Goal: Task Accomplishment & Management: Use online tool/utility

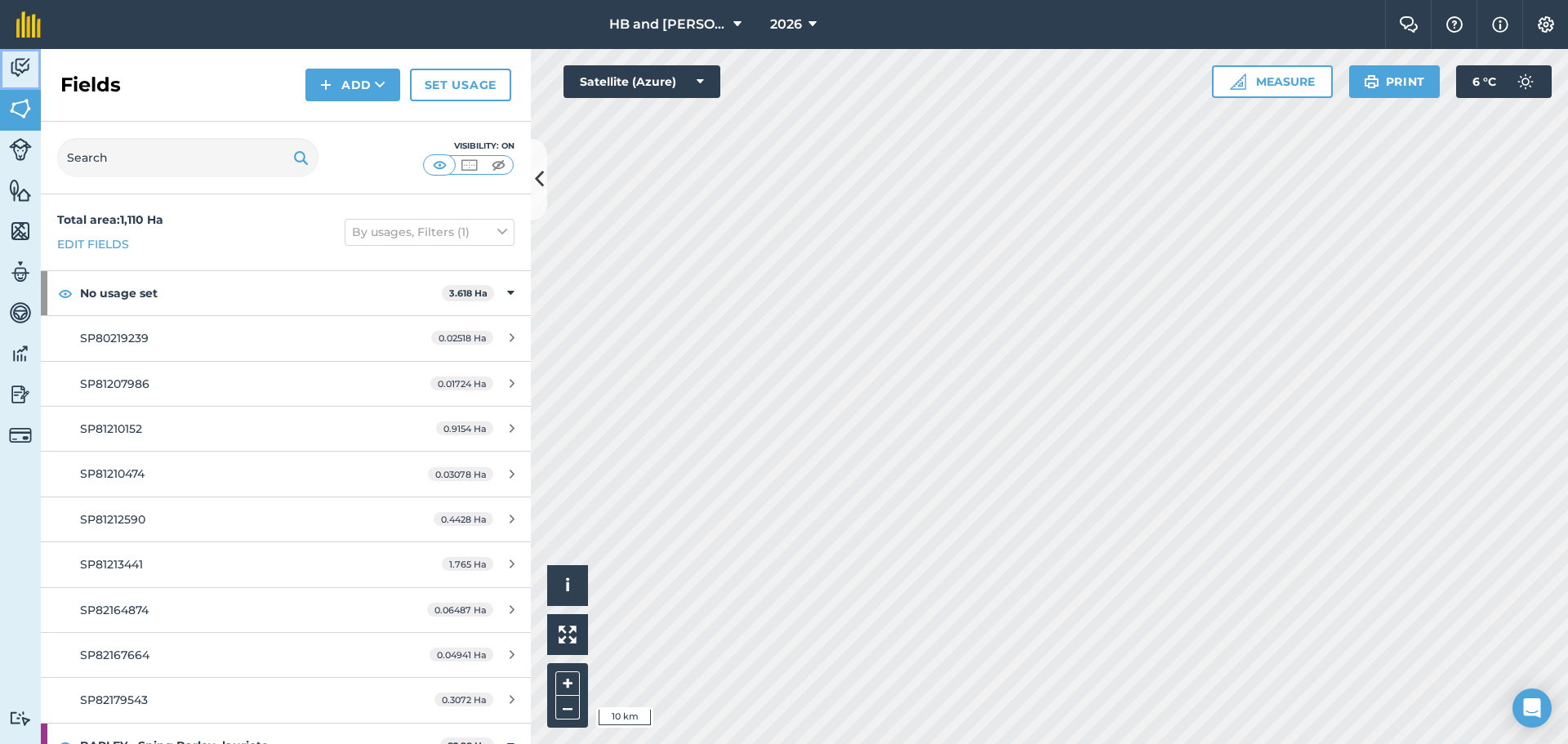
click at [23, 68] on img at bounding box center [21, 68] width 23 height 25
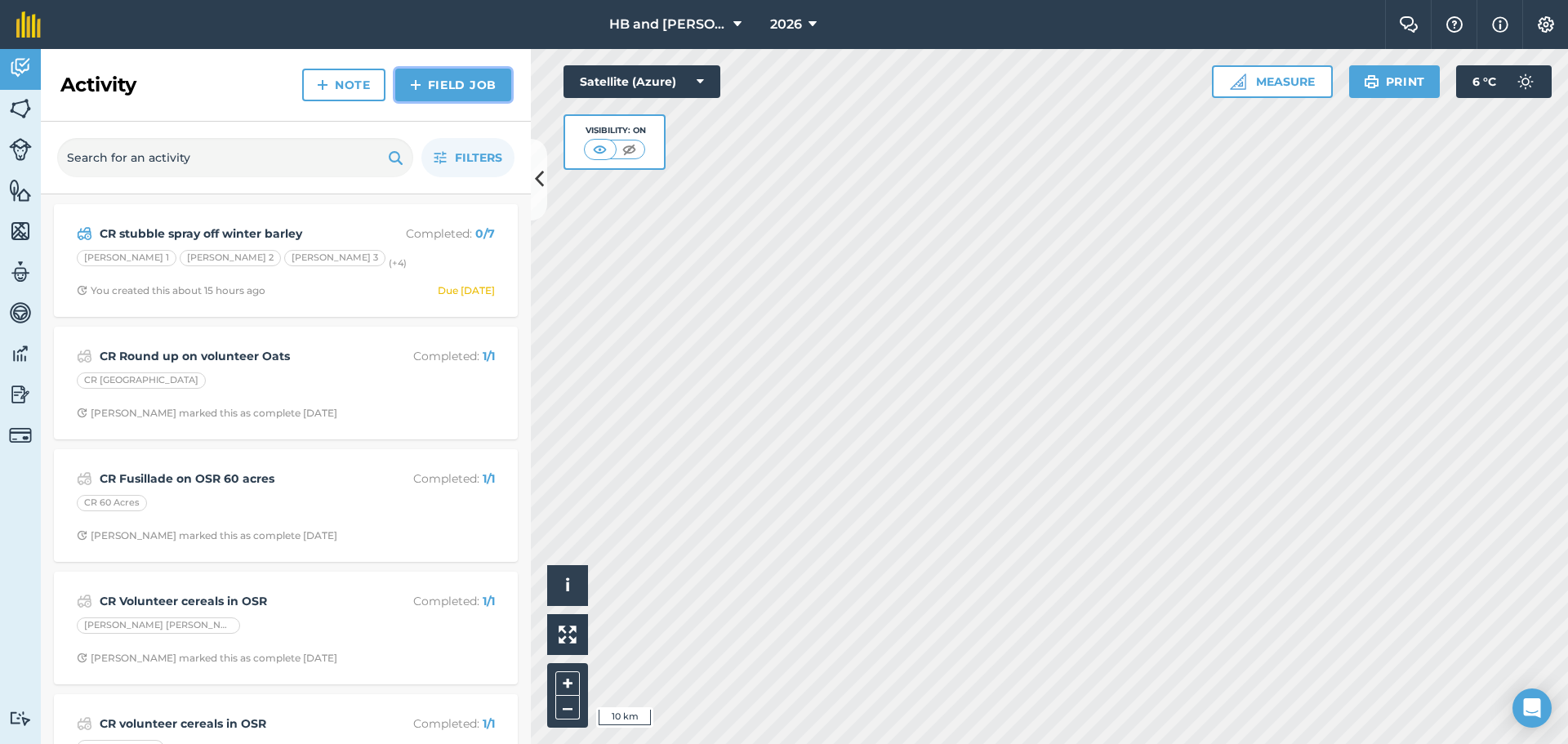
click at [480, 93] on link "Field Job" at bounding box center [453, 85] width 116 height 33
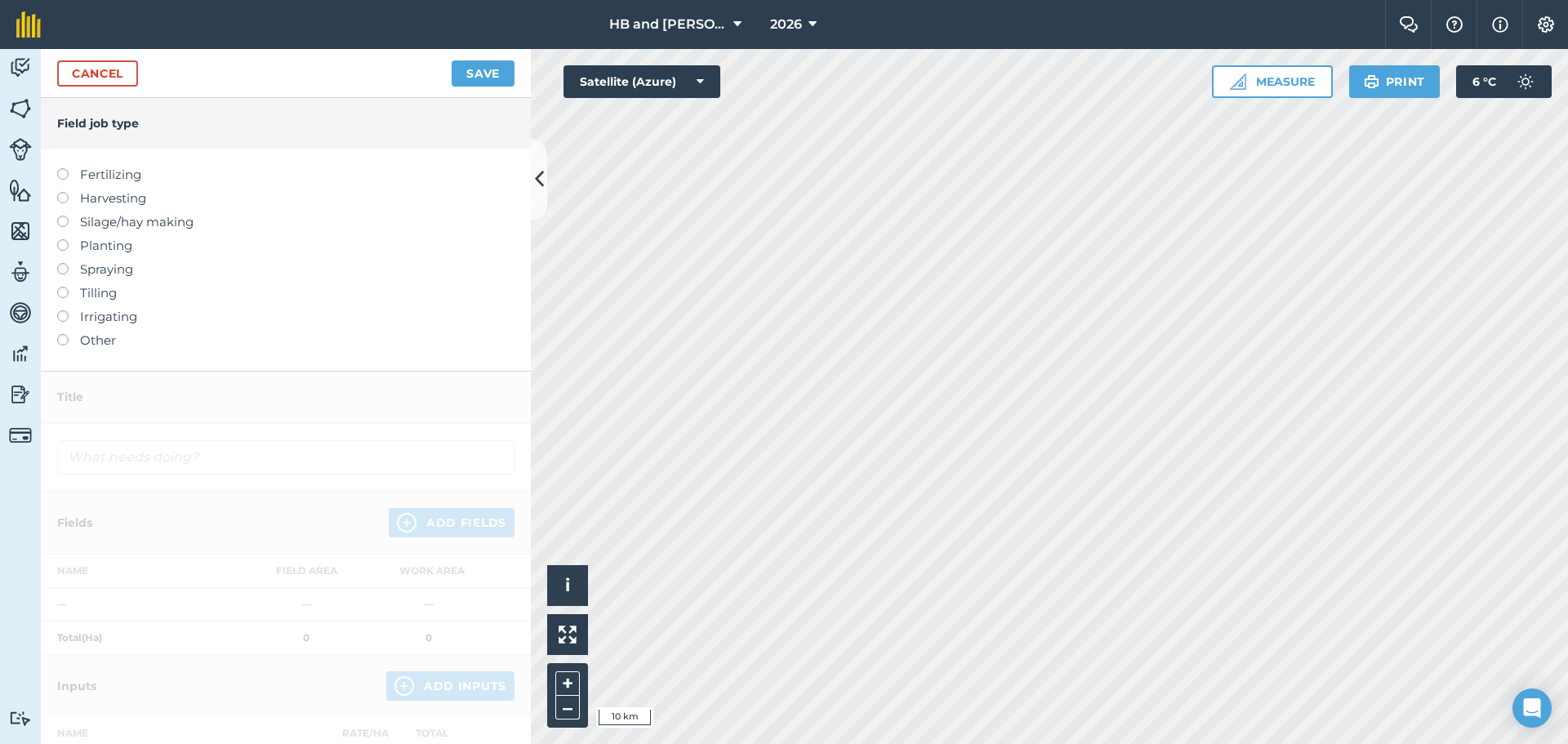
click at [105, 268] on label "Spraying" at bounding box center [285, 269] width 457 height 20
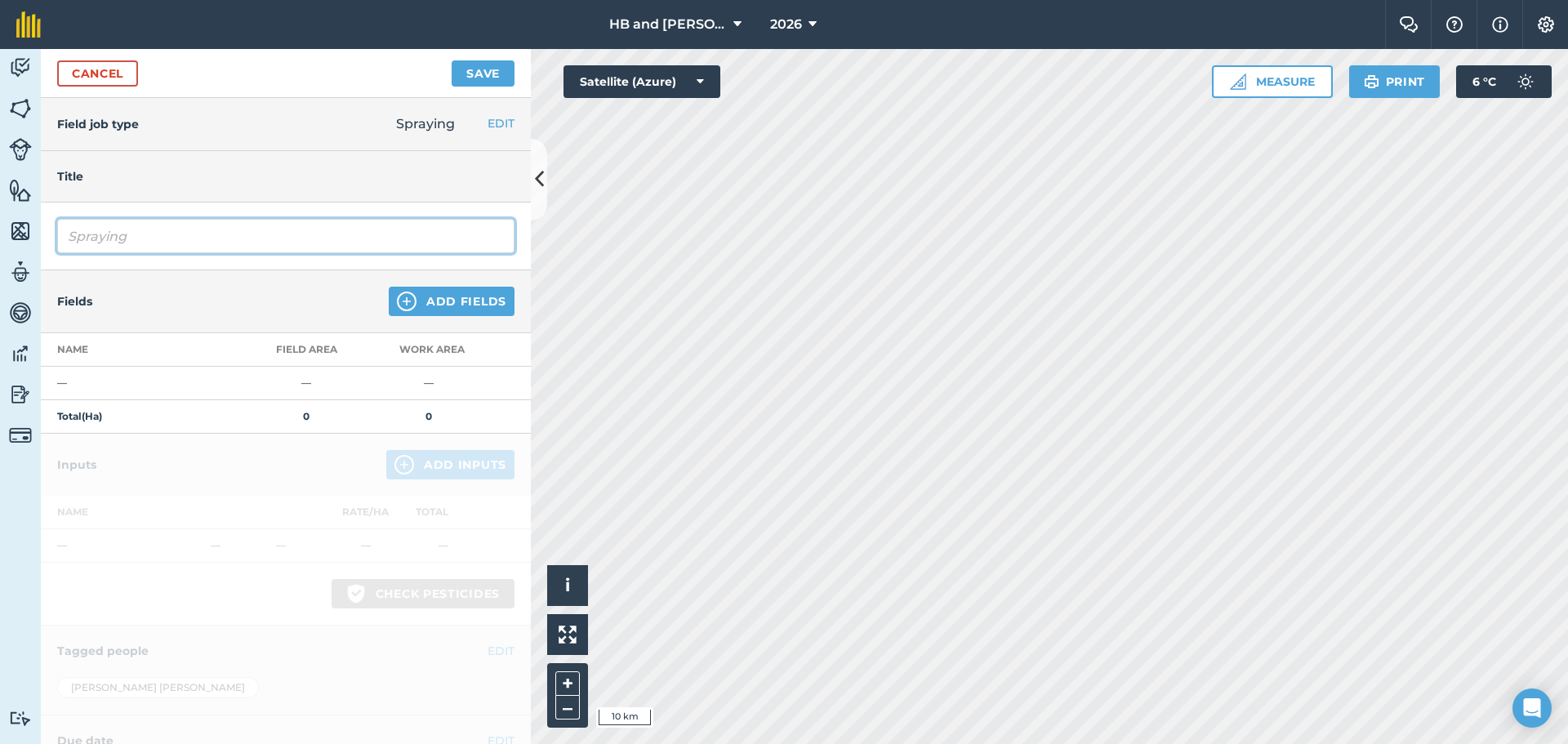
drag, startPoint x: 183, startPoint y: 238, endPoint x: 0, endPoint y: 223, distance: 183.6
click at [0, 220] on div "Activity Fields Livestock Features Maps Team Vehicles Data Reporting Billing Tu…" at bounding box center [784, 396] width 1568 height 695
type input "[PERSON_NAME] barley pre ems at [GEOGRAPHIC_DATA]"
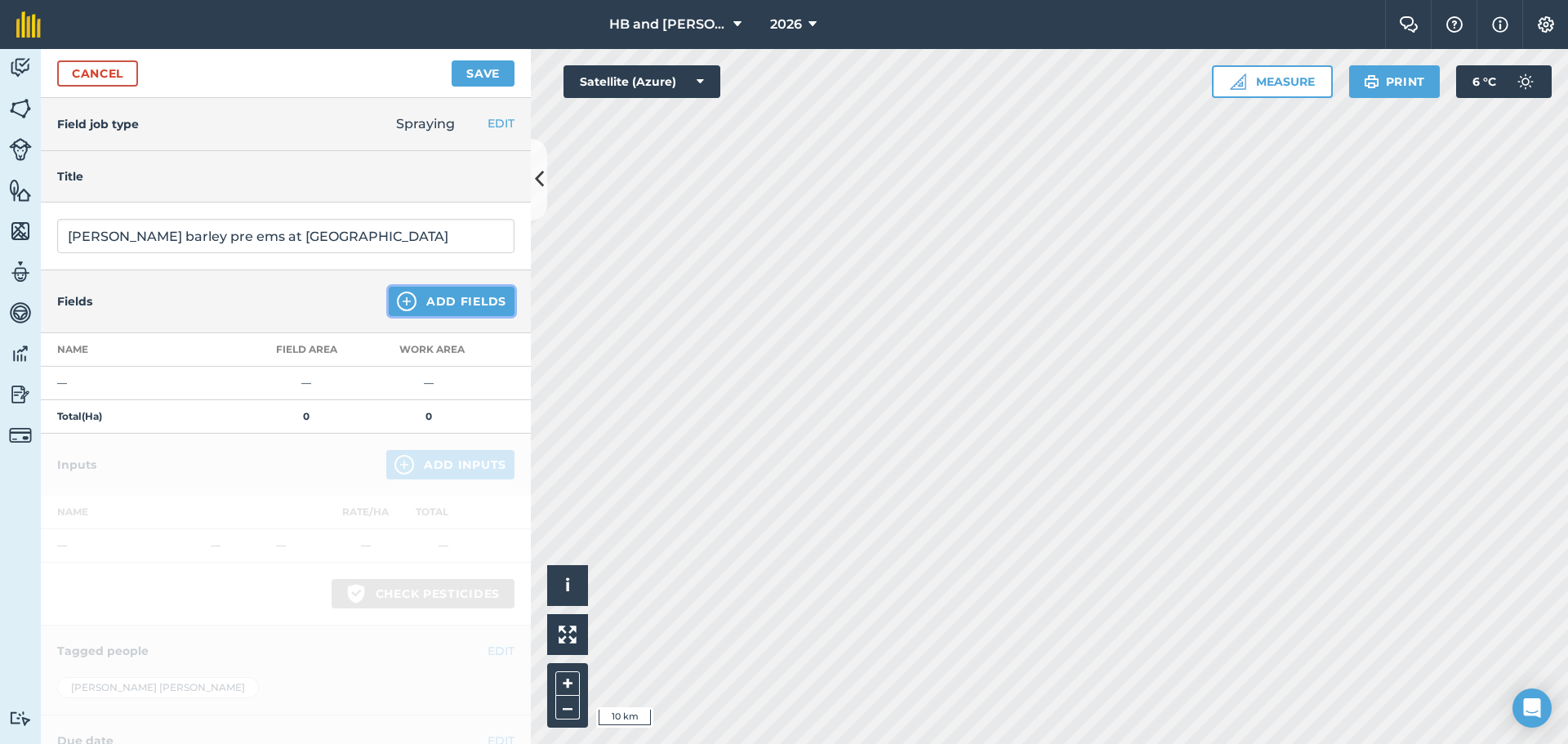
click at [425, 298] on button "Add Fields" at bounding box center [451, 301] width 126 height 29
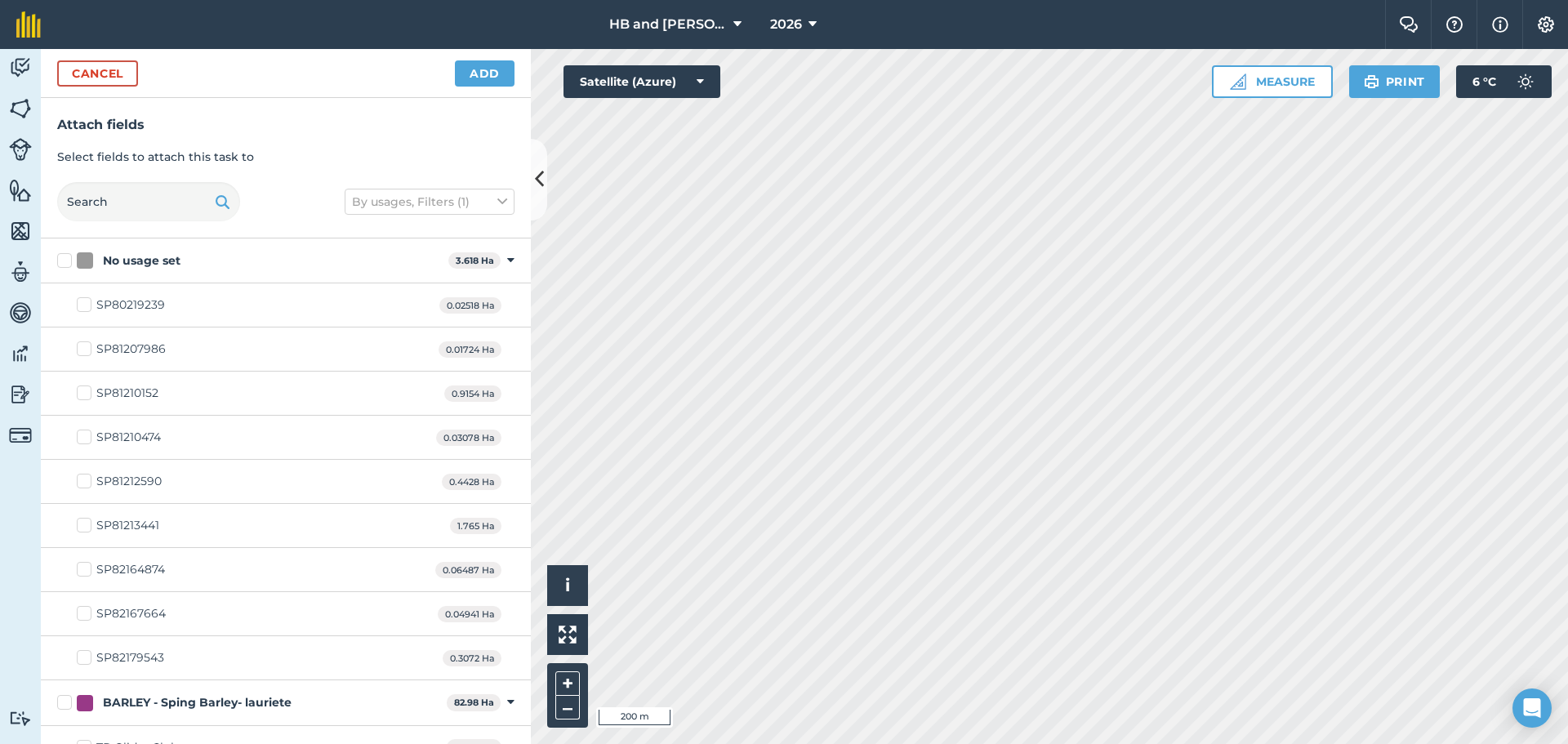
checkbox input "true"
click at [491, 72] on button "Add" at bounding box center [484, 74] width 60 height 26
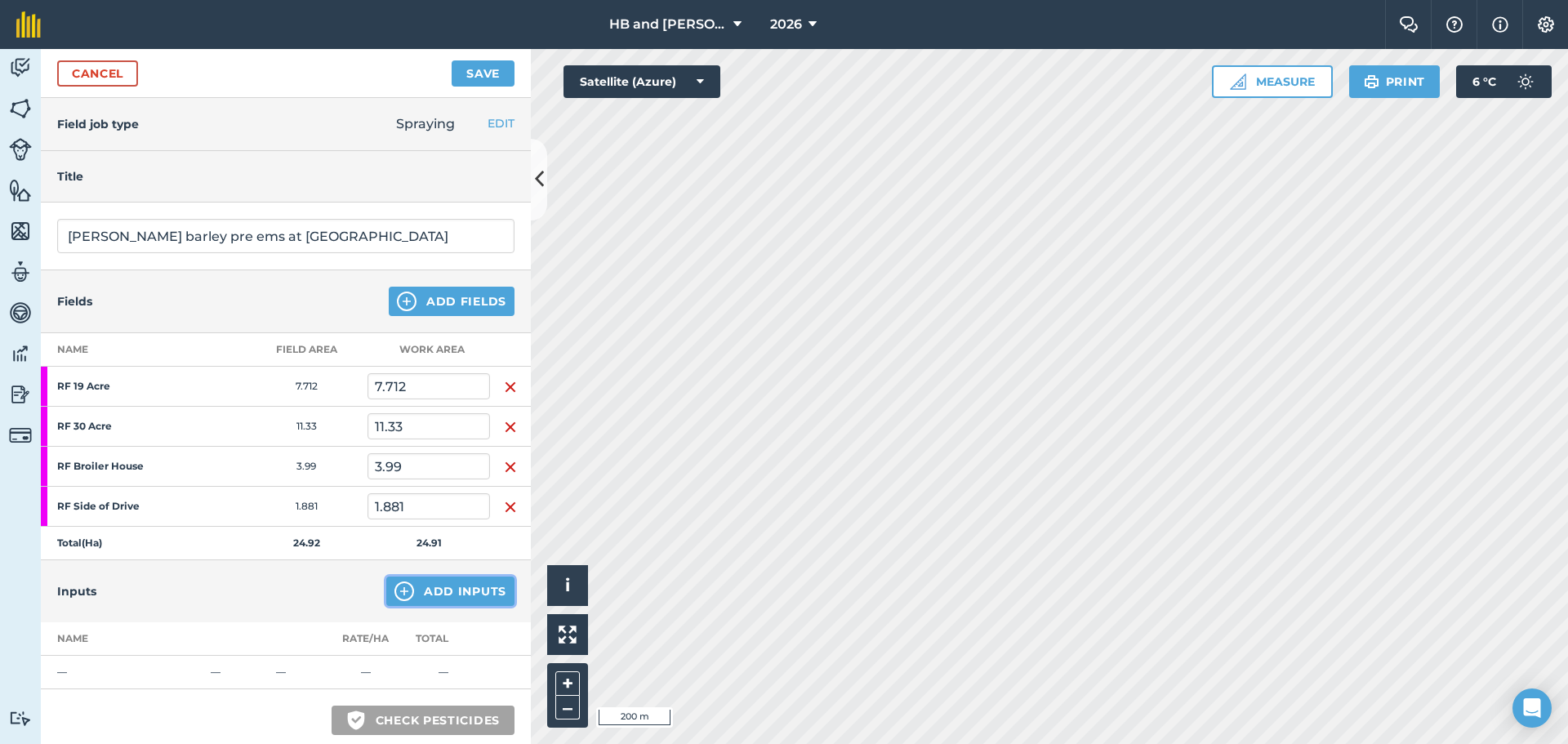
click at [441, 591] on button "Add Inputs" at bounding box center [451, 591] width 129 height 29
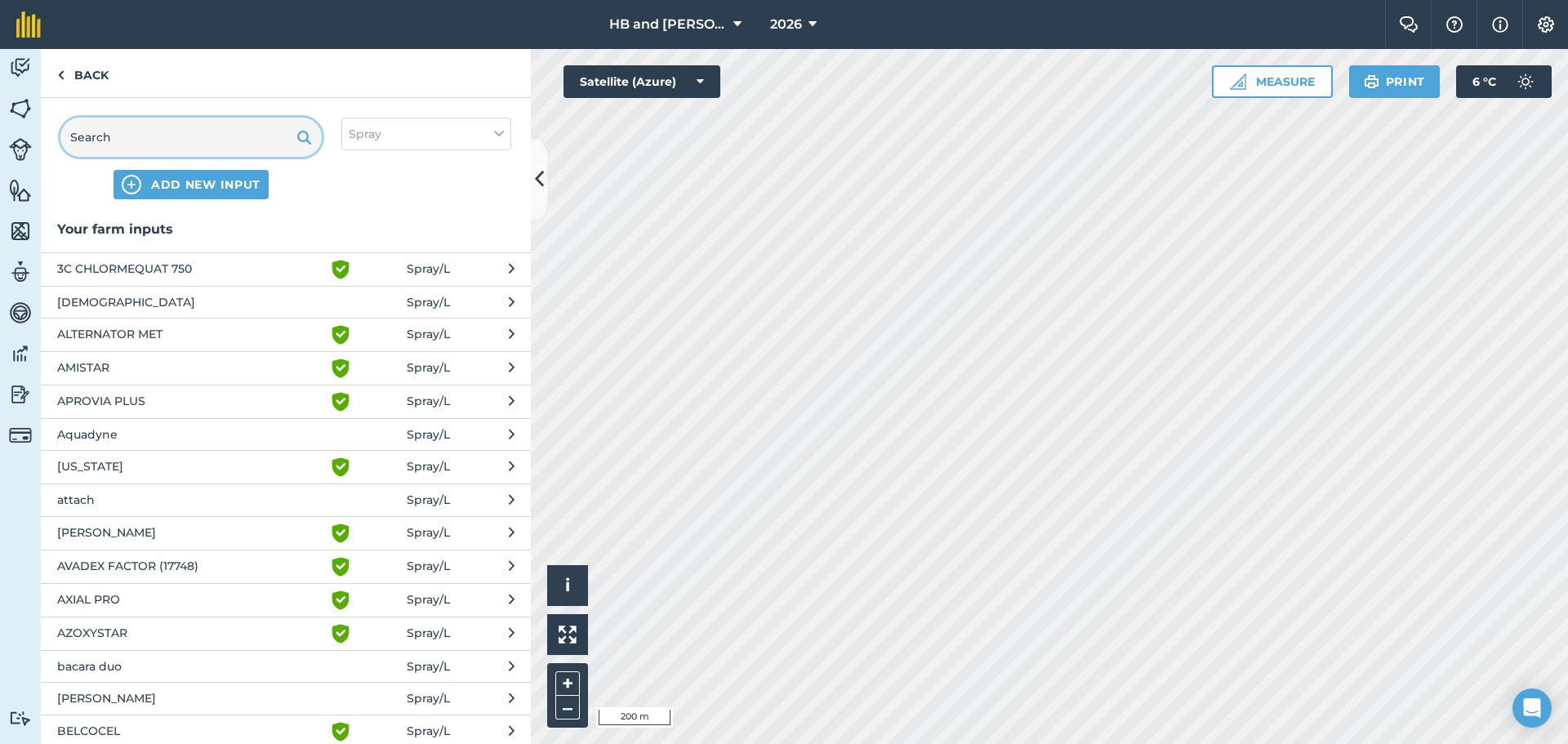
click at [162, 140] on input "text" at bounding box center [191, 136] width 262 height 39
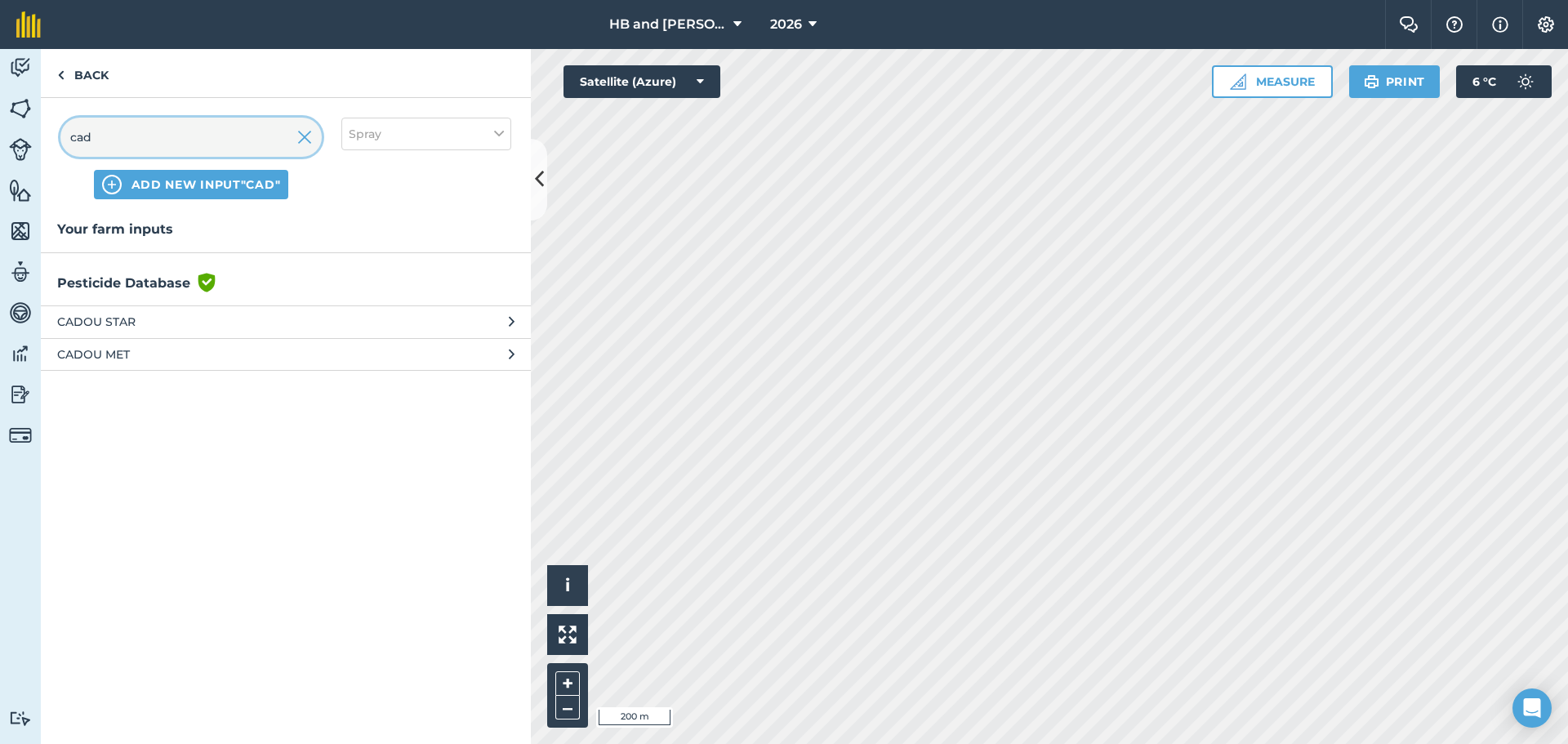
type input "cad"
click at [142, 358] on span "CADOU MET" at bounding box center [190, 355] width 267 height 18
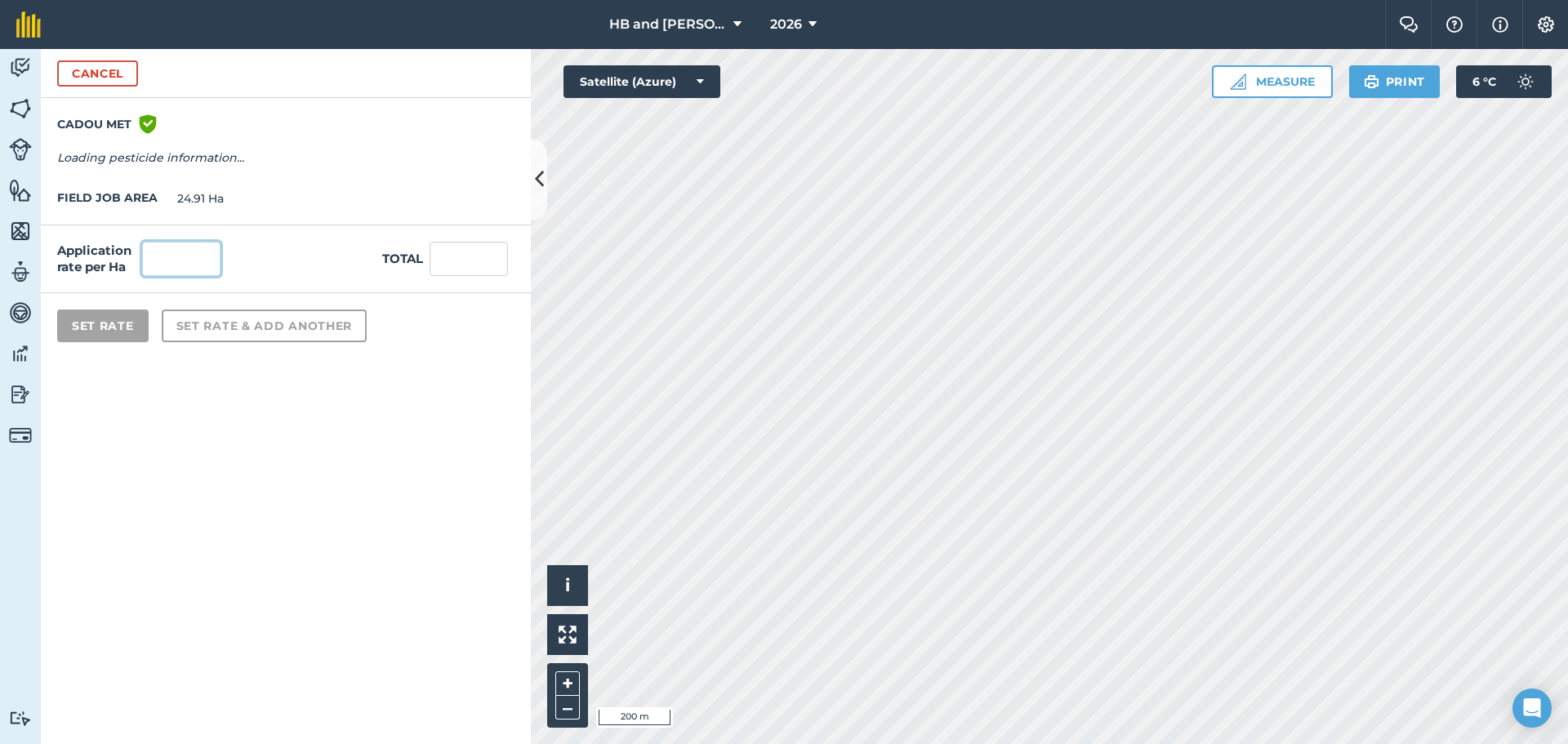
click at [155, 253] on input "text" at bounding box center [181, 259] width 78 height 34
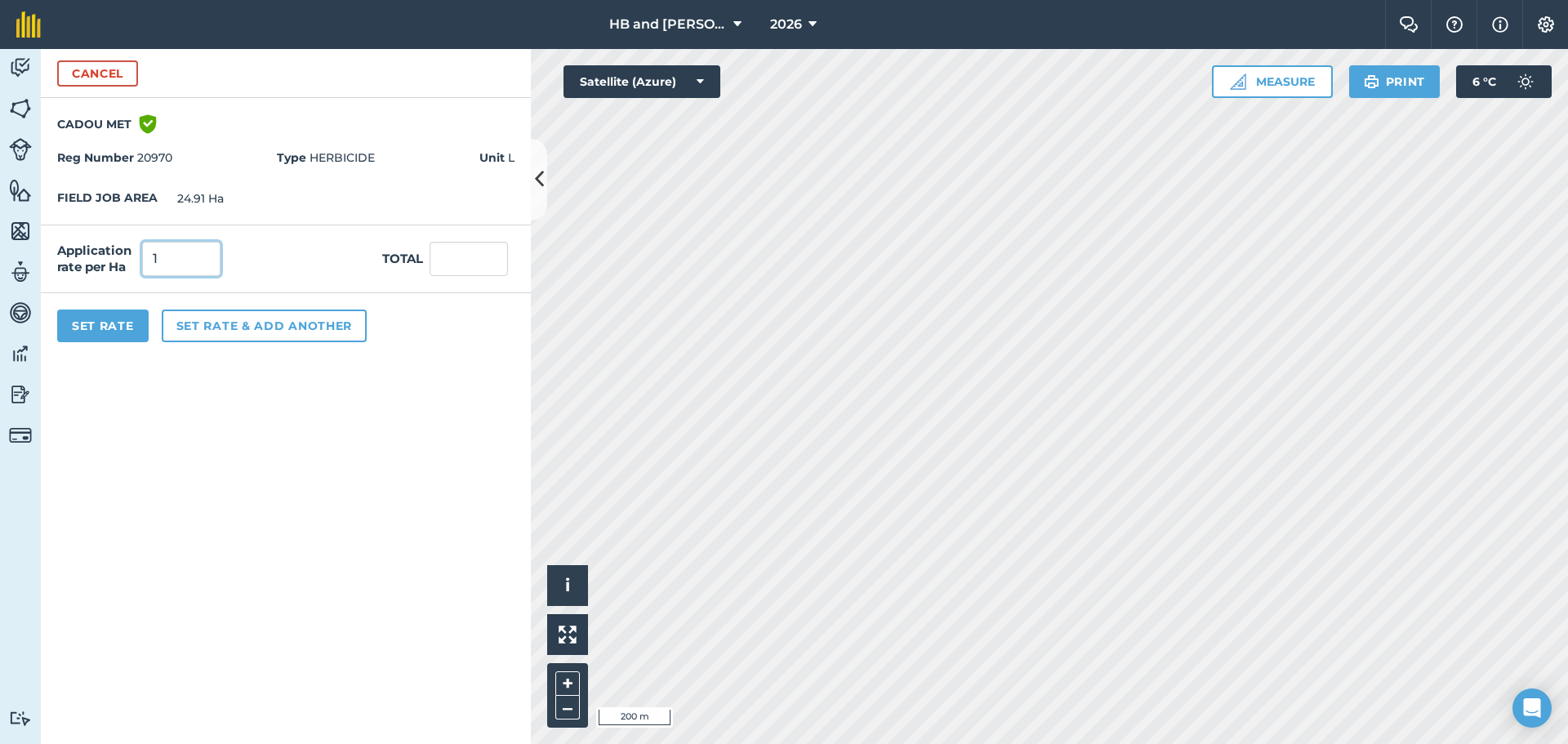
type input "1"
type input "24.91"
click at [112, 321] on button "Set Rate" at bounding box center [102, 326] width 92 height 33
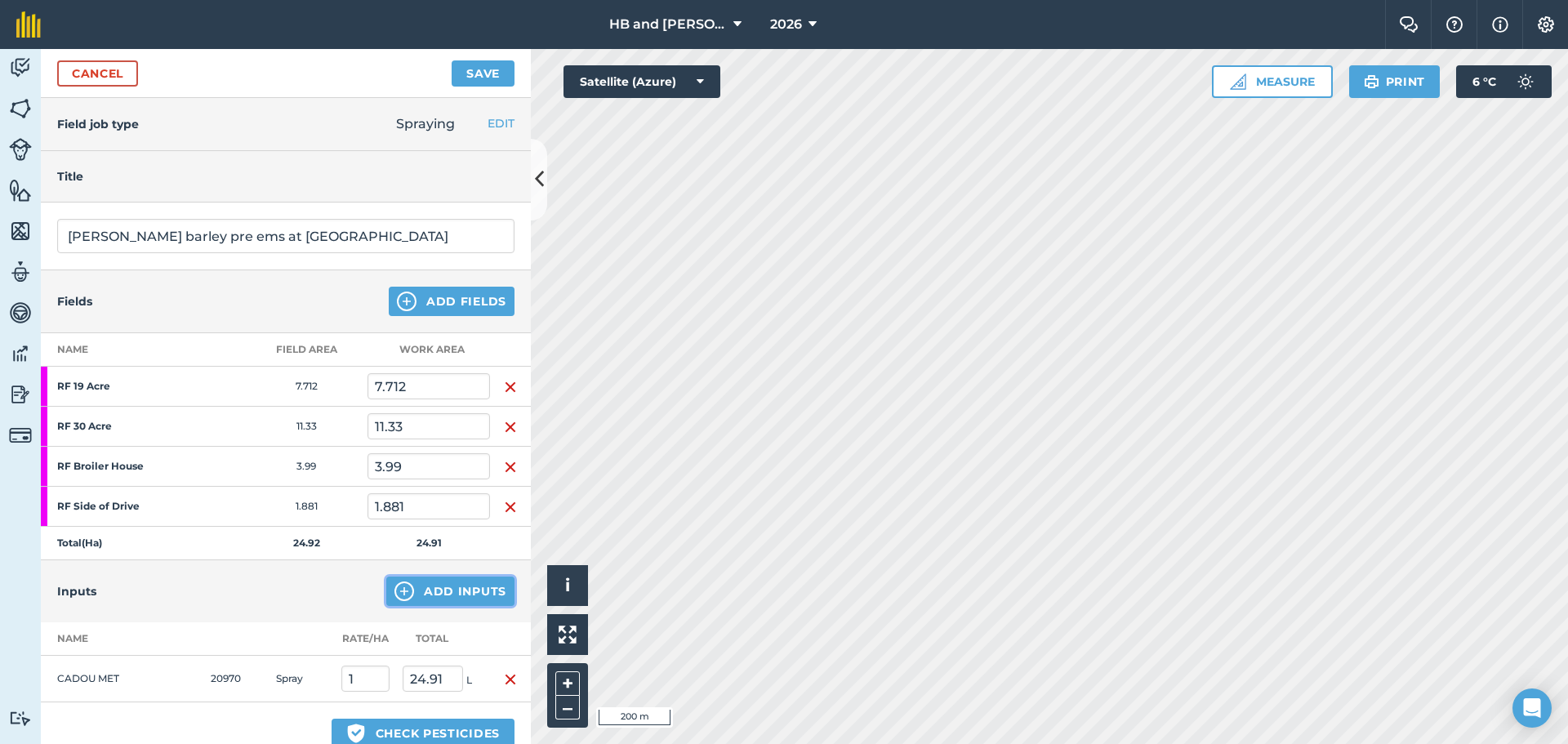
click at [394, 598] on img at bounding box center [404, 591] width 20 height 20
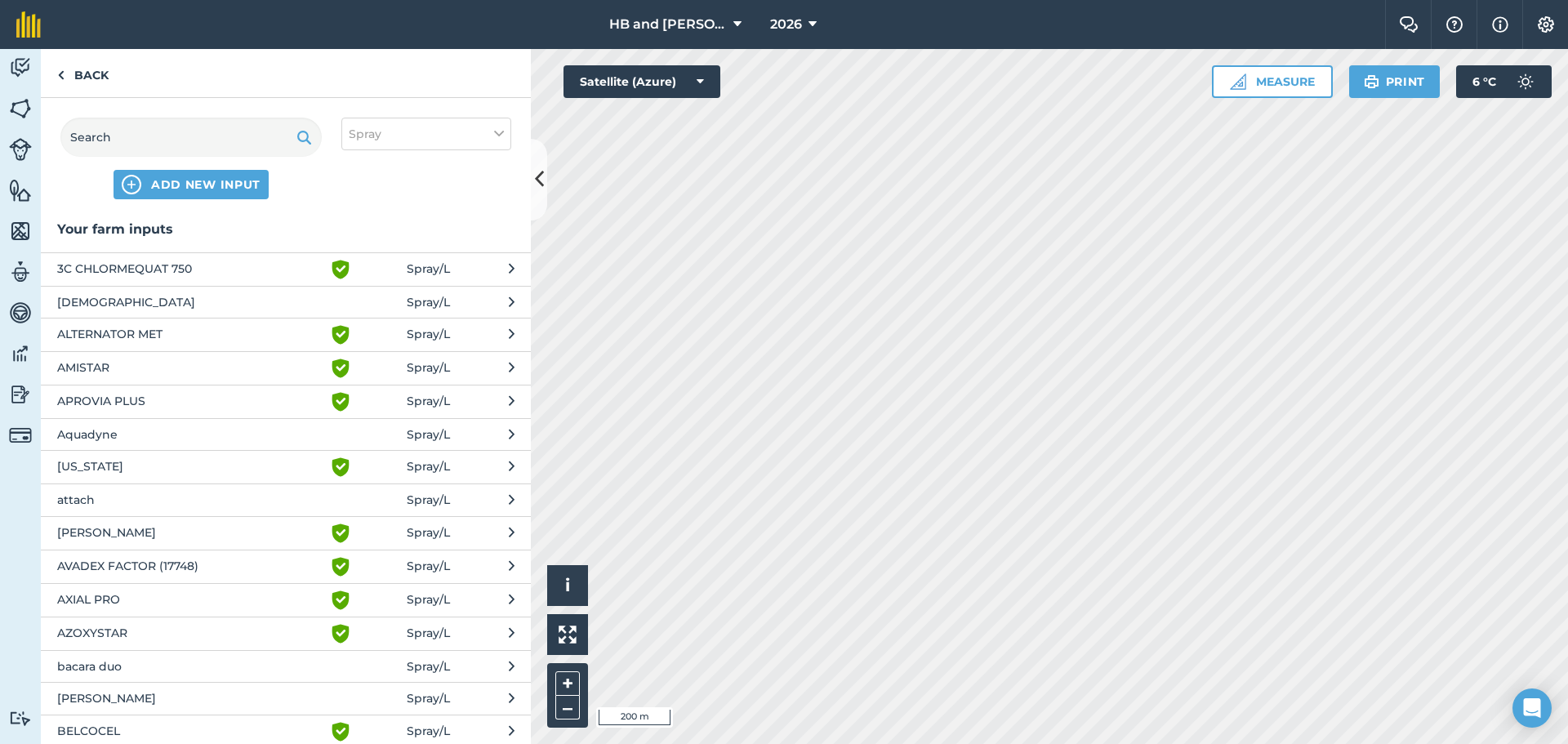
click at [122, 109] on div "ADD NEW INPUT Spray" at bounding box center [285, 159] width 491 height 121
click at [128, 129] on input "text" at bounding box center [191, 136] width 262 height 39
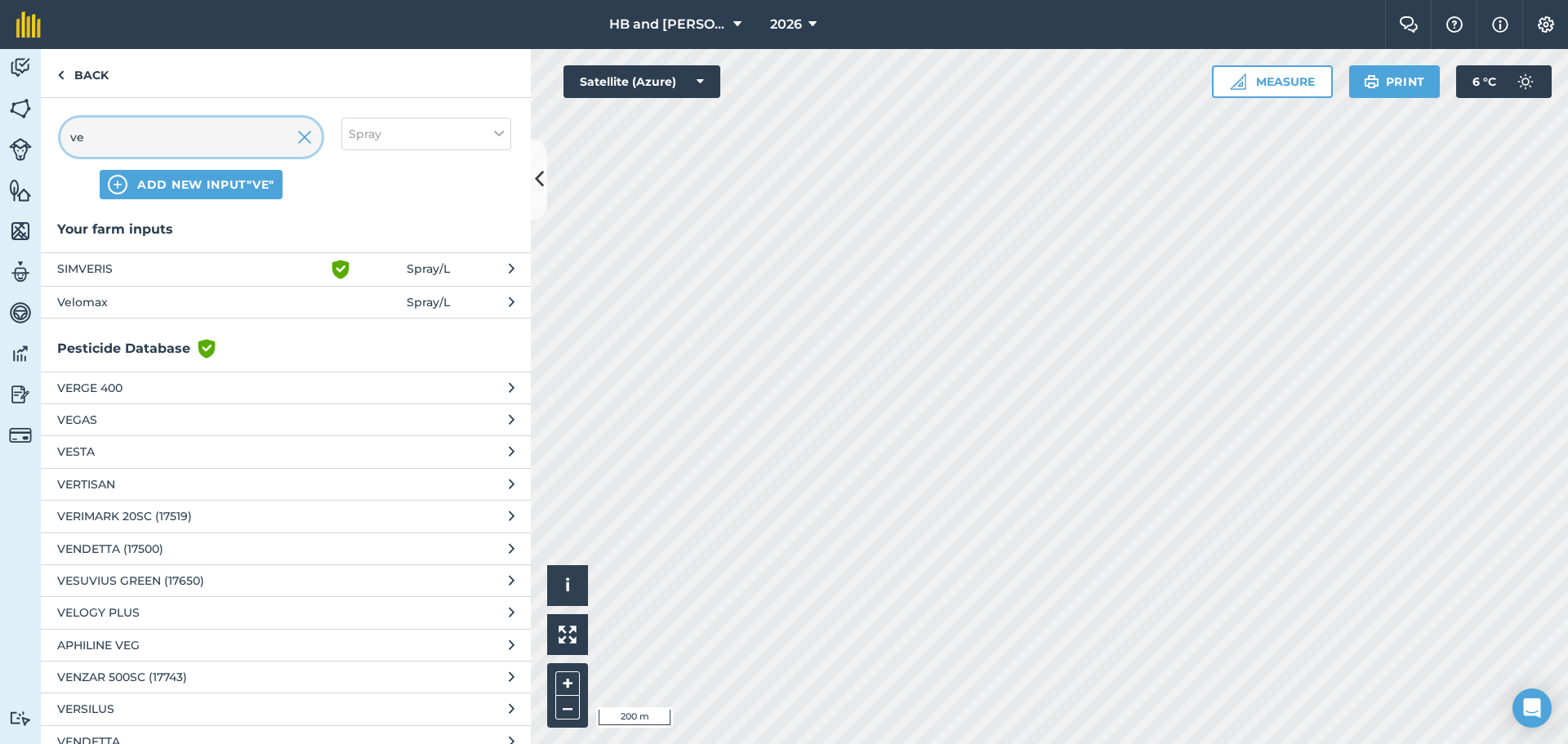
type input "ve"
click at [117, 303] on span "Velomax" at bounding box center [190, 302] width 267 height 18
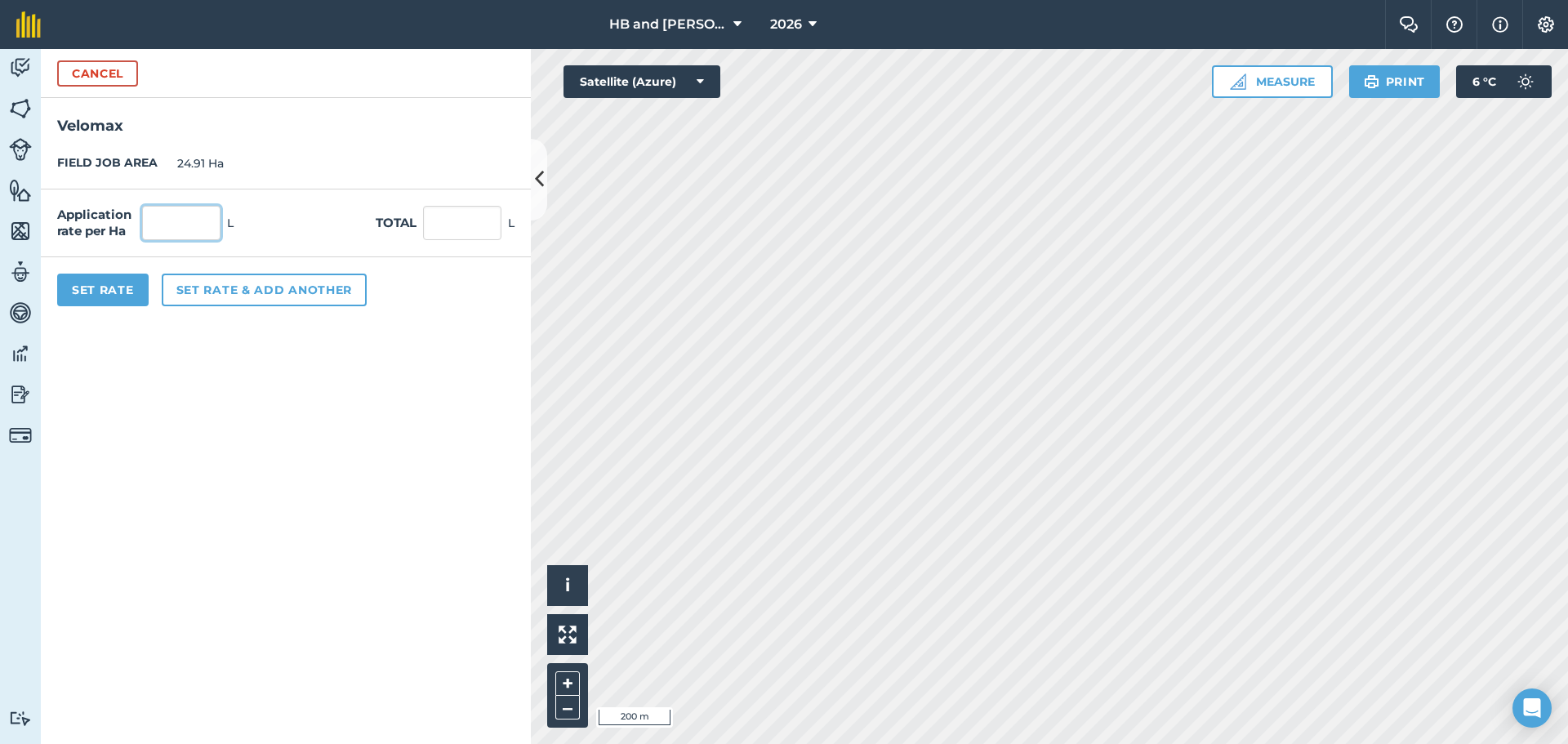
click at [162, 211] on input "text" at bounding box center [181, 223] width 78 height 34
type input "0.4"
type input "9.964"
click at [110, 289] on button "Set Rate" at bounding box center [102, 290] width 92 height 33
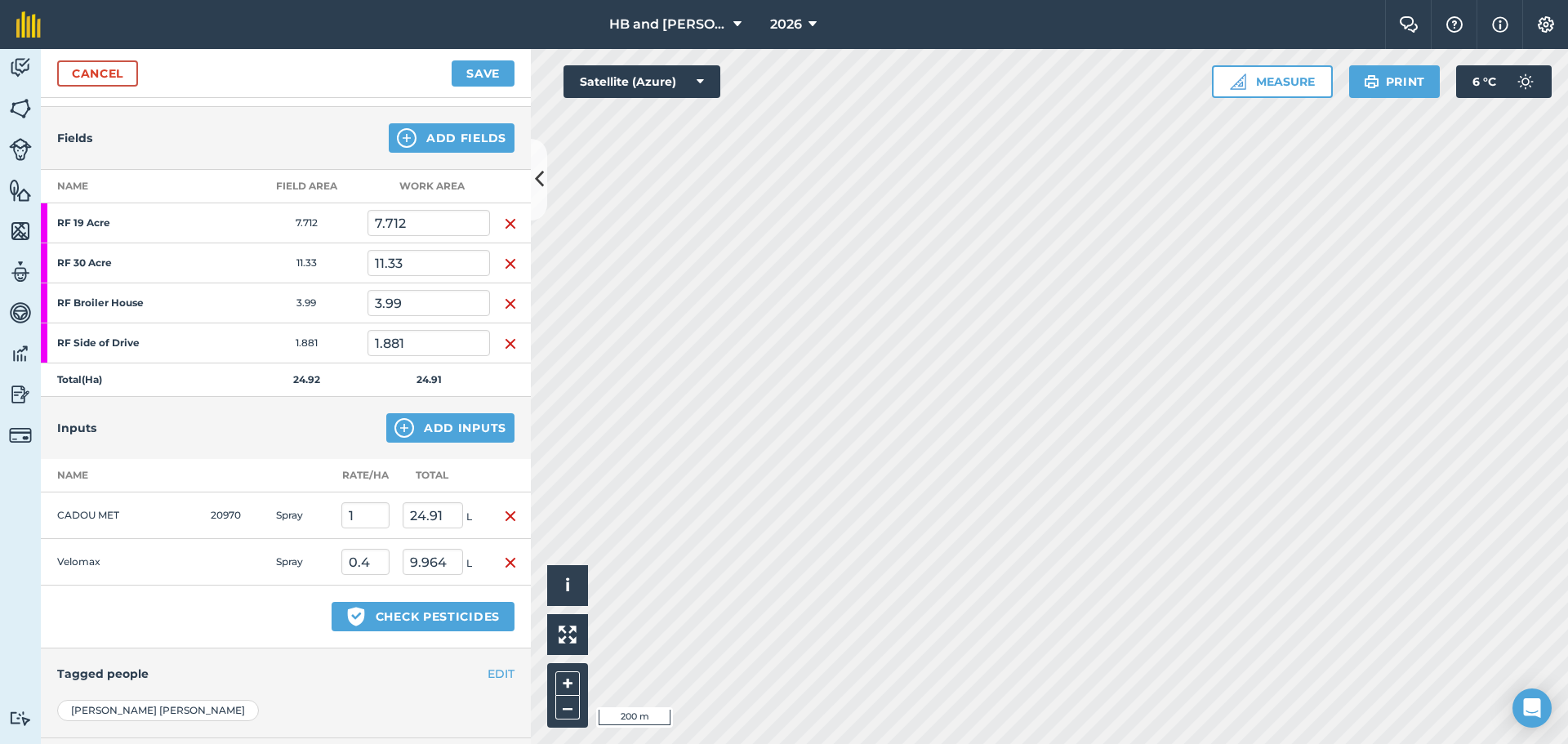
scroll to position [328, 0]
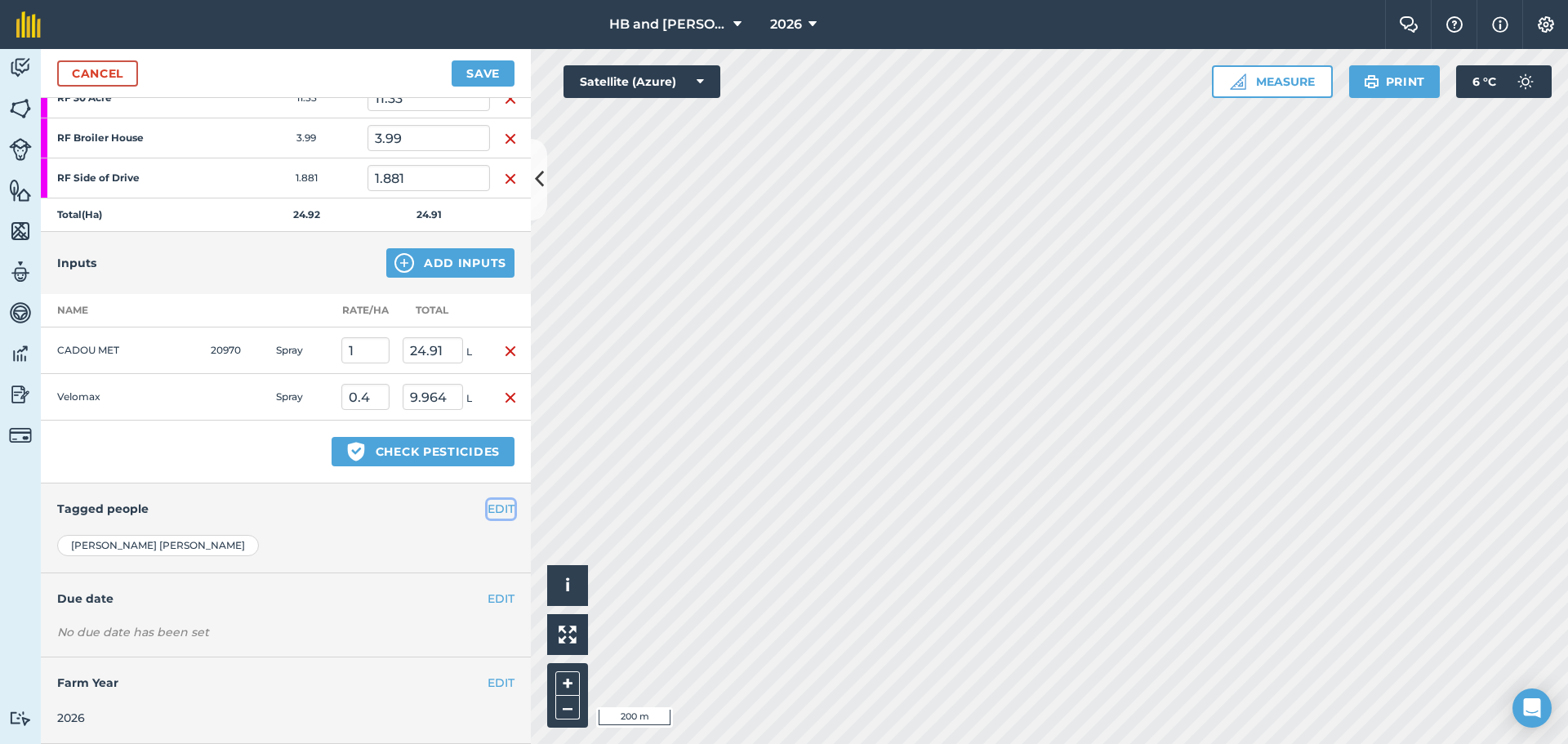
click at [491, 510] on button "EDIT" at bounding box center [501, 509] width 27 height 18
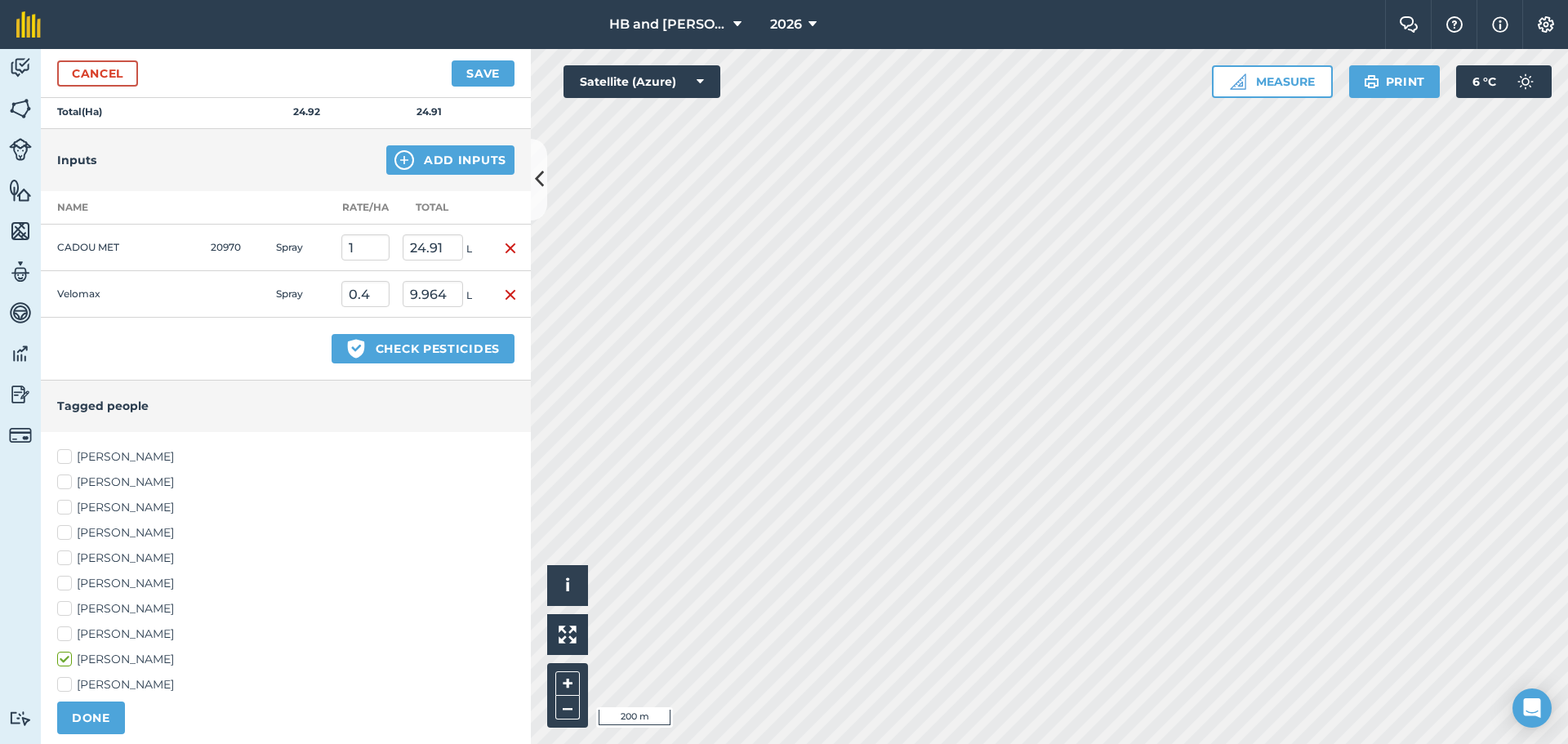
scroll to position [574, 0]
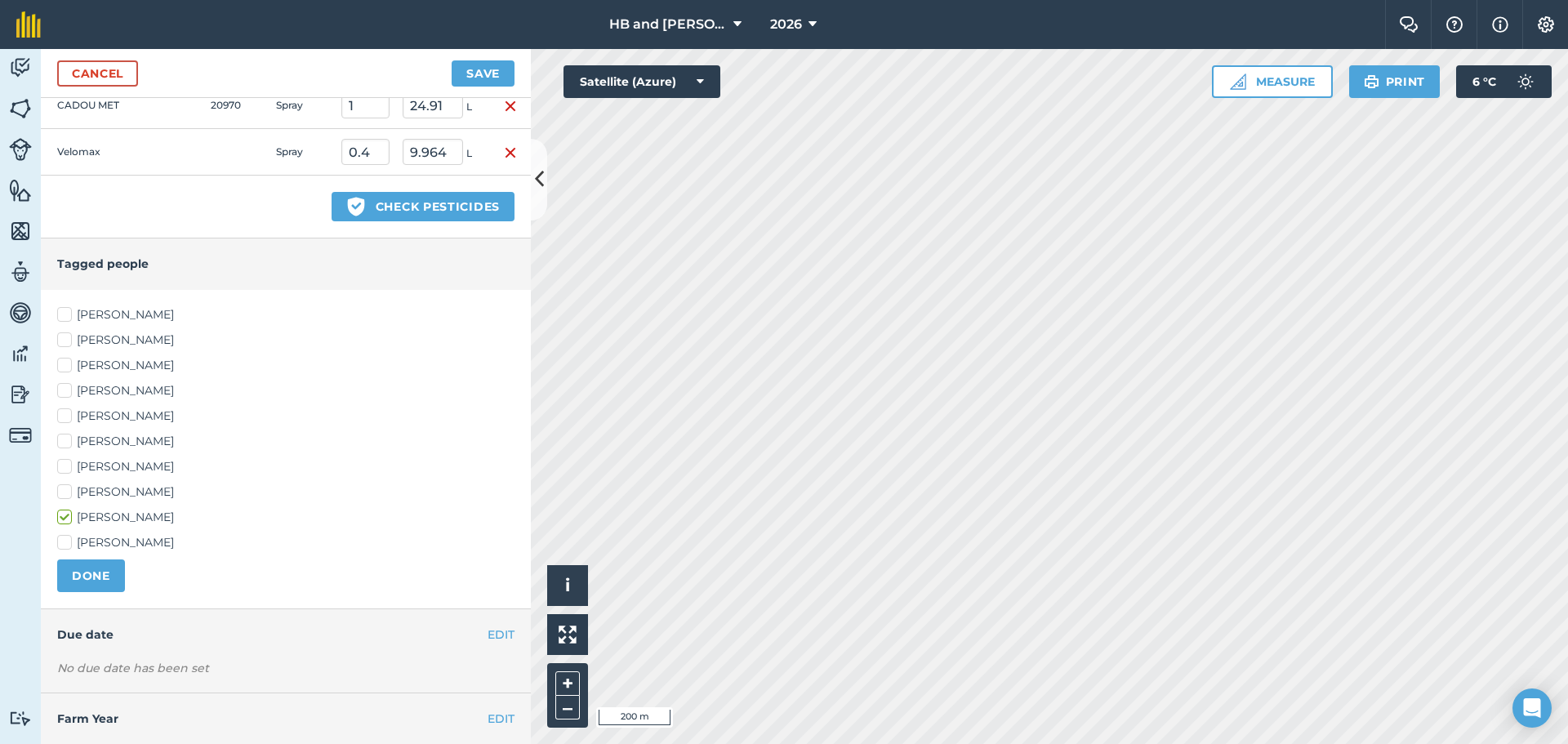
click at [103, 442] on label "[PERSON_NAME]" at bounding box center [285, 441] width 457 height 17
click at [68, 442] on input "[PERSON_NAME]" at bounding box center [61, 438] width 10 height 10
checkbox input "true"
click at [103, 492] on label "[PERSON_NAME]" at bounding box center [285, 493] width 457 height 17
click at [68, 492] on input "[PERSON_NAME]" at bounding box center [61, 489] width 10 height 10
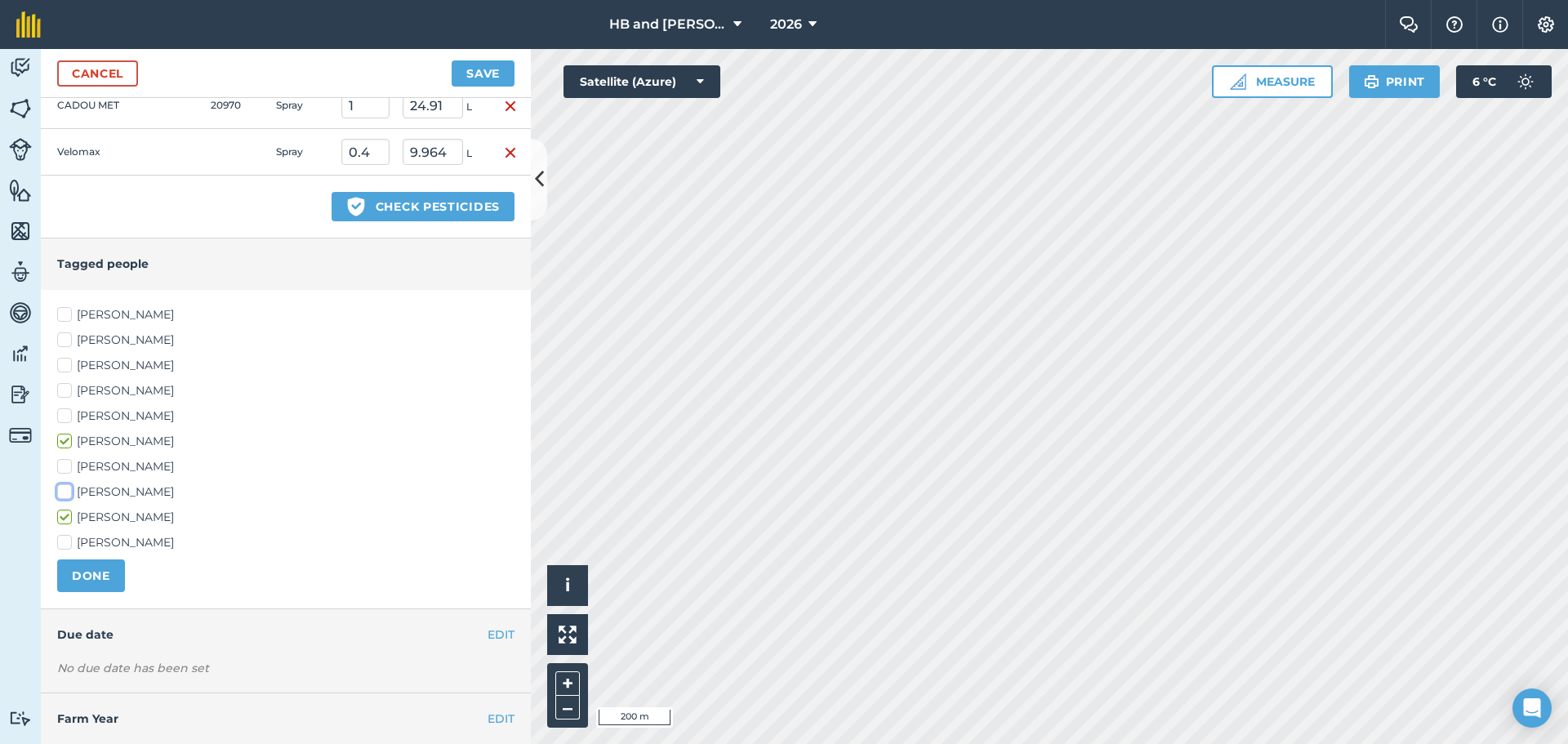
checkbox input "true"
click at [106, 584] on button "DONE" at bounding box center [91, 576] width 68 height 33
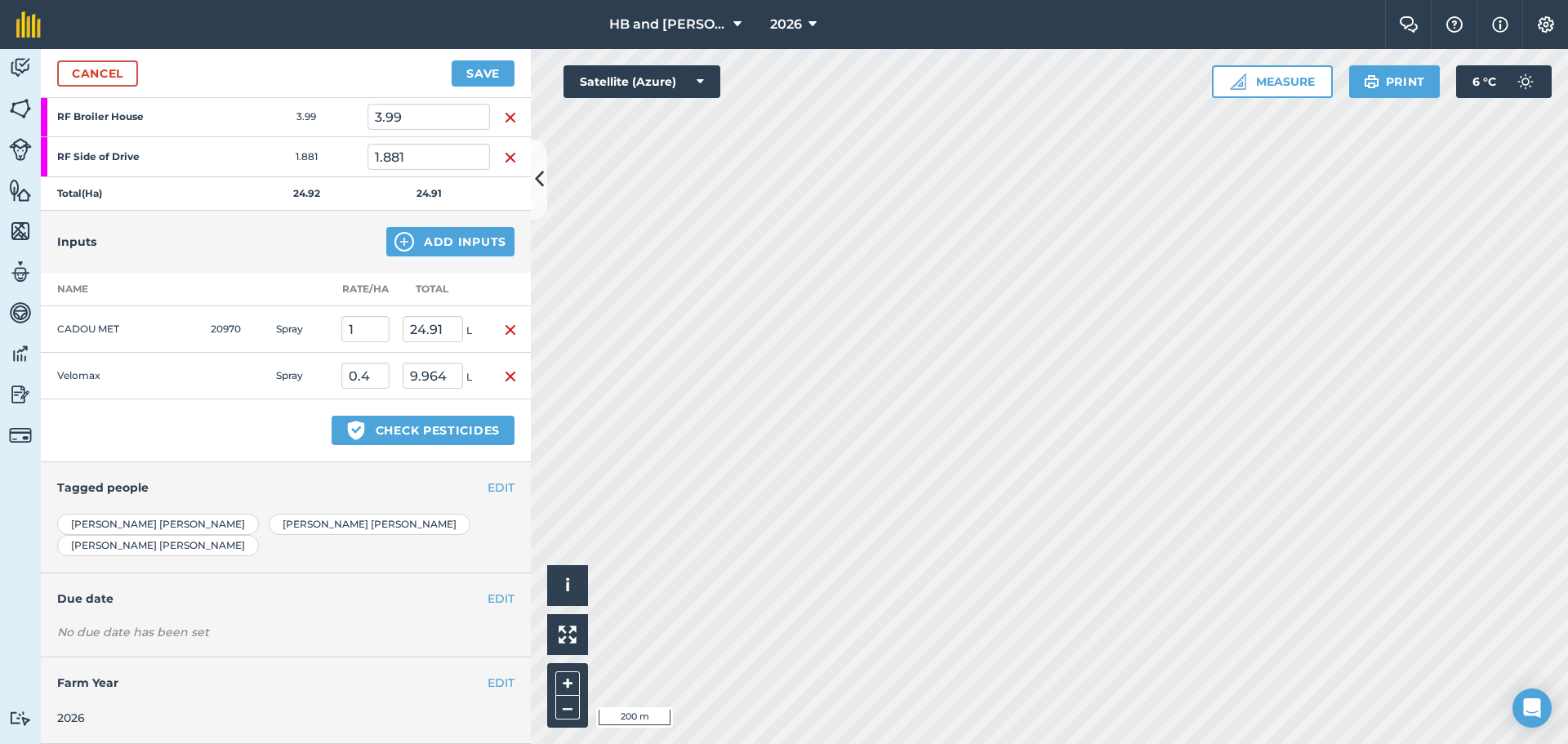
scroll to position [328, 0]
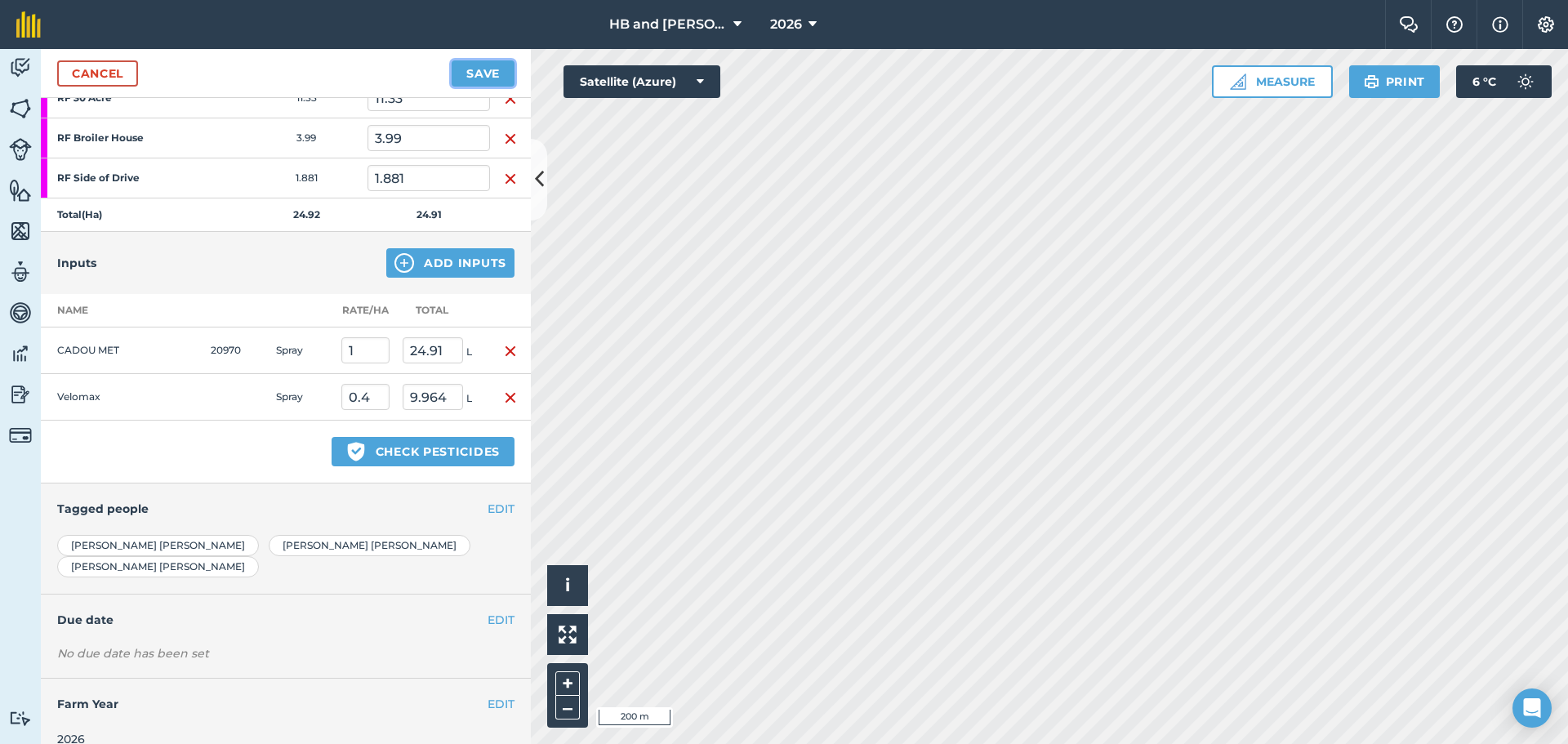
click at [474, 80] on button "Save" at bounding box center [483, 74] width 63 height 26
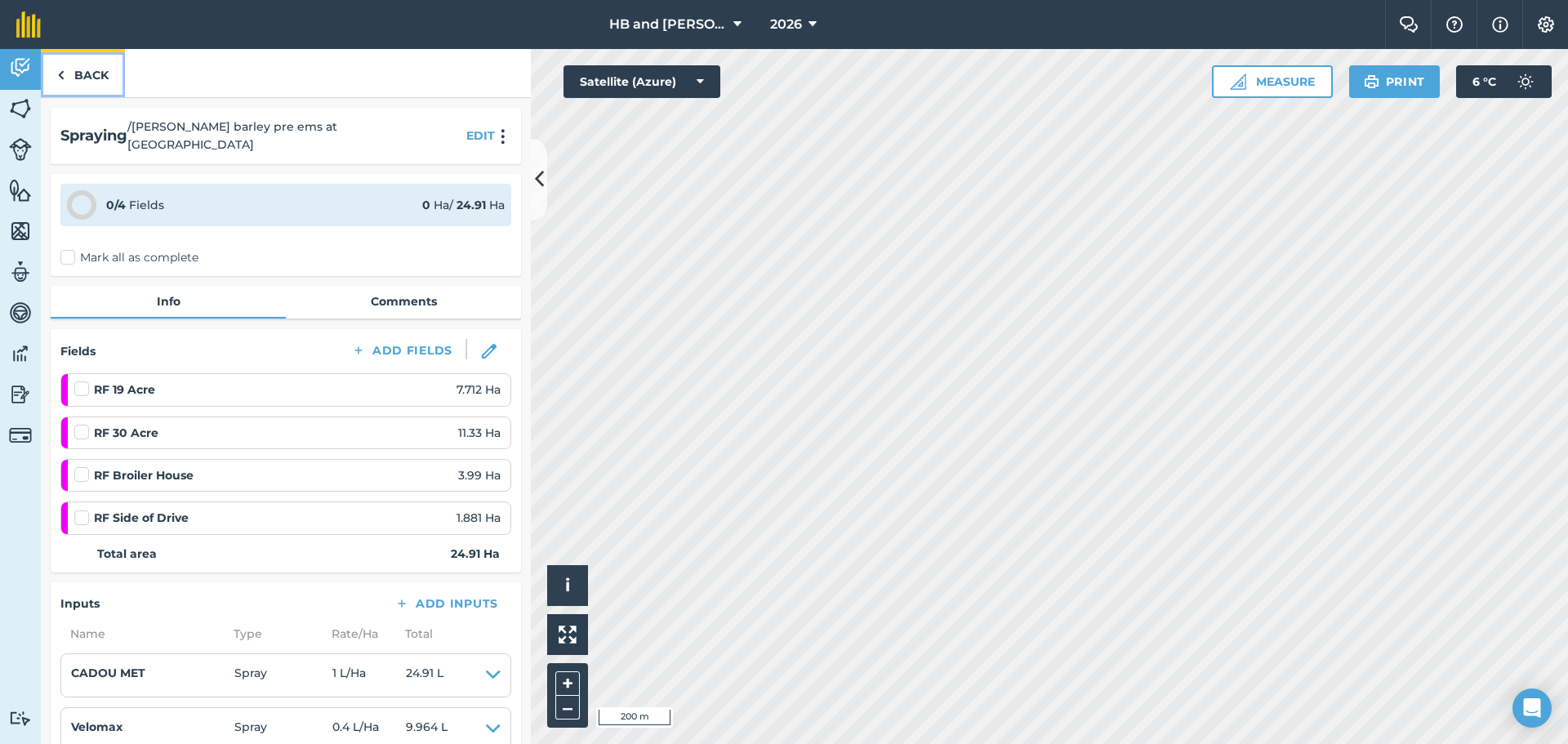
click at [94, 81] on link "Back" at bounding box center [82, 73] width 84 height 48
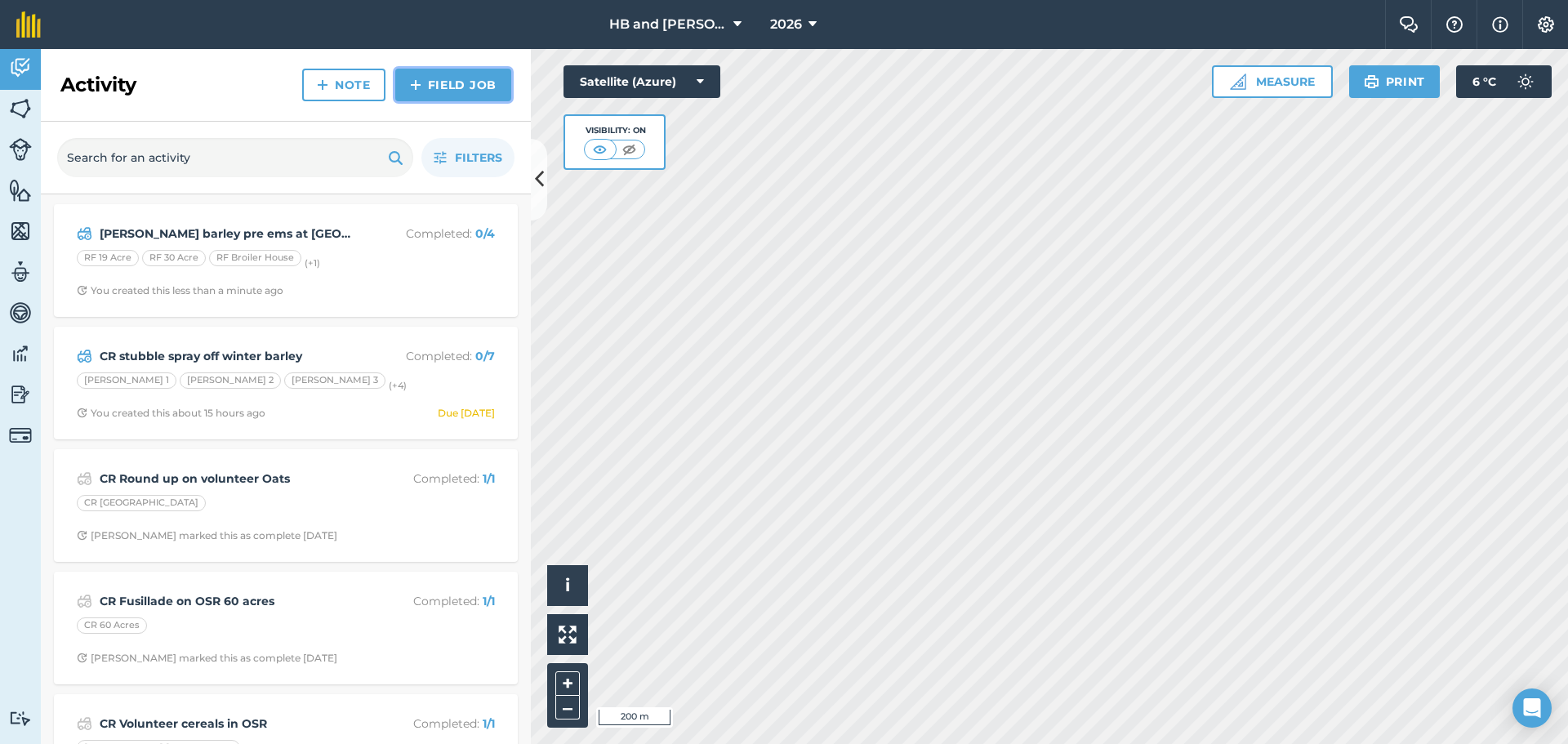
click at [462, 86] on link "Field Job" at bounding box center [453, 85] width 116 height 33
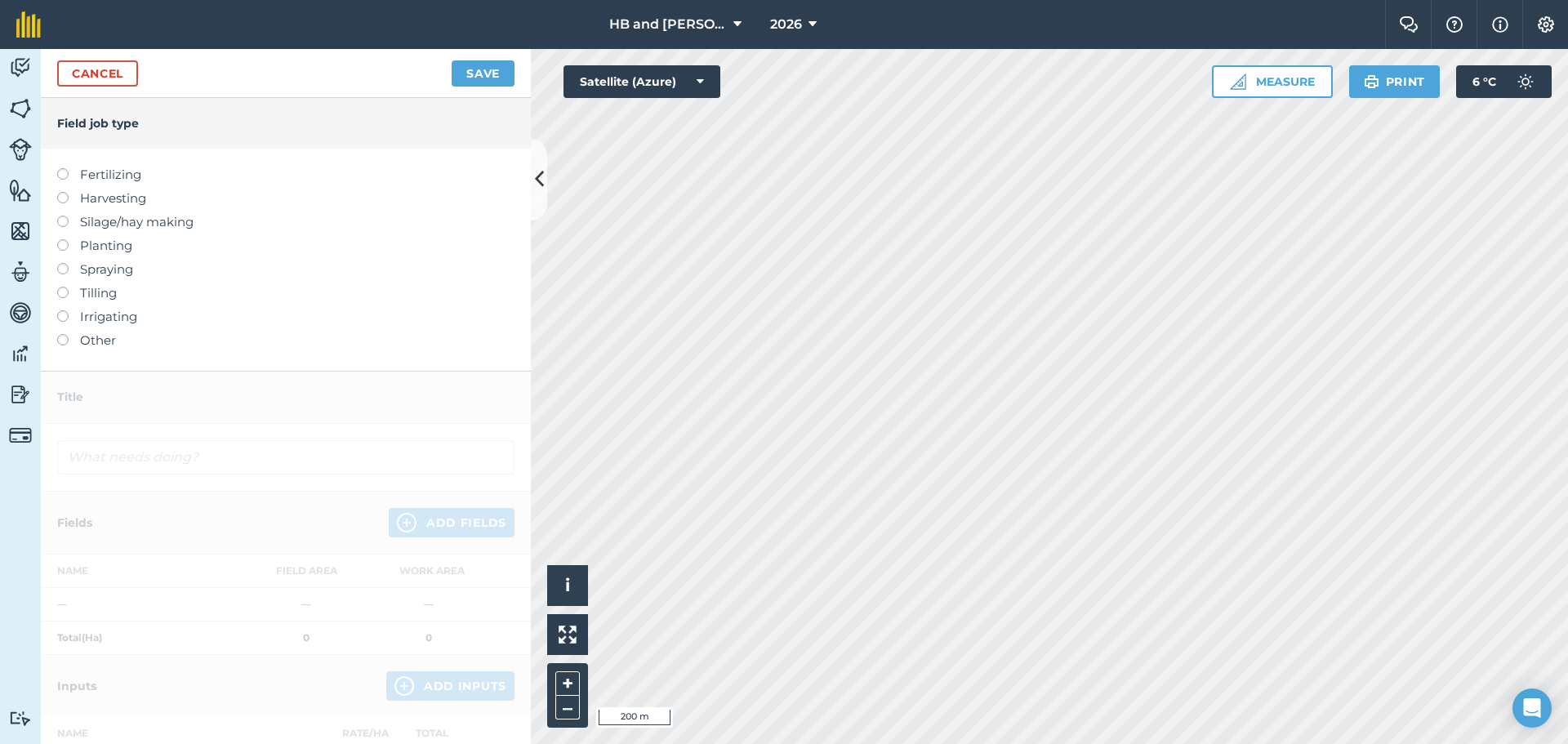
click at [94, 268] on label "Spraying" at bounding box center [285, 269] width 457 height 20
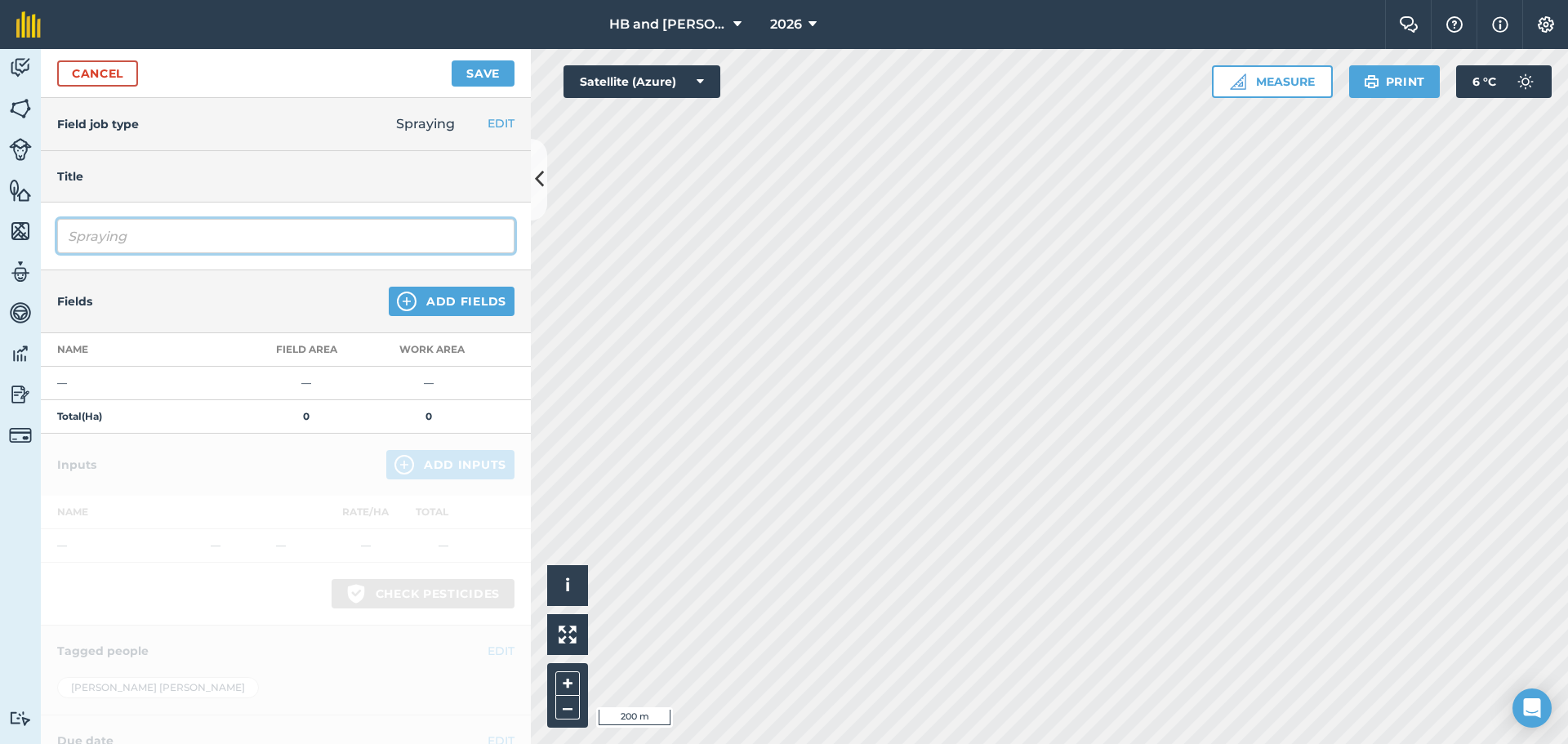
click at [231, 247] on input "Spraying" at bounding box center [285, 236] width 457 height 34
type input "S"
type input "[PERSON_NAME] barley pre ems at [GEOGRAPHIC_DATA]"
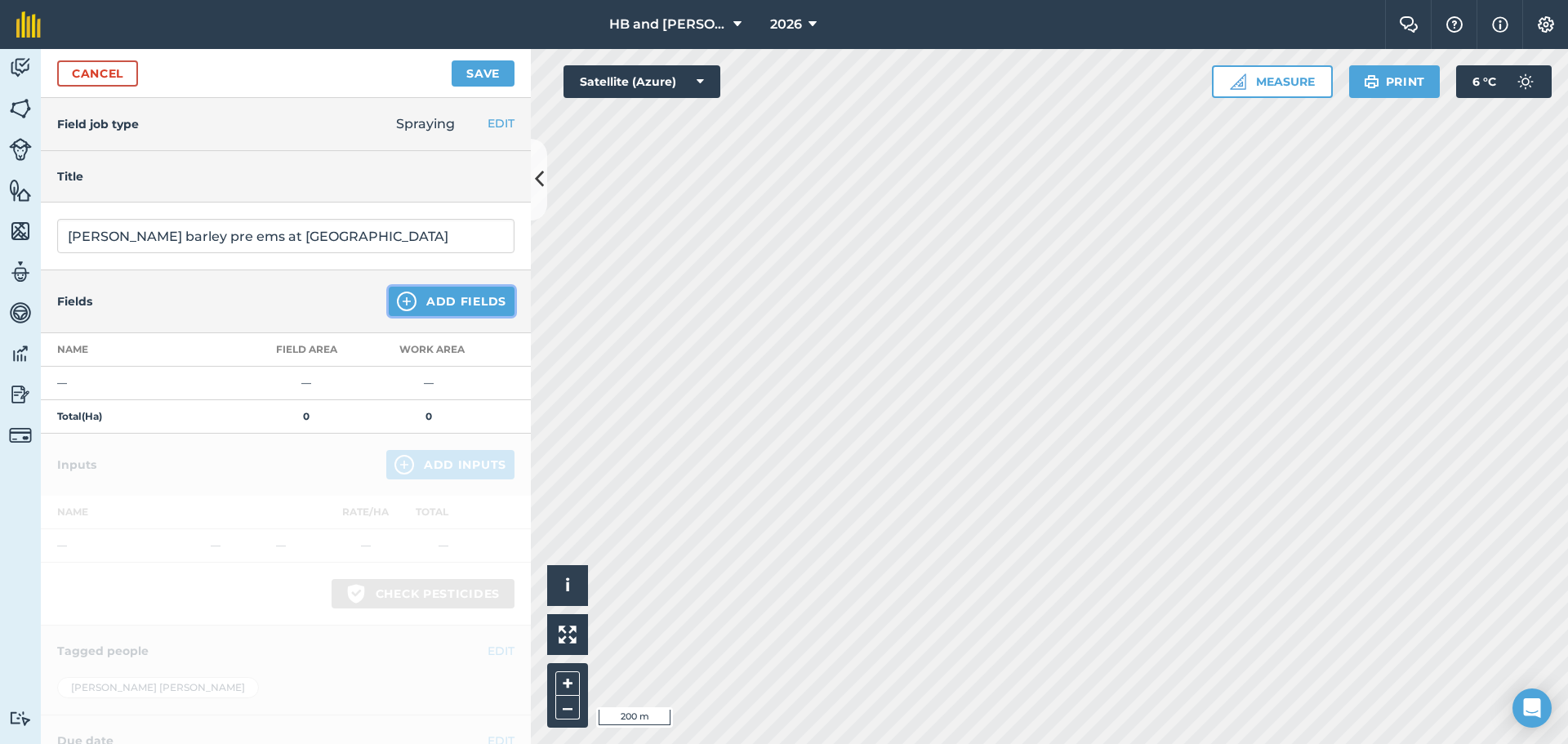
click at [439, 311] on button "Add Fields" at bounding box center [451, 301] width 126 height 29
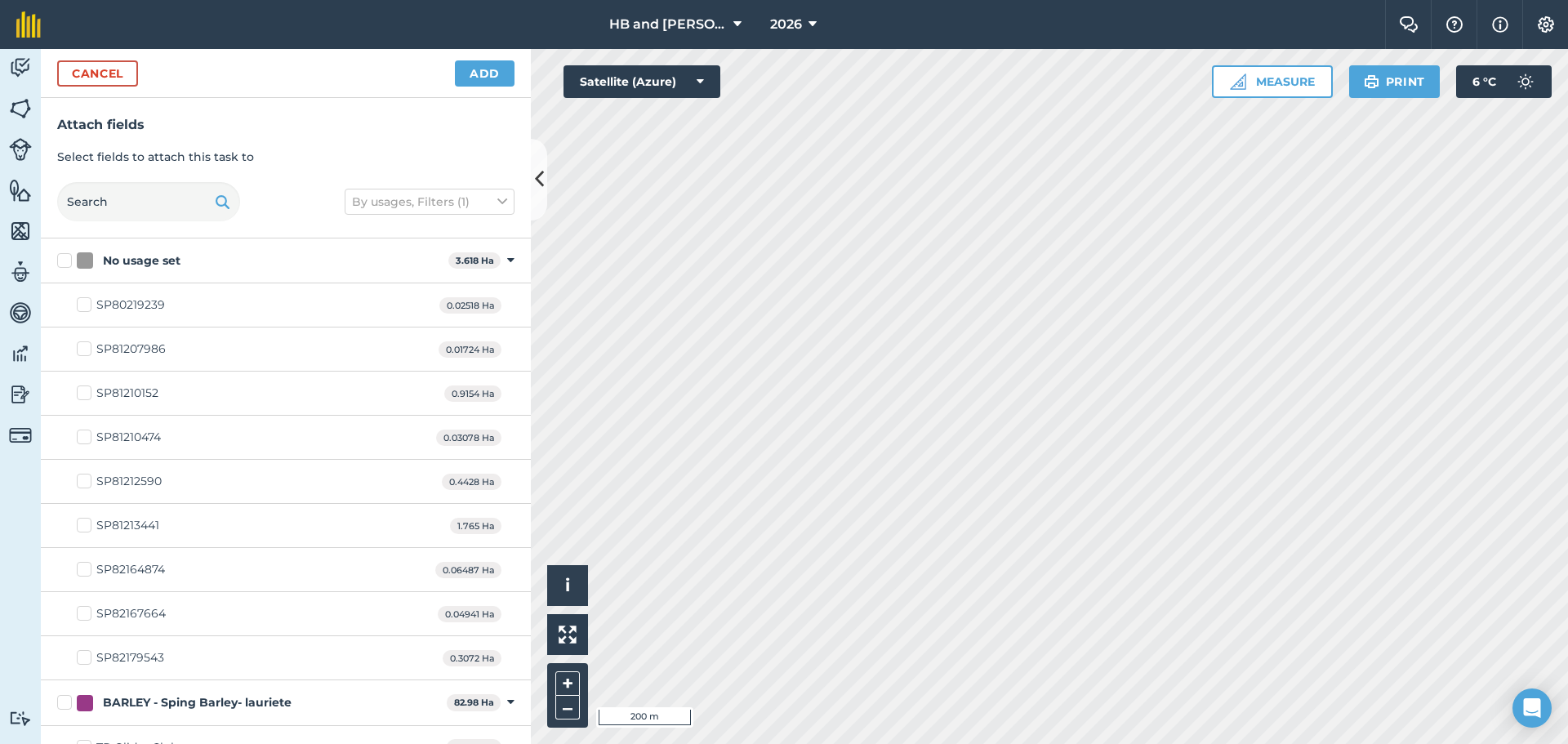
checkbox input "true"
click at [473, 76] on button "Add" at bounding box center [484, 74] width 60 height 26
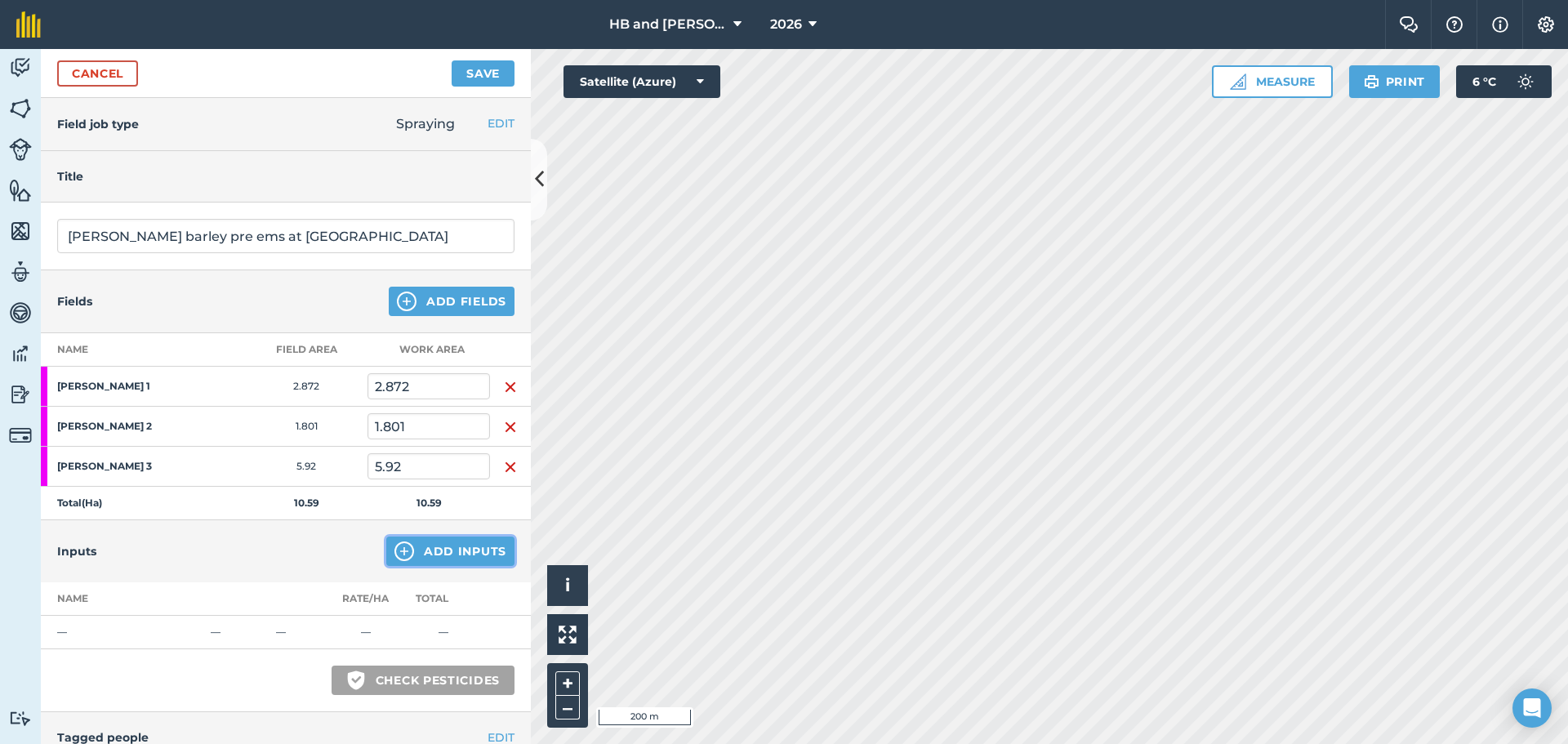
click at [400, 554] on img at bounding box center [404, 551] width 20 height 20
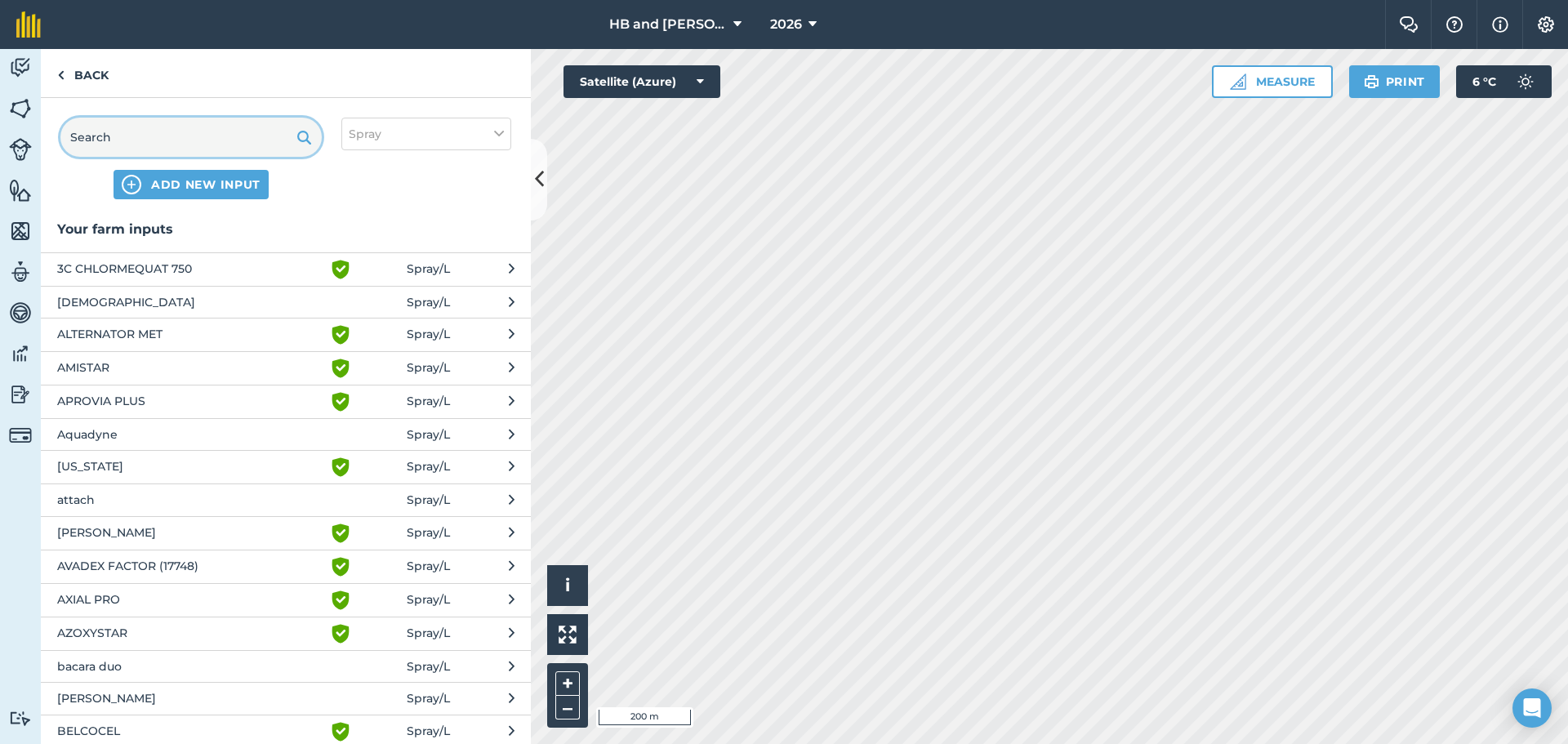
click at [155, 142] on input "text" at bounding box center [191, 136] width 262 height 39
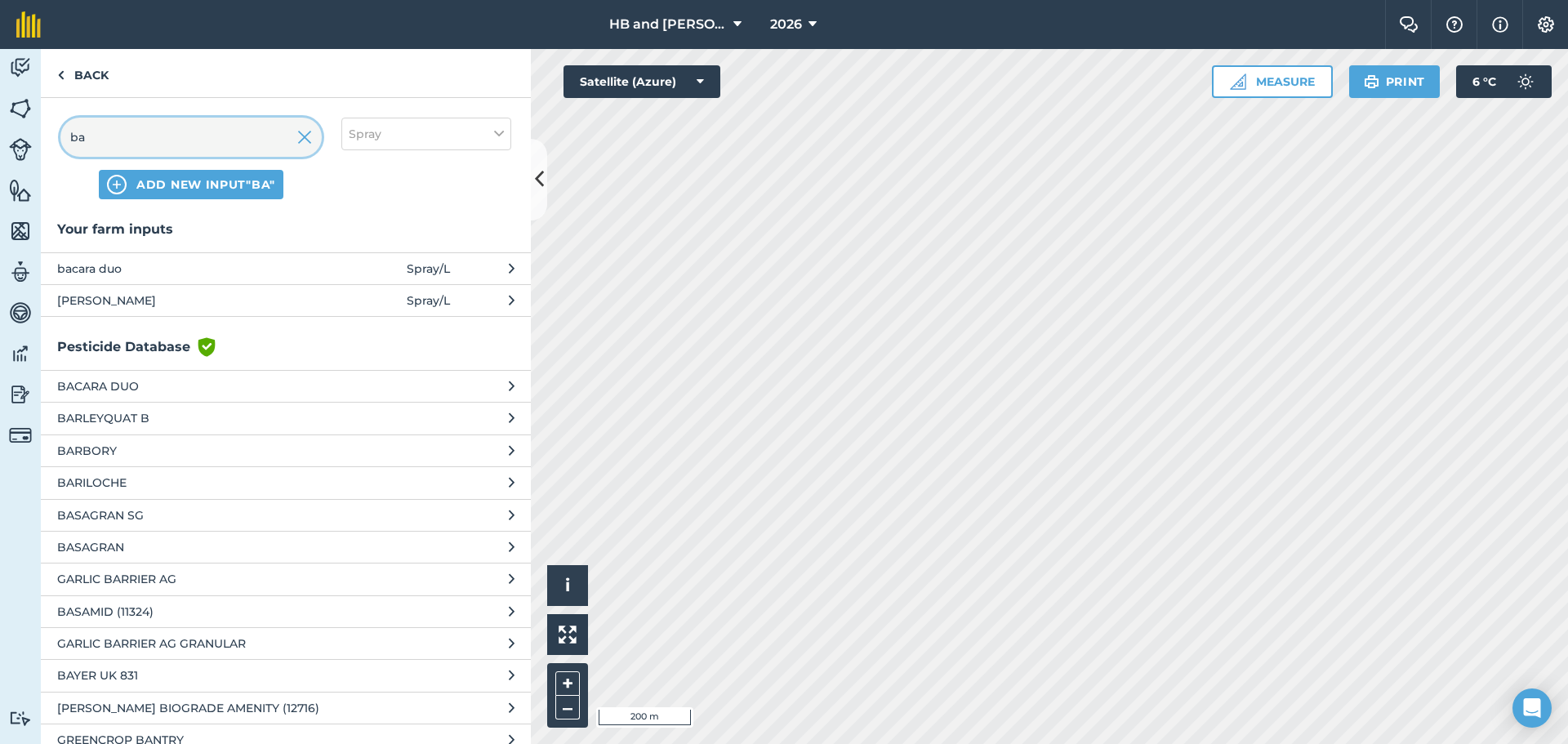
type input "ba"
click at [143, 271] on span "bacara duo" at bounding box center [190, 268] width 267 height 18
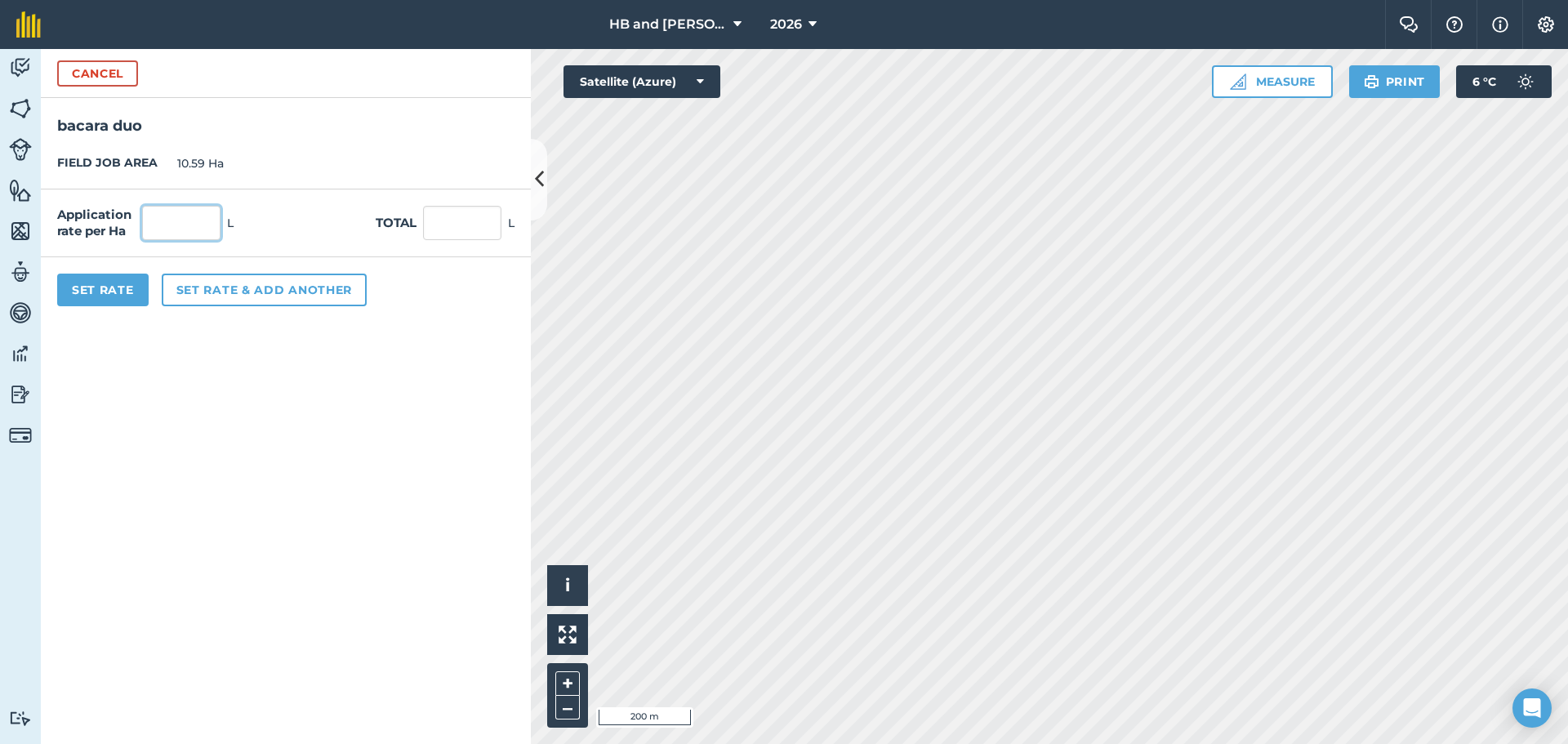
click at [168, 238] on input "text" at bounding box center [181, 223] width 78 height 34
type input "0.47"
type input "4.977"
click at [193, 289] on button "Set rate & add another" at bounding box center [264, 290] width 205 height 33
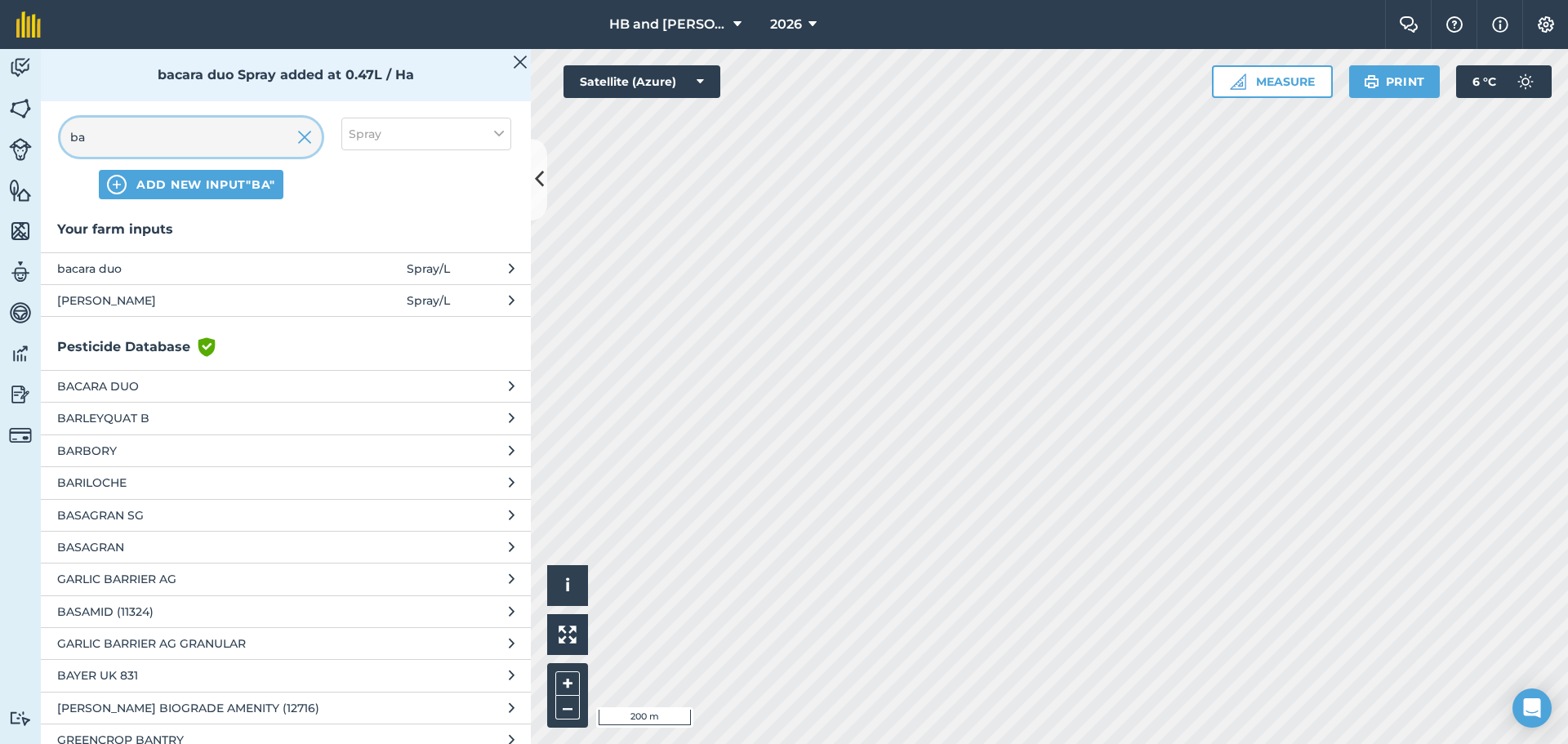
drag, startPoint x: 119, startPoint y: 137, endPoint x: 45, endPoint y: 125, distance: 75.0
click at [45, 125] on div "ba ADD NEW INPUT "ba" Spray" at bounding box center [285, 159] width 491 height 121
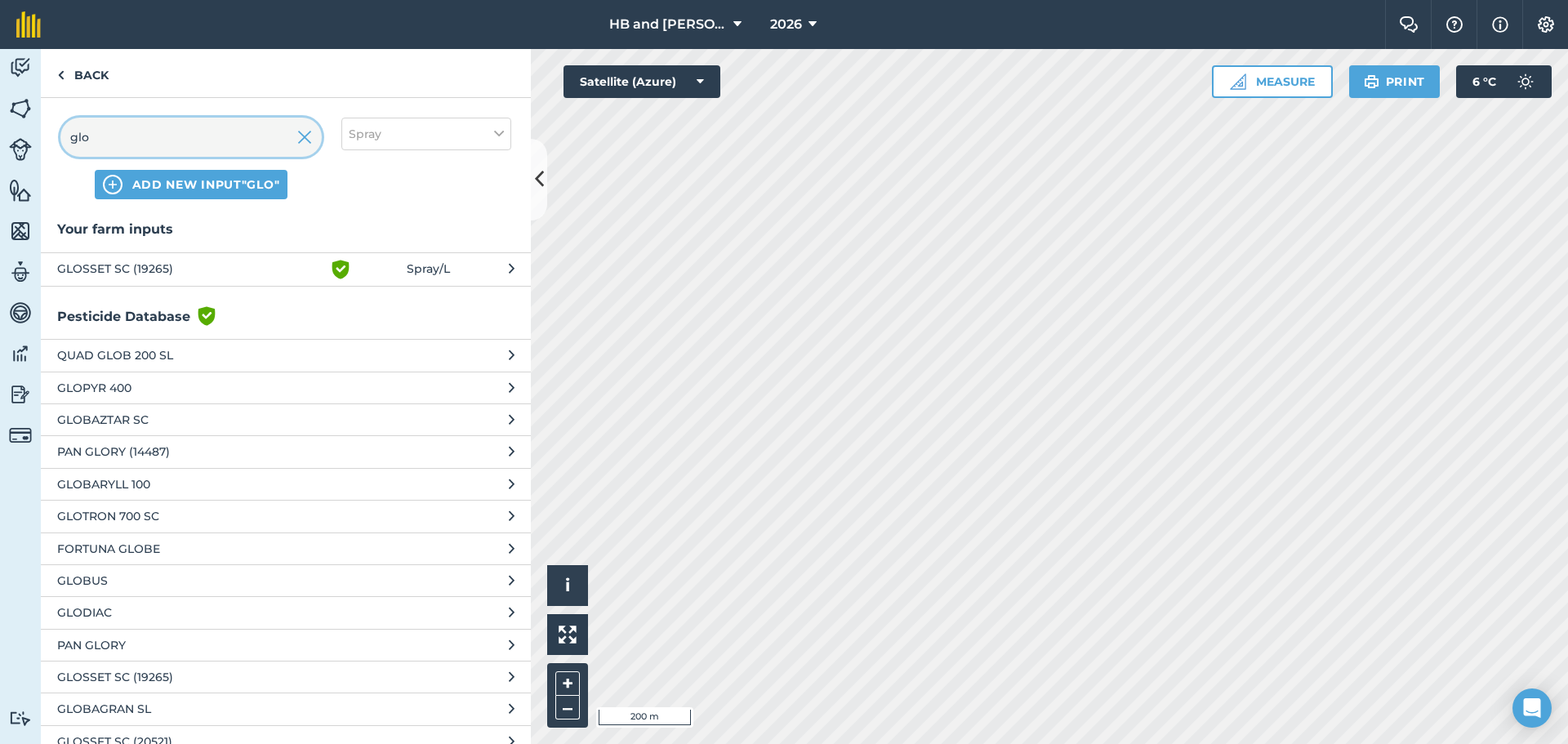
type input "glo"
click at [151, 272] on span "GLOSSET SC (19265)" at bounding box center [190, 269] width 267 height 20
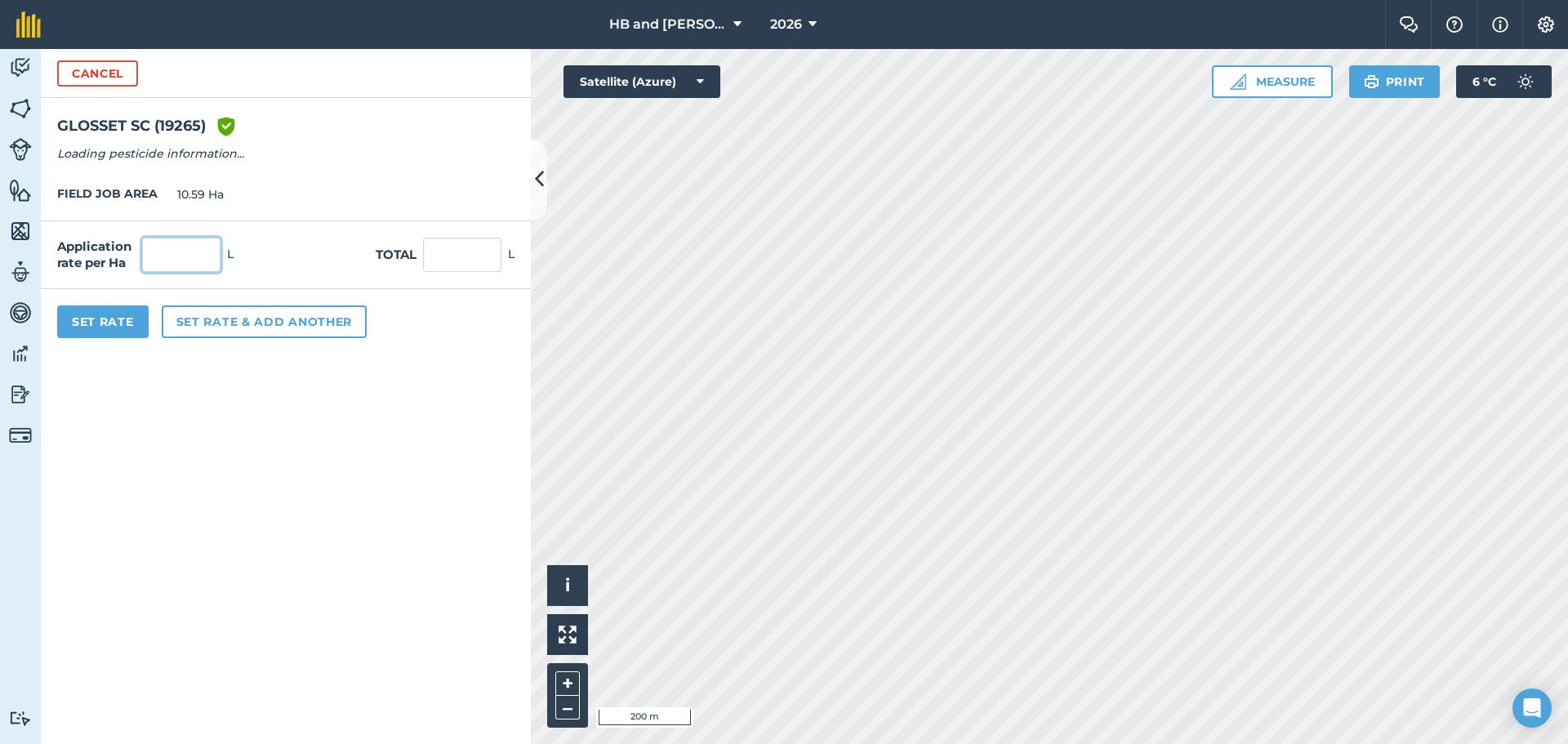
click at [157, 252] on input "text" at bounding box center [181, 254] width 78 height 34
type input "0.4"
type input "4.236"
click at [193, 322] on button "Set rate & add another" at bounding box center [264, 321] width 205 height 33
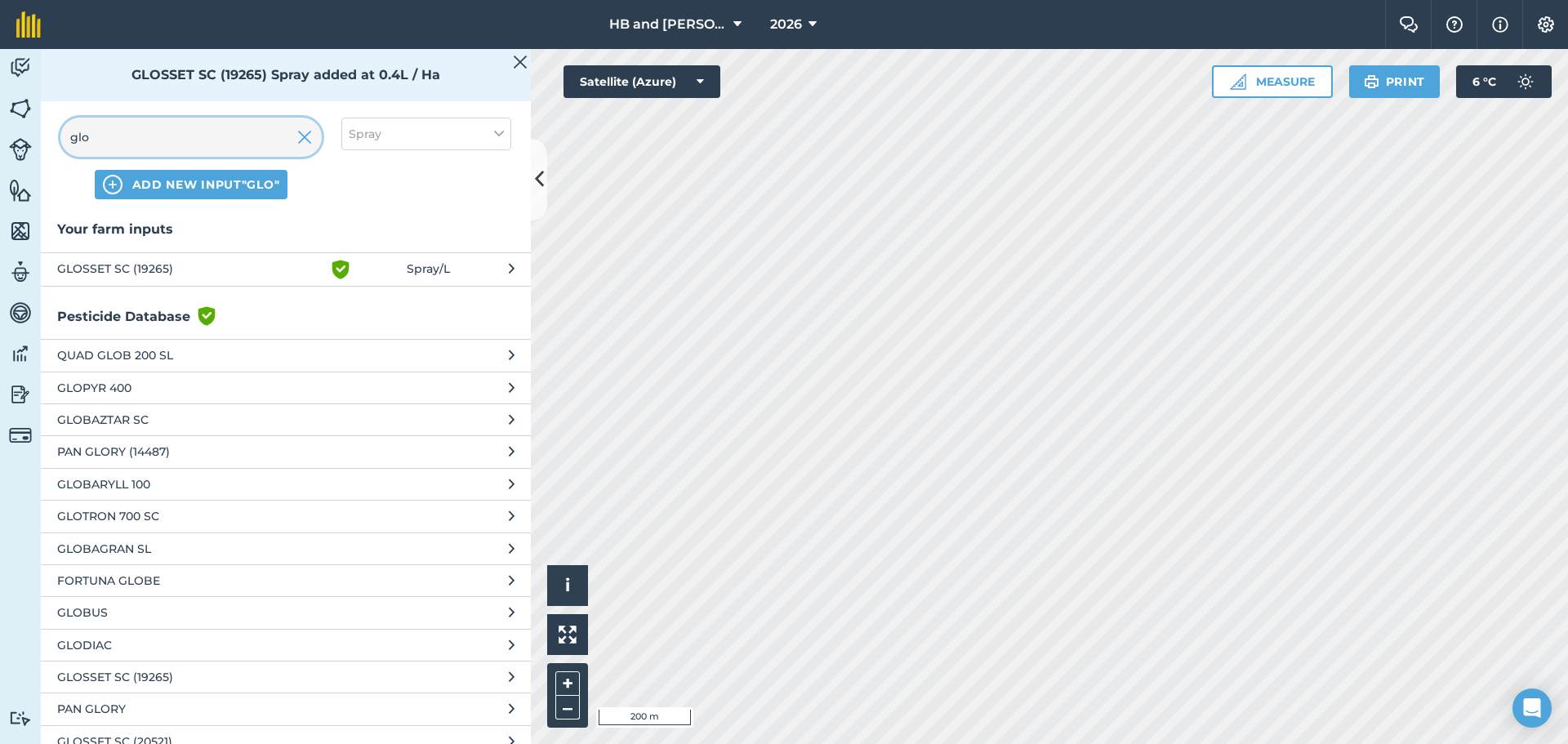
drag, startPoint x: 97, startPoint y: 135, endPoint x: 30, endPoint y: 143, distance: 67.5
click at [30, 143] on div "Activity Fields Livestock Features Maps Team Vehicles Data Reporting Billing Tu…" at bounding box center [784, 396] width 1568 height 695
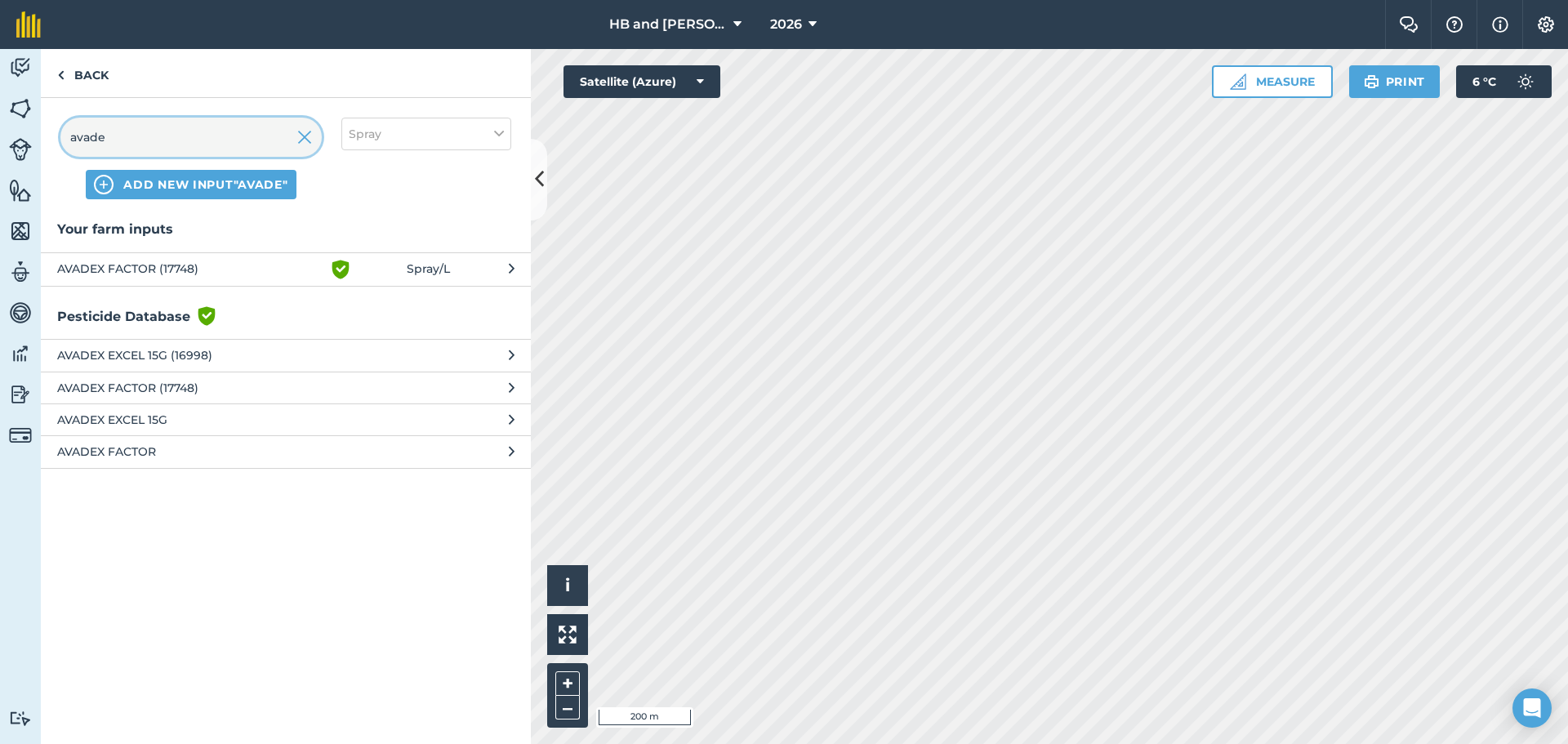
type input "avade"
click at [189, 268] on span "AVADEX FACTOR (17748)" at bounding box center [190, 269] width 267 height 20
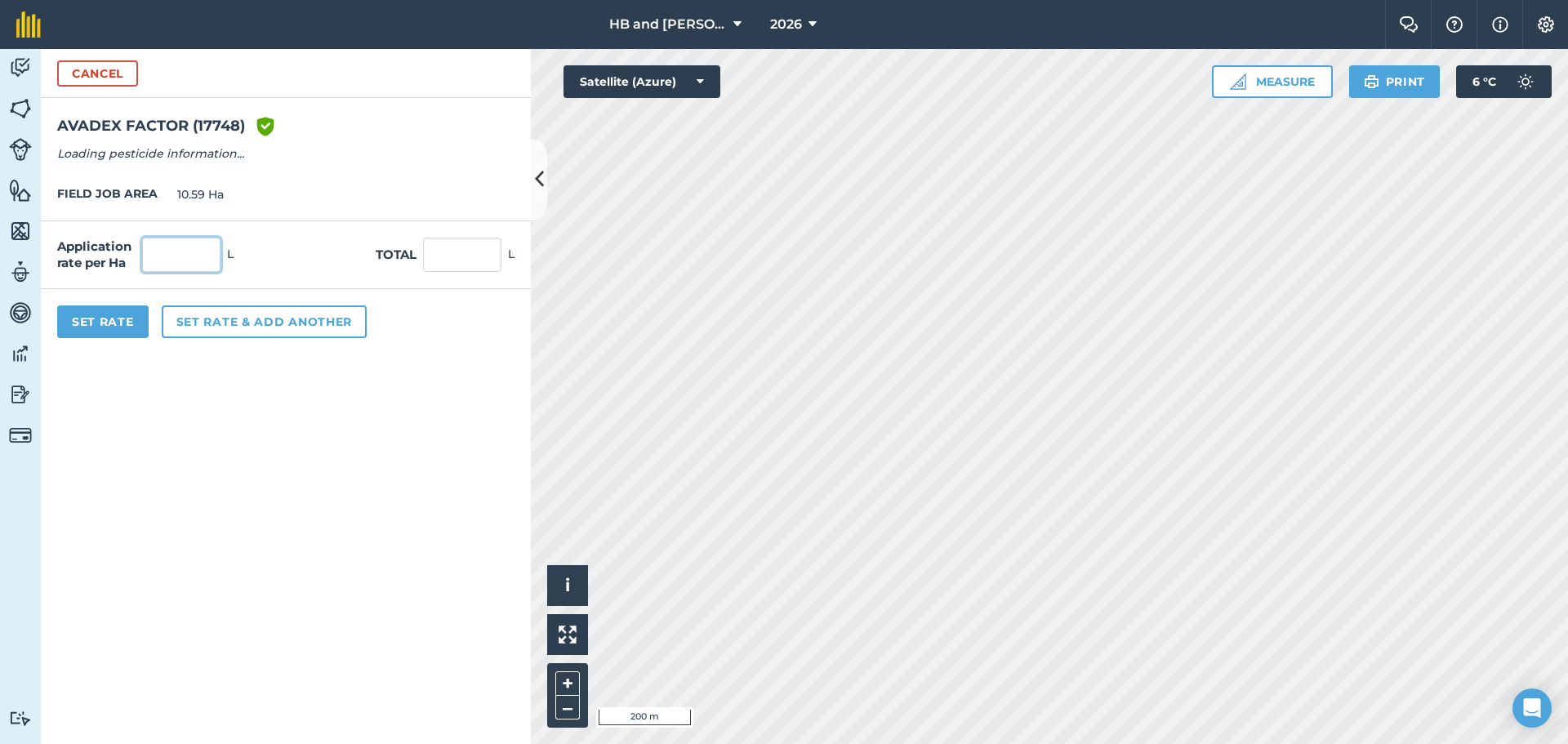
click at [191, 256] on input "text" at bounding box center [181, 254] width 78 height 34
type input "3.6"
type input "38.124"
click at [233, 334] on button "Set rate & add another" at bounding box center [264, 321] width 205 height 33
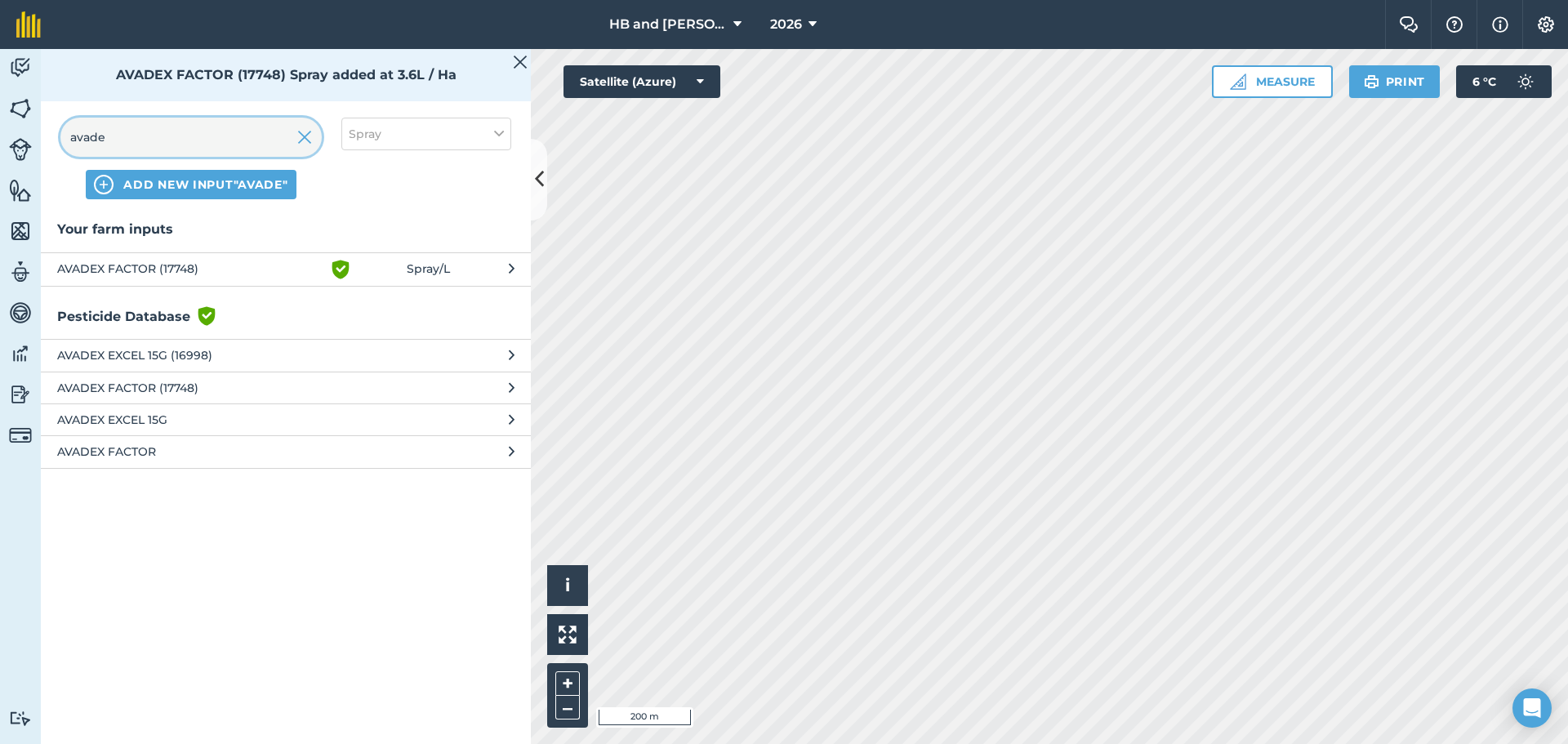
click at [144, 142] on input "avade" at bounding box center [191, 136] width 262 height 39
drag, startPoint x: 139, startPoint y: 138, endPoint x: 55, endPoint y: 136, distance: 84.0
click at [55, 136] on div "avade ADD NEW INPUT "avade" Spray" at bounding box center [285, 159] width 491 height 121
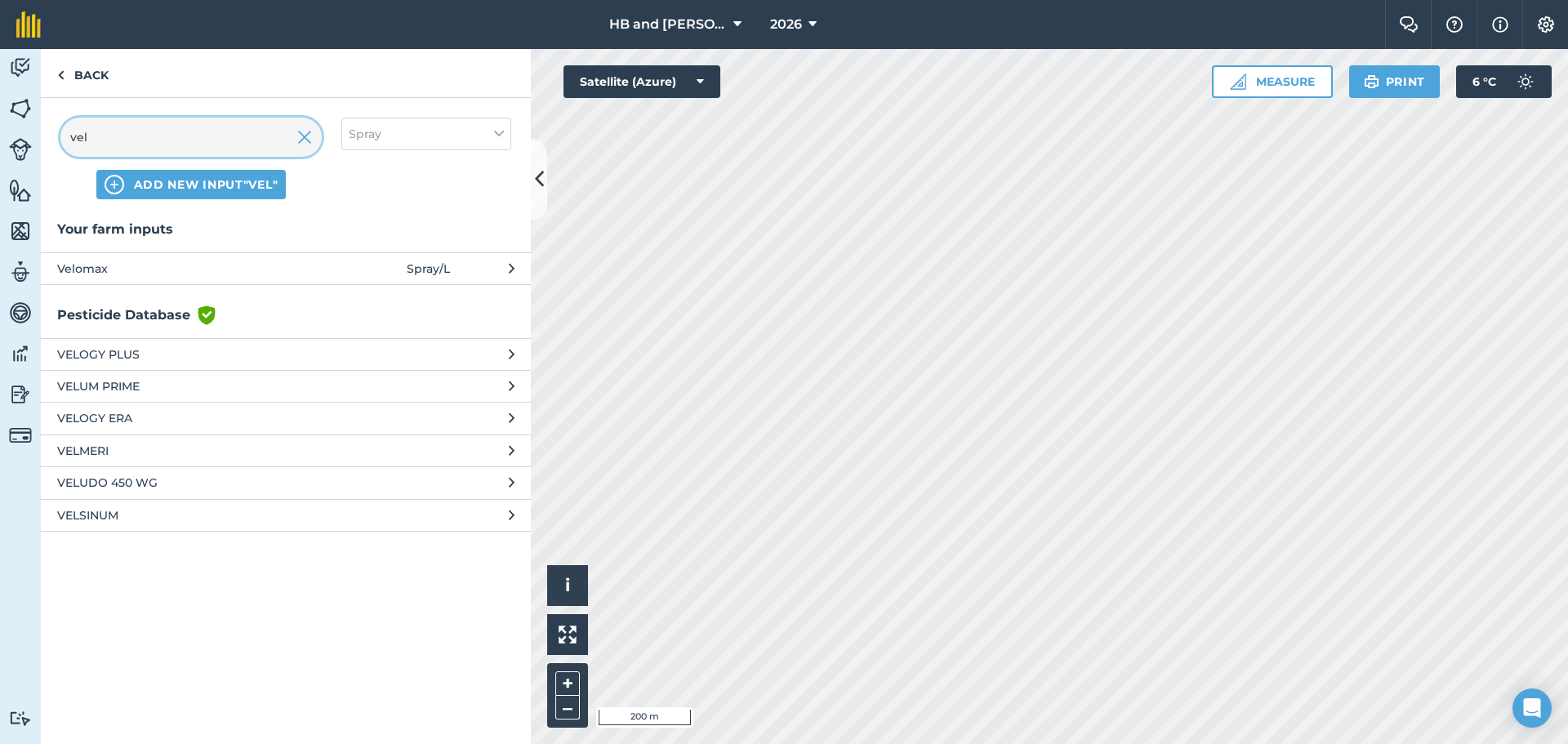
type input "vel"
click at [102, 269] on span "Velomax" at bounding box center [190, 268] width 267 height 18
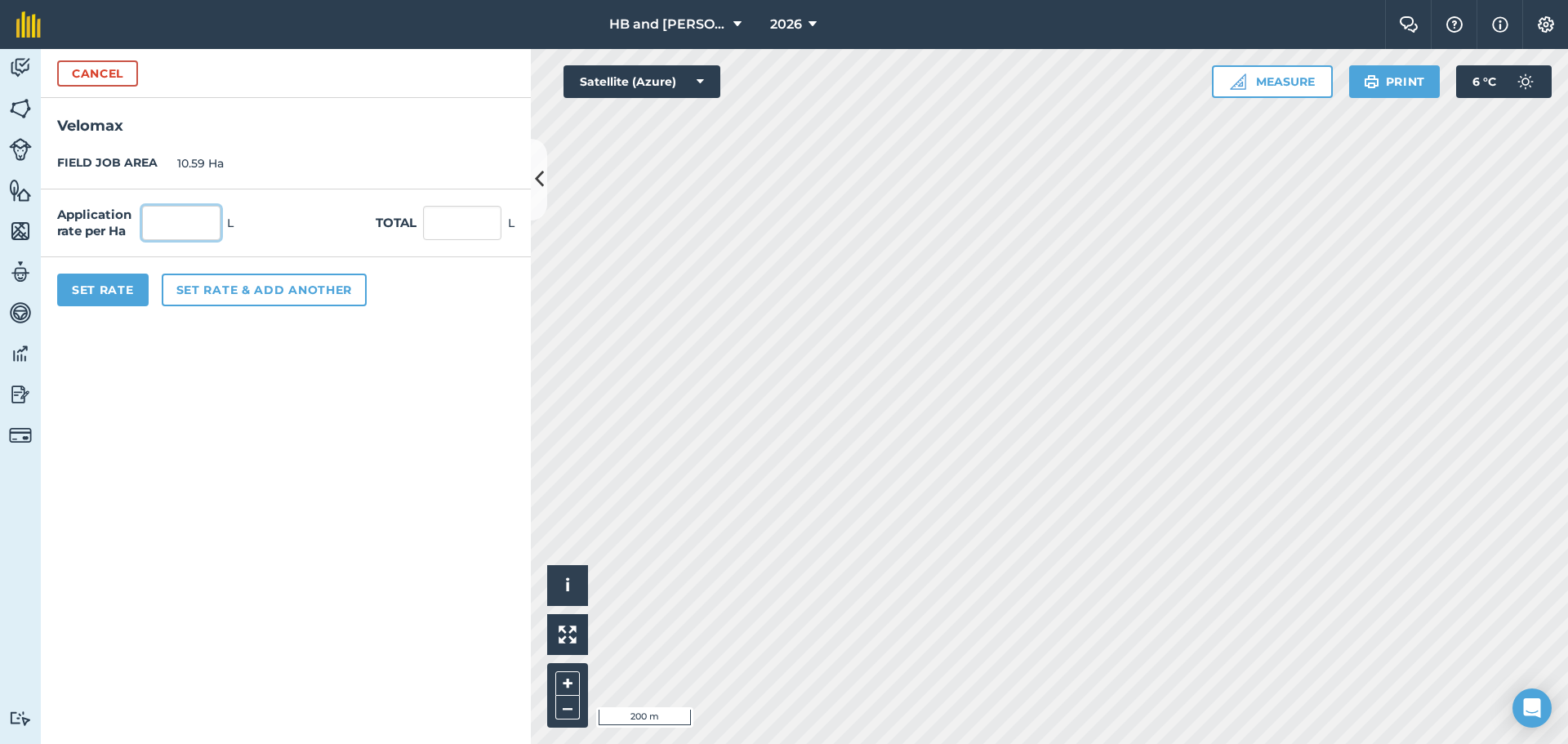
click at [158, 217] on input "text" at bounding box center [181, 223] width 78 height 34
type input "0.4"
type input "4.236"
click at [120, 289] on button "Set Rate" at bounding box center [102, 290] width 92 height 33
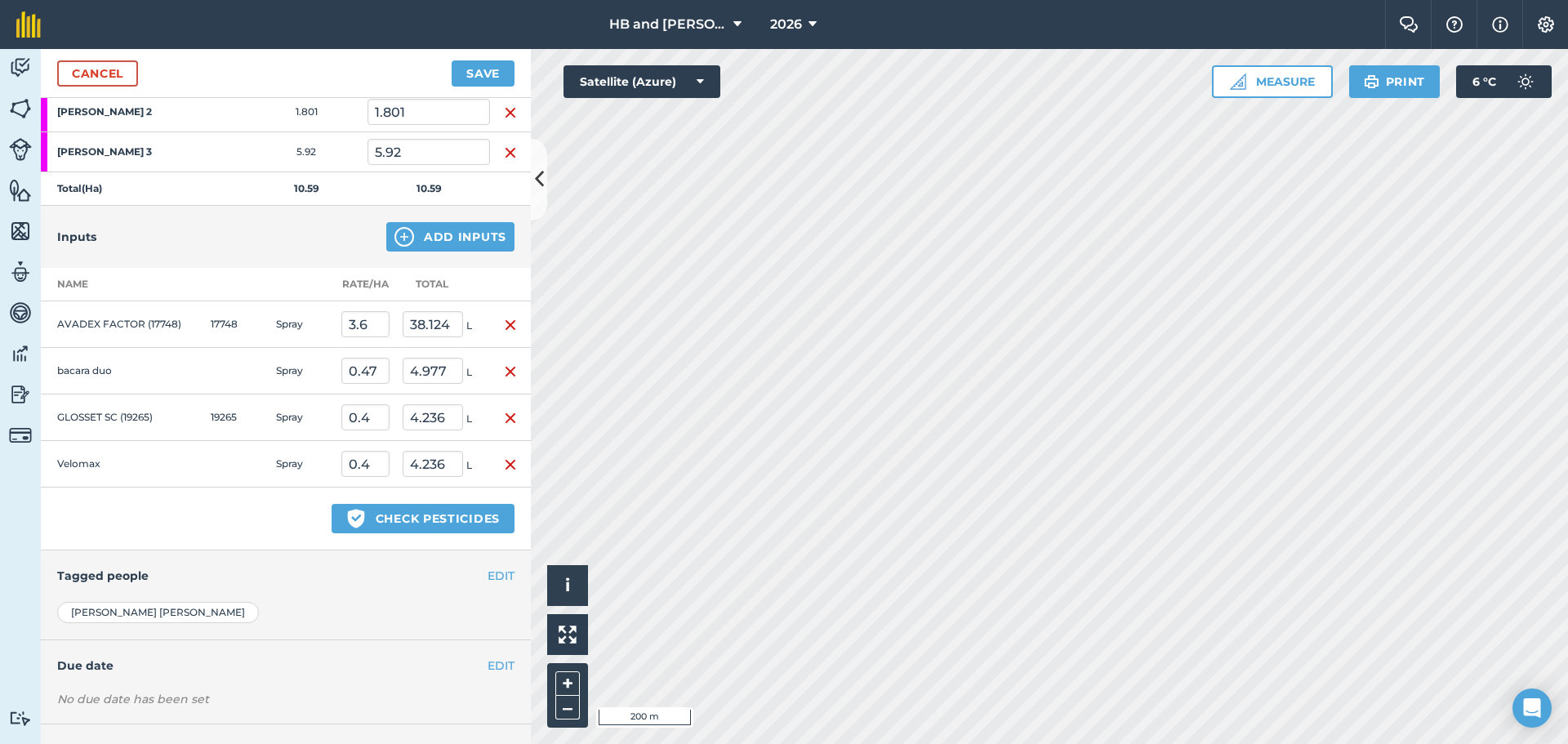
scroll to position [382, 0]
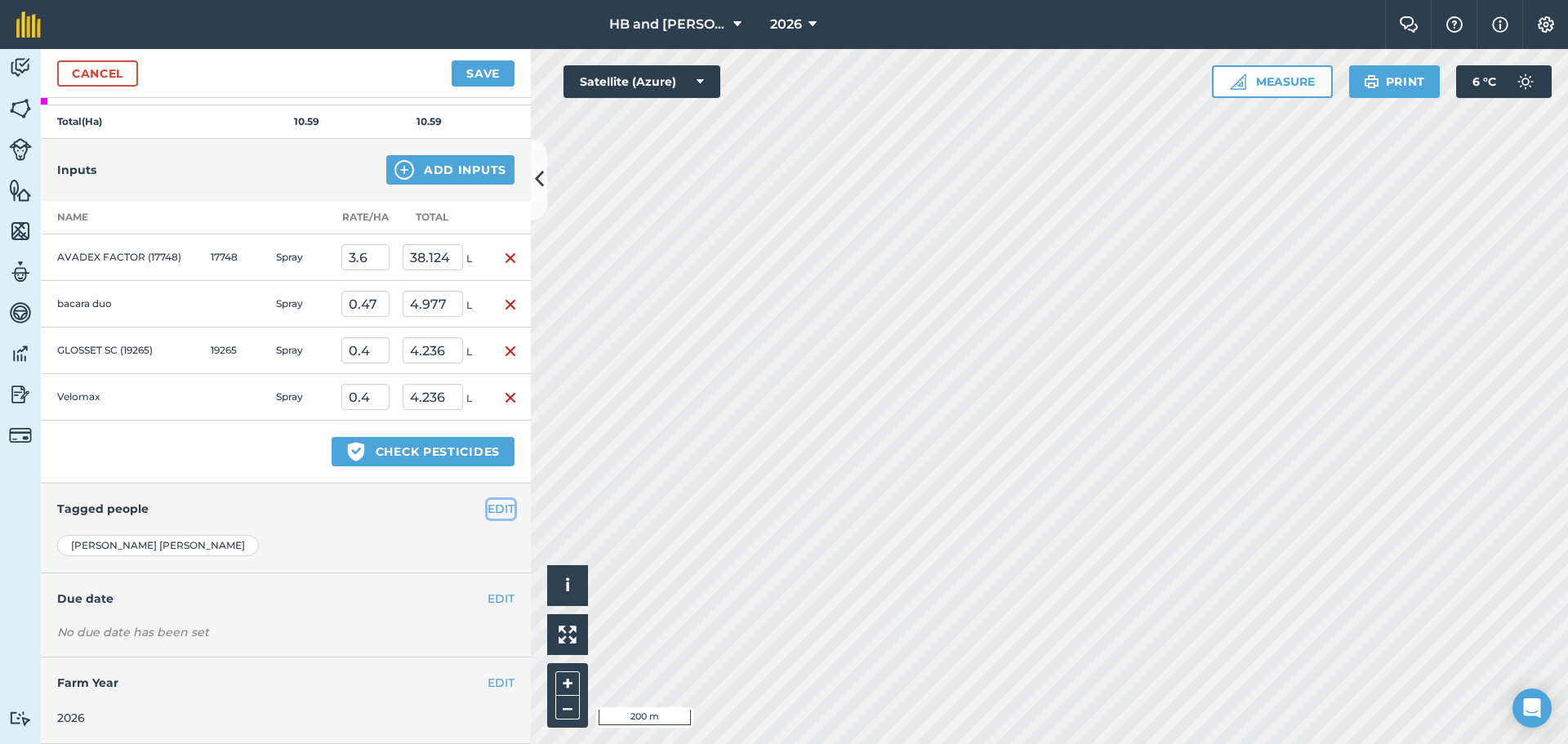
click at [488, 511] on button "EDIT" at bounding box center [501, 509] width 27 height 18
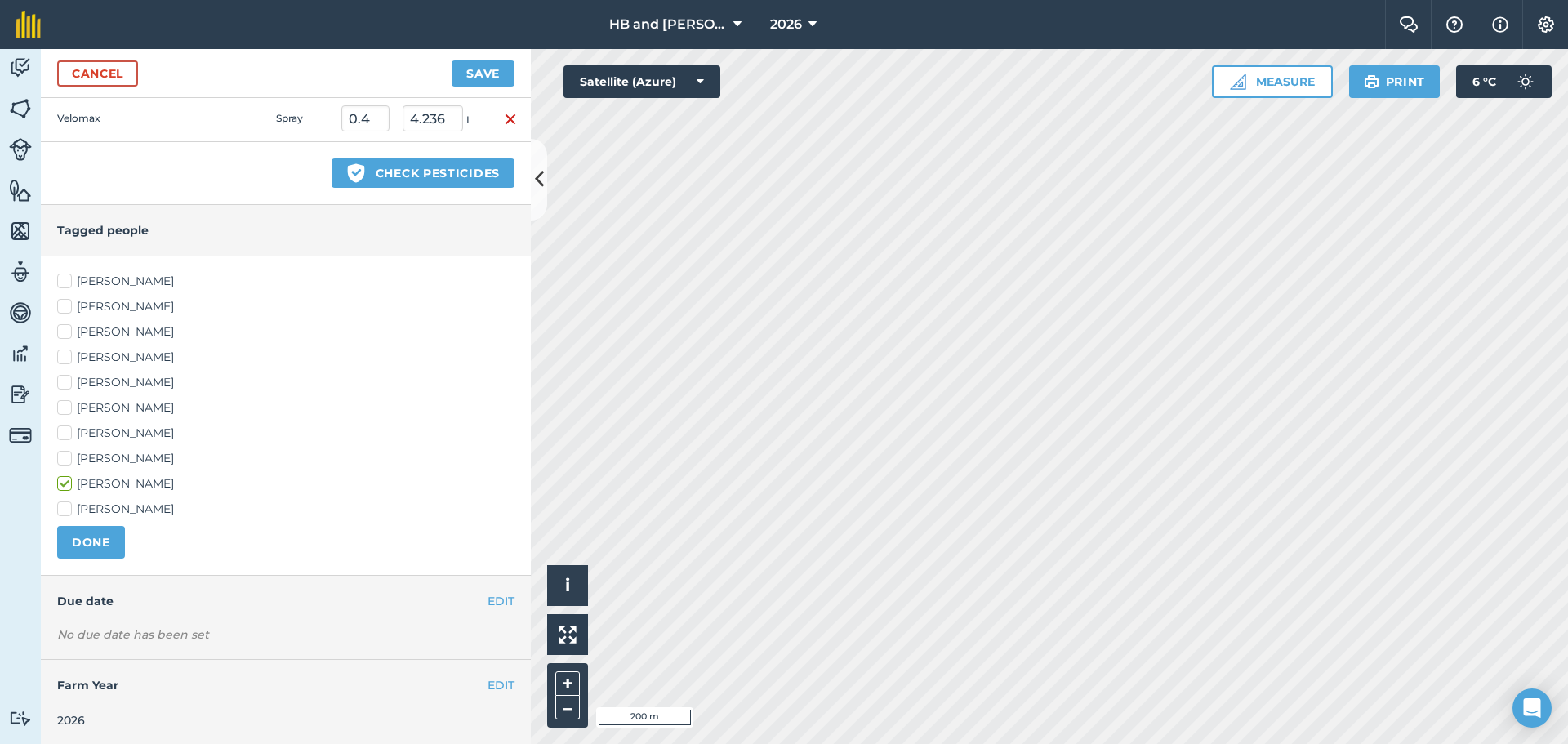
scroll to position [663, 0]
click at [86, 407] on label "[PERSON_NAME]" at bounding box center [285, 406] width 457 height 17
click at [68, 407] on input "[PERSON_NAME]" at bounding box center [61, 402] width 10 height 10
checkbox input "true"
click at [107, 460] on label "[PERSON_NAME]" at bounding box center [285, 457] width 457 height 17
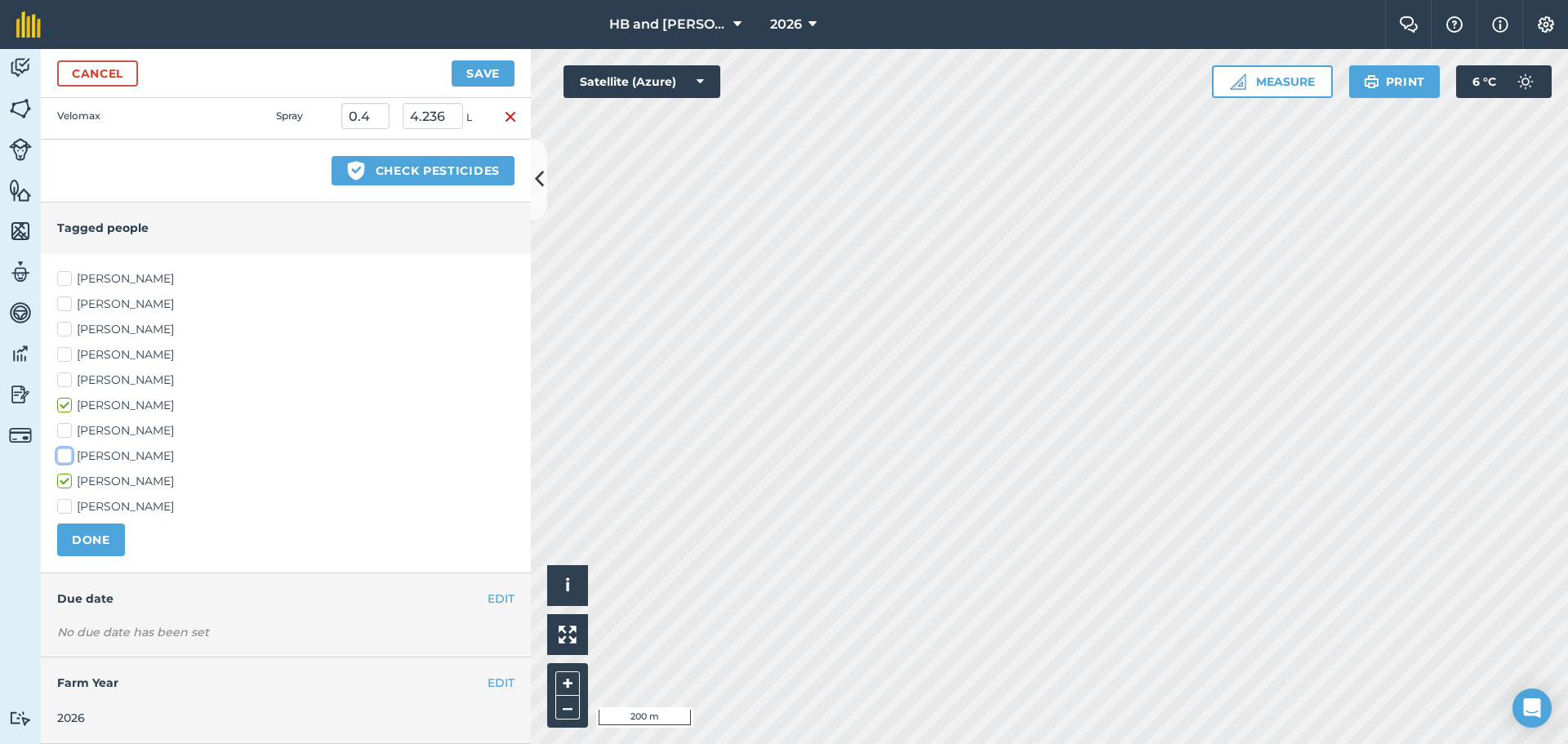
click at [68, 459] on input "[PERSON_NAME]" at bounding box center [61, 453] width 10 height 10
checkbox input "true"
click at [110, 547] on button "DONE" at bounding box center [91, 540] width 68 height 33
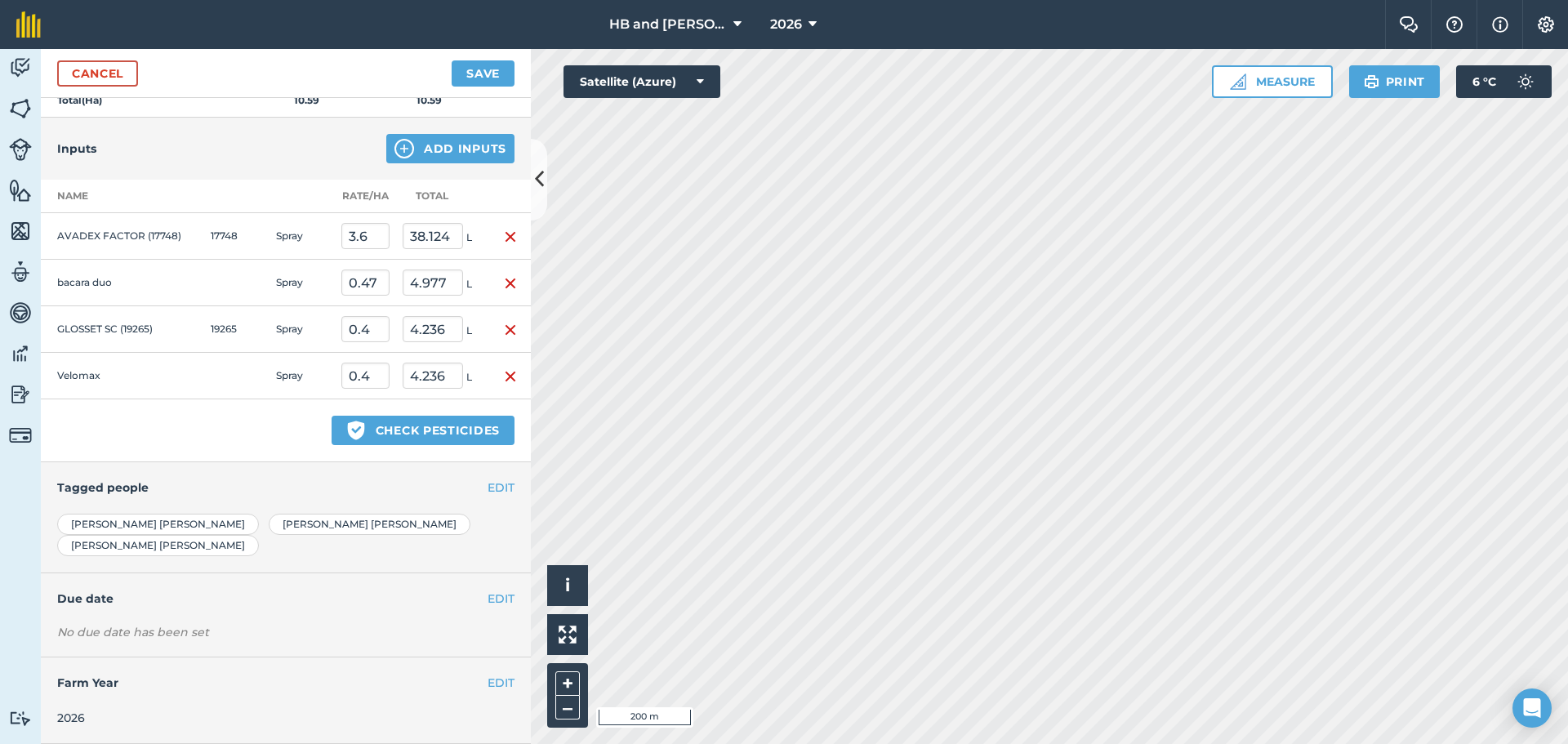
scroll to position [382, 0]
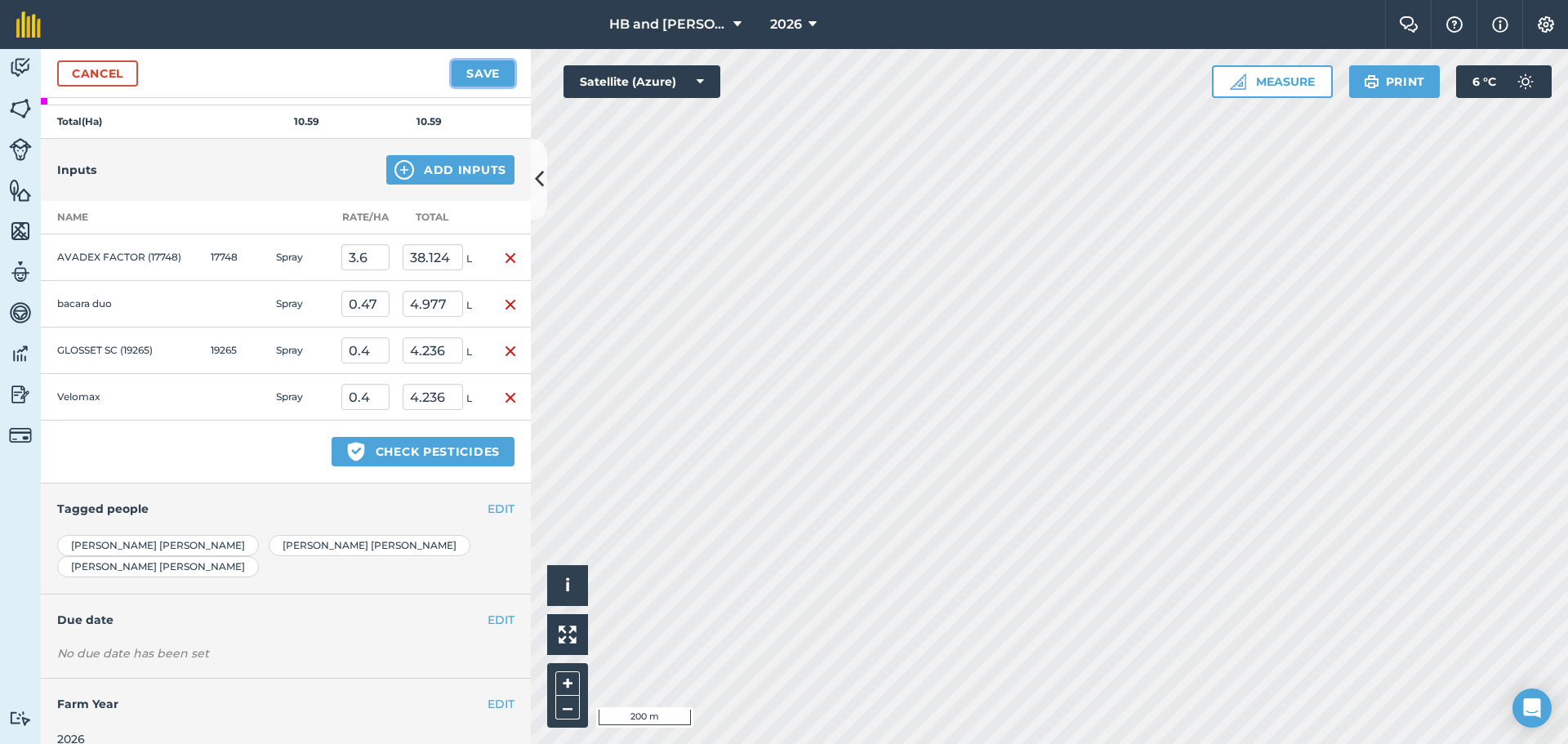
click at [481, 67] on button "Save" at bounding box center [483, 74] width 63 height 26
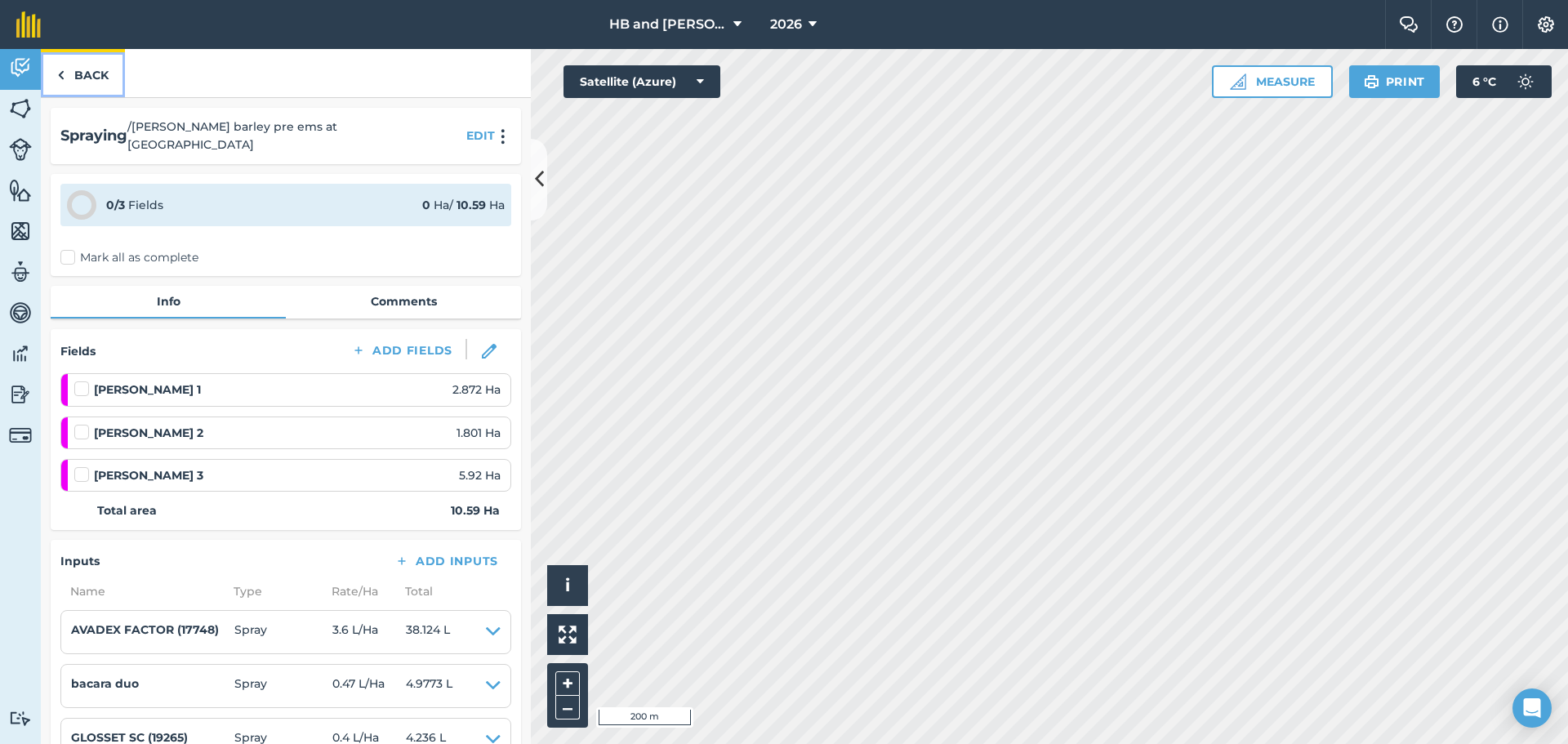
click at [81, 76] on link "Back" at bounding box center [82, 73] width 84 height 48
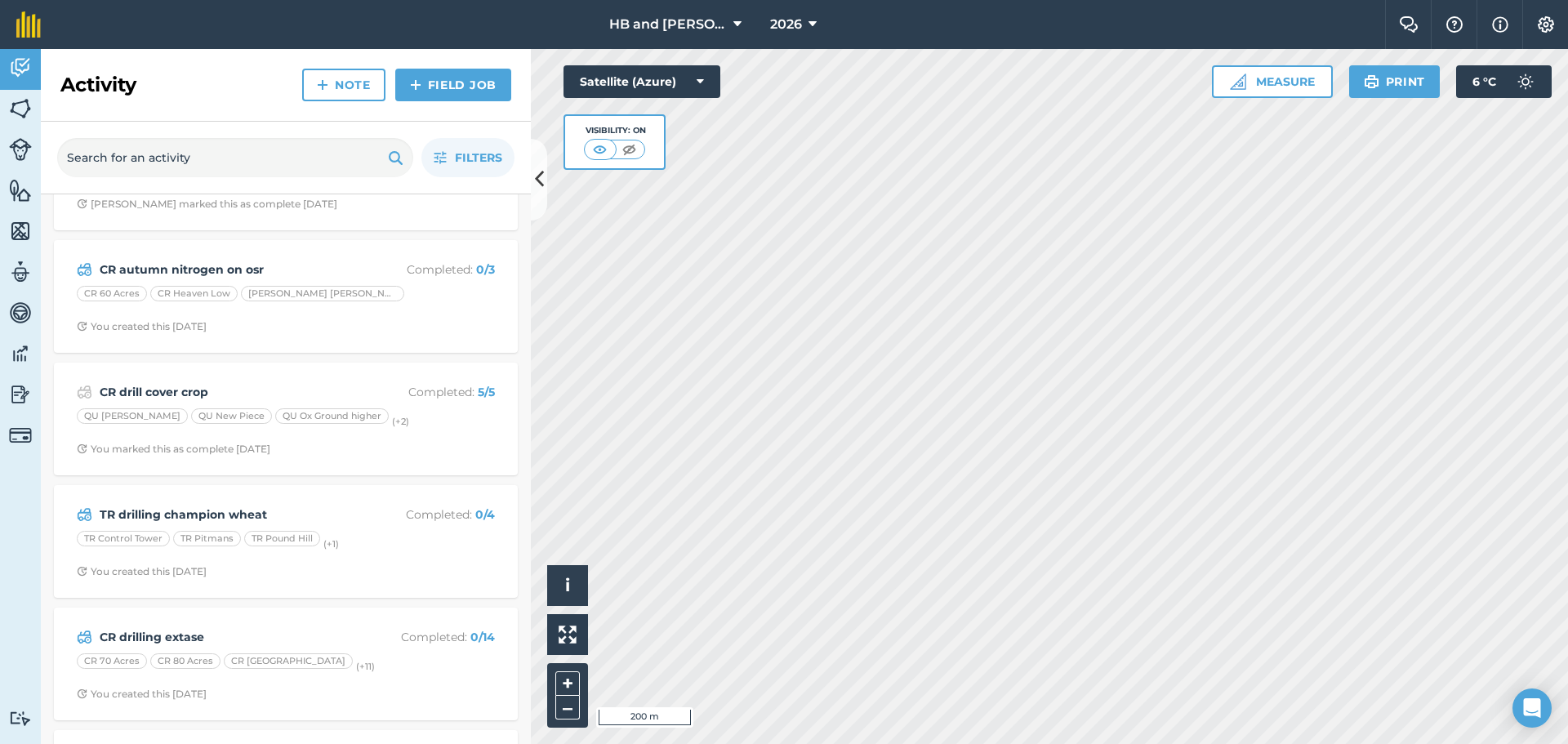
scroll to position [1225, 0]
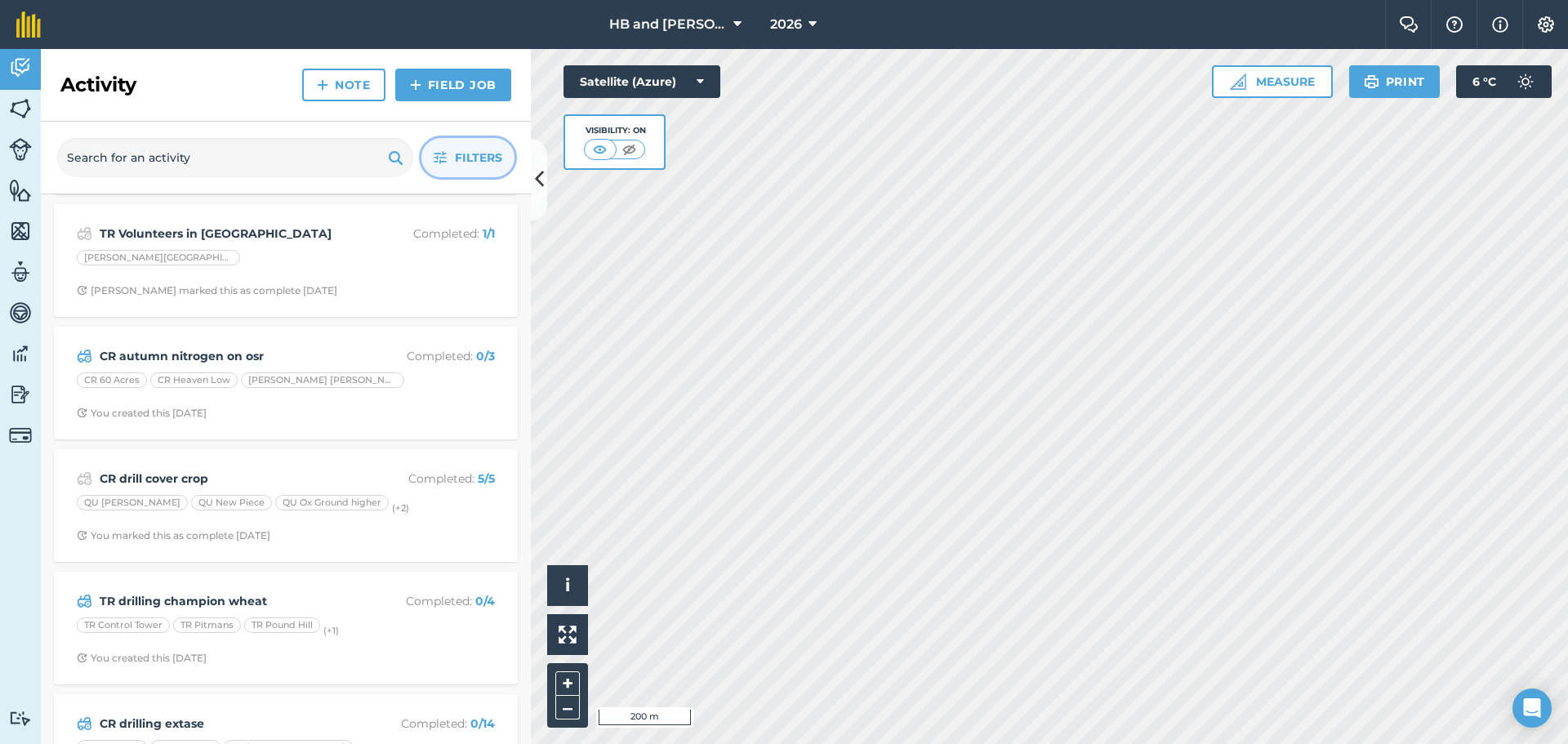
click at [456, 160] on span "Filters" at bounding box center [478, 157] width 47 height 18
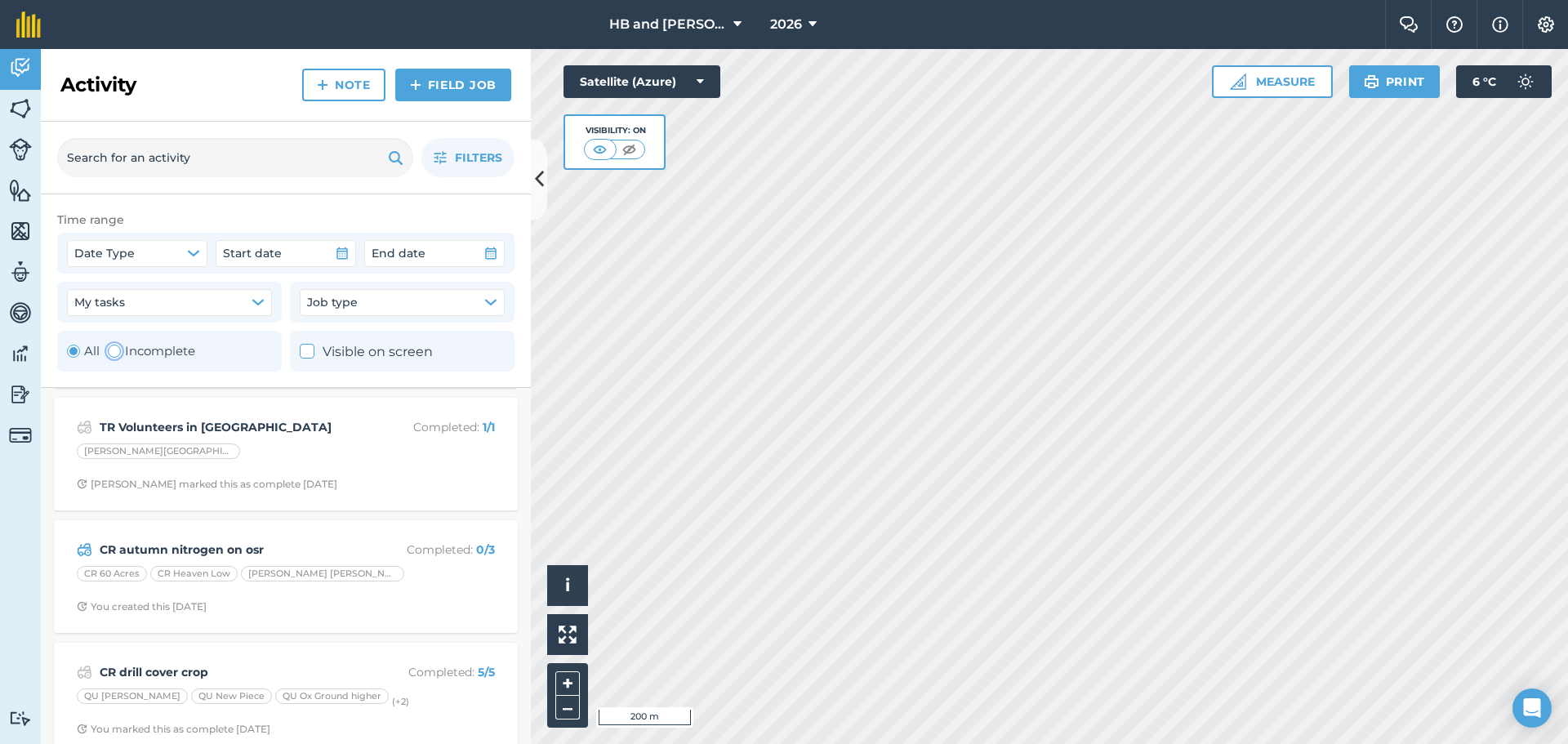
click at [158, 355] on label "Incomplete" at bounding box center [151, 351] width 87 height 20
radio input "false"
radio input "true"
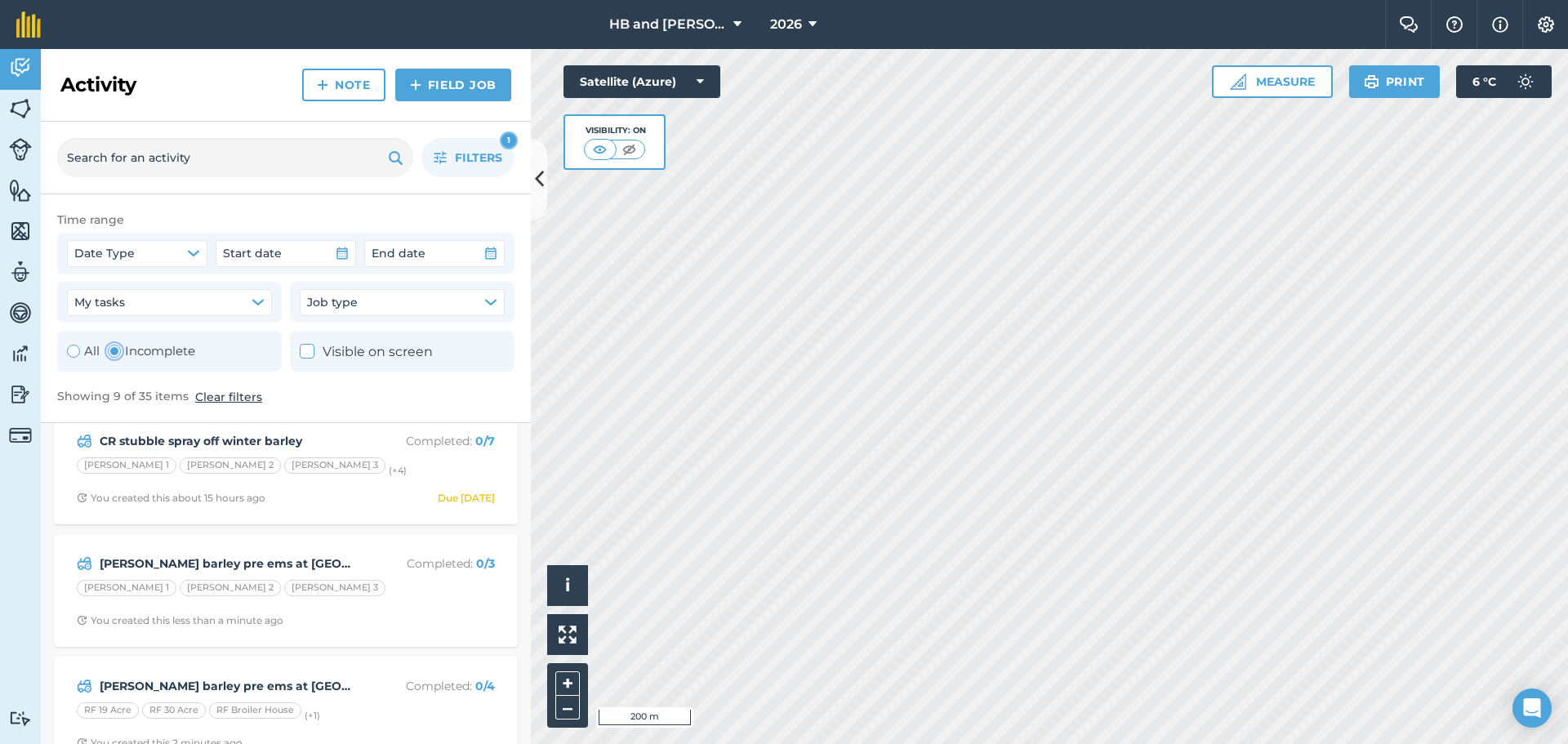
scroll to position [0, 0]
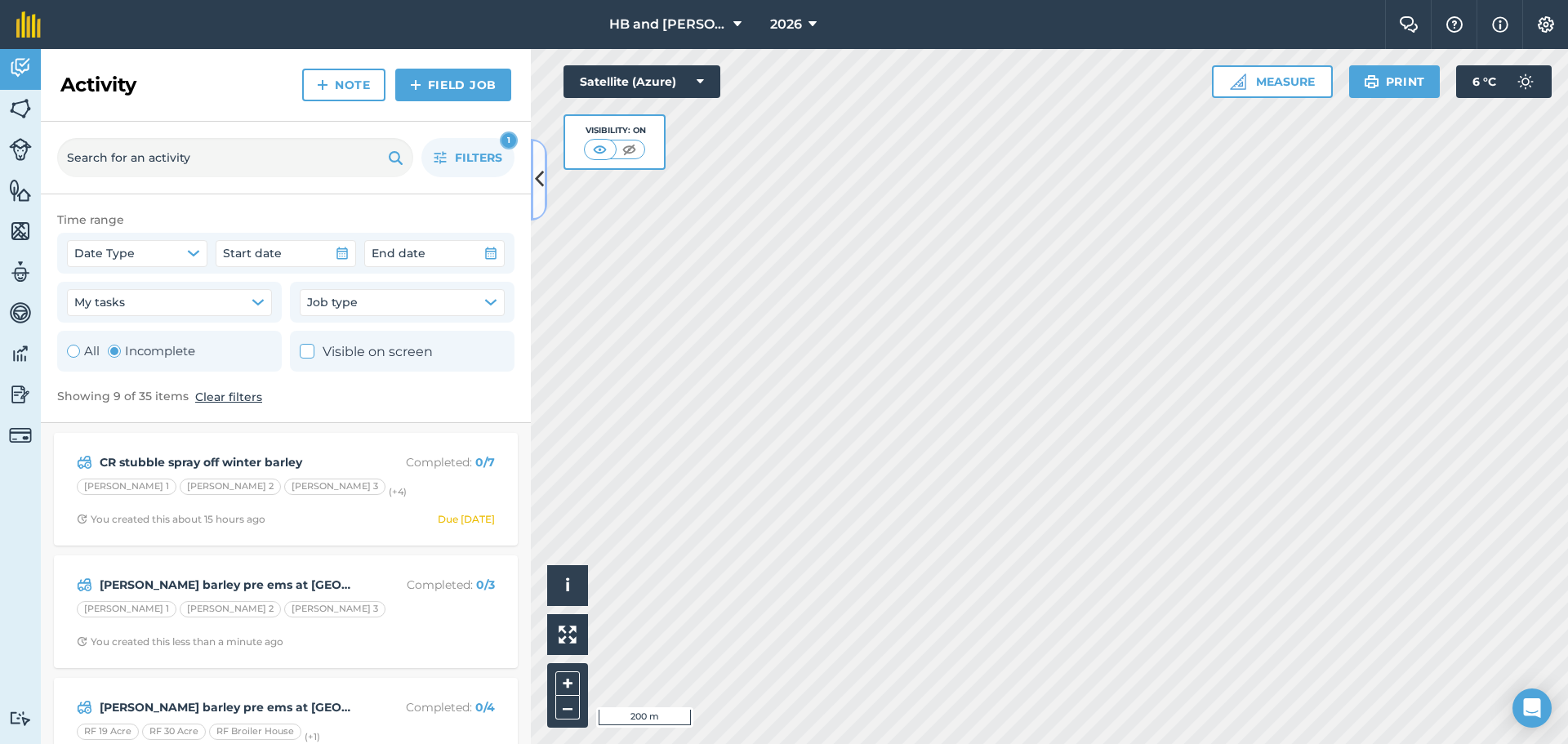
click at [540, 178] on icon at bounding box center [540, 180] width 9 height 28
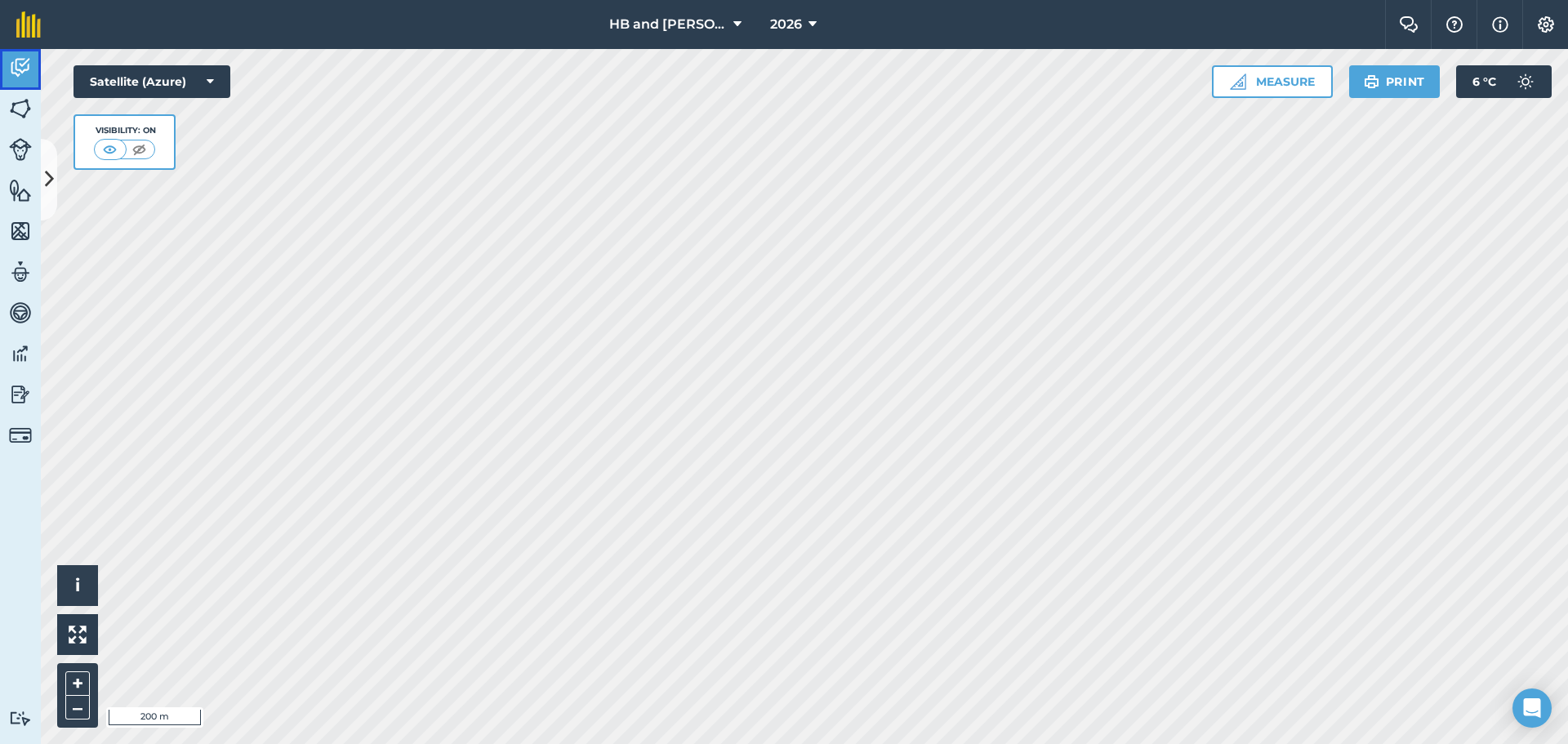
click at [31, 69] on img at bounding box center [21, 68] width 23 height 25
click at [43, 169] on button at bounding box center [48, 180] width 16 height 81
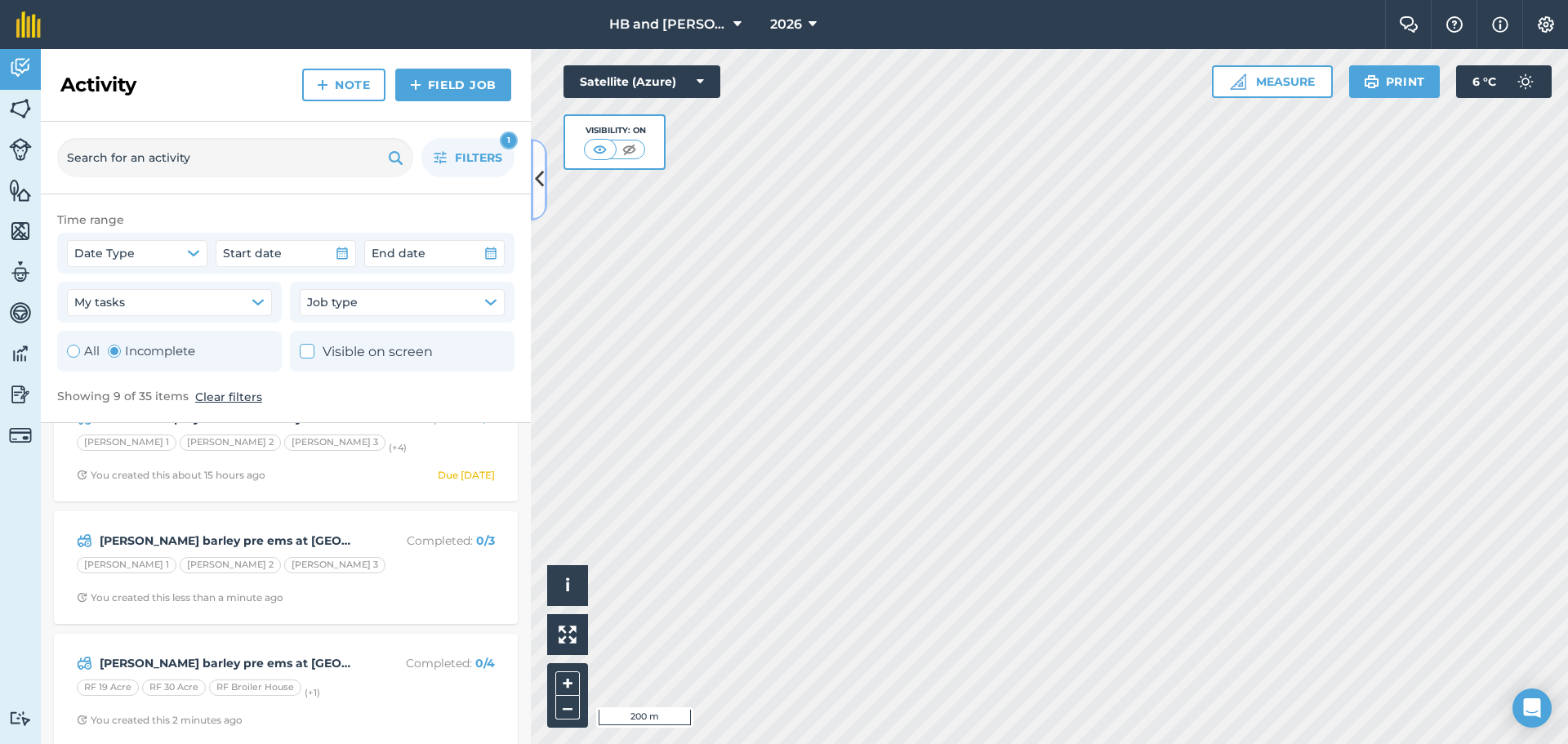
scroll to position [81, 0]
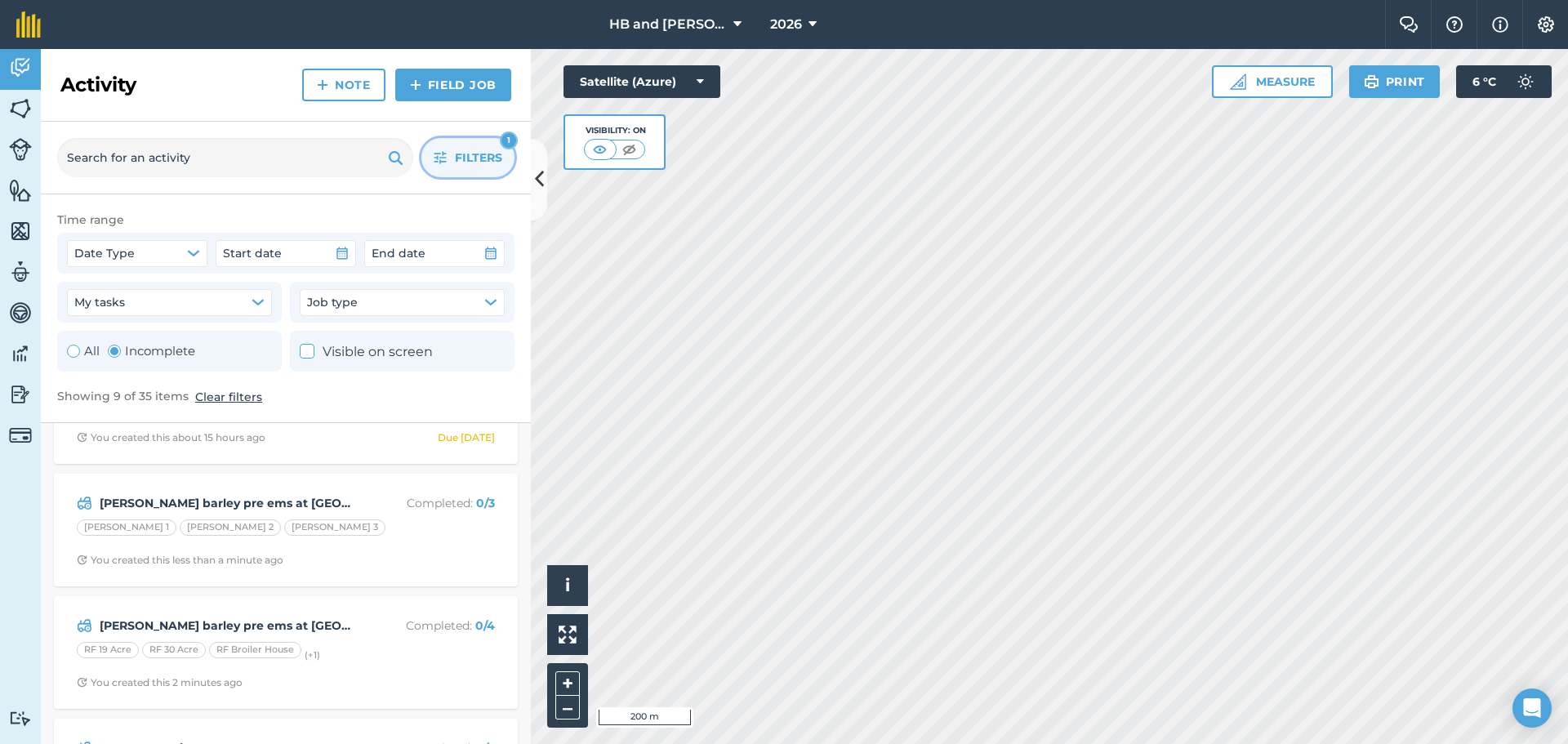
click at [455, 142] on button "Filters 1" at bounding box center [468, 157] width 94 height 39
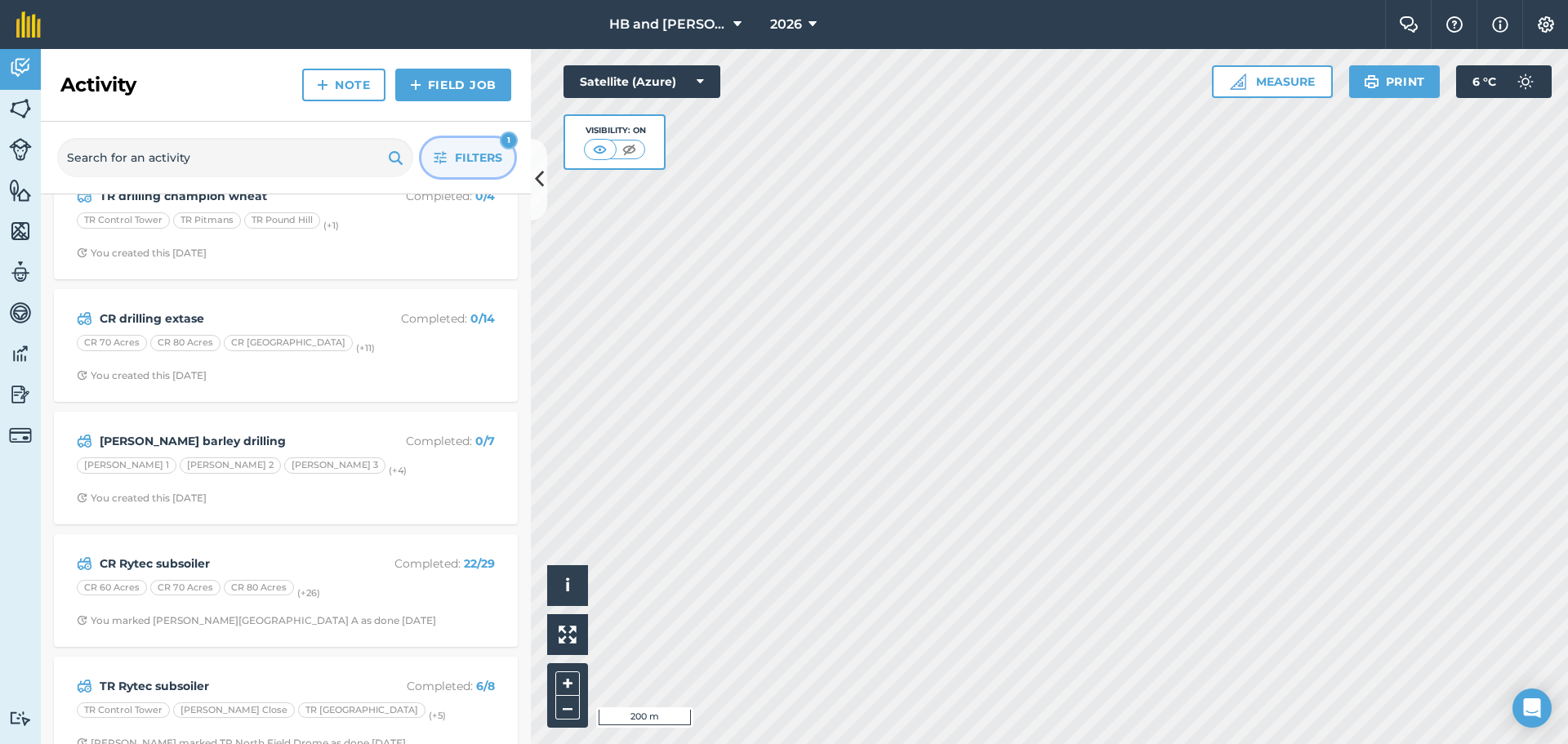
scroll to position [562, 0]
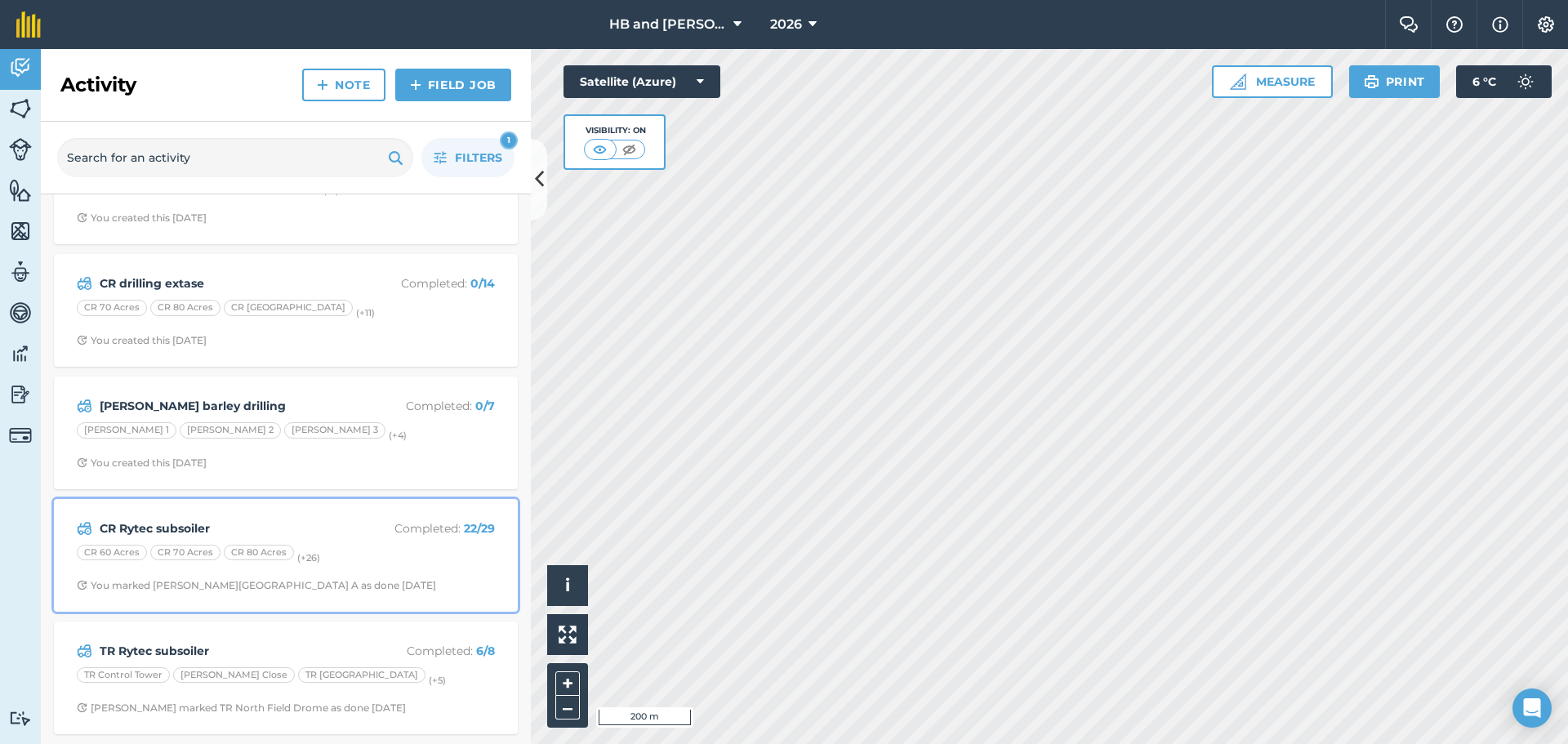
click at [346, 530] on strong "CR Rytec subsoiler" at bounding box center [229, 528] width 259 height 18
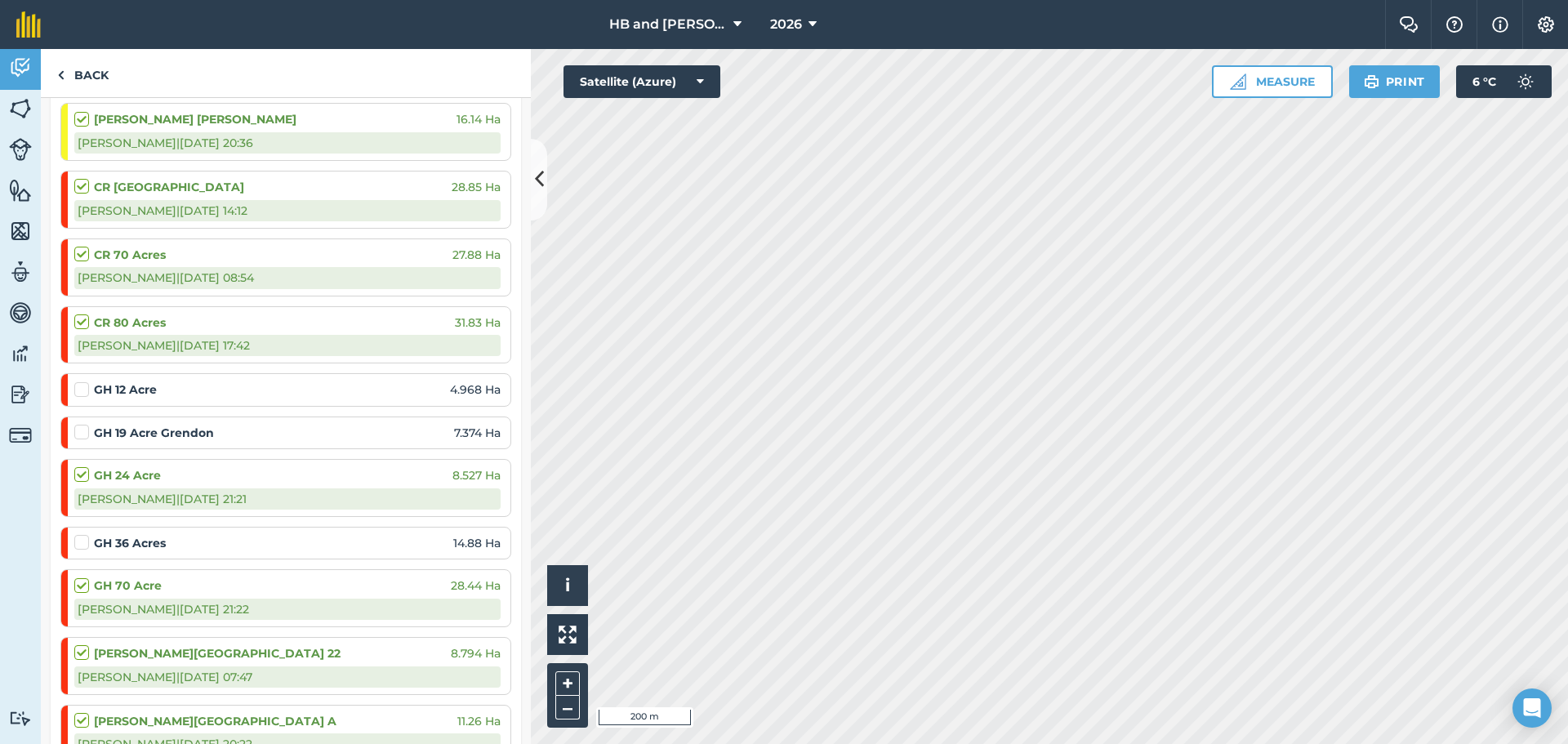
scroll to position [1144, 0]
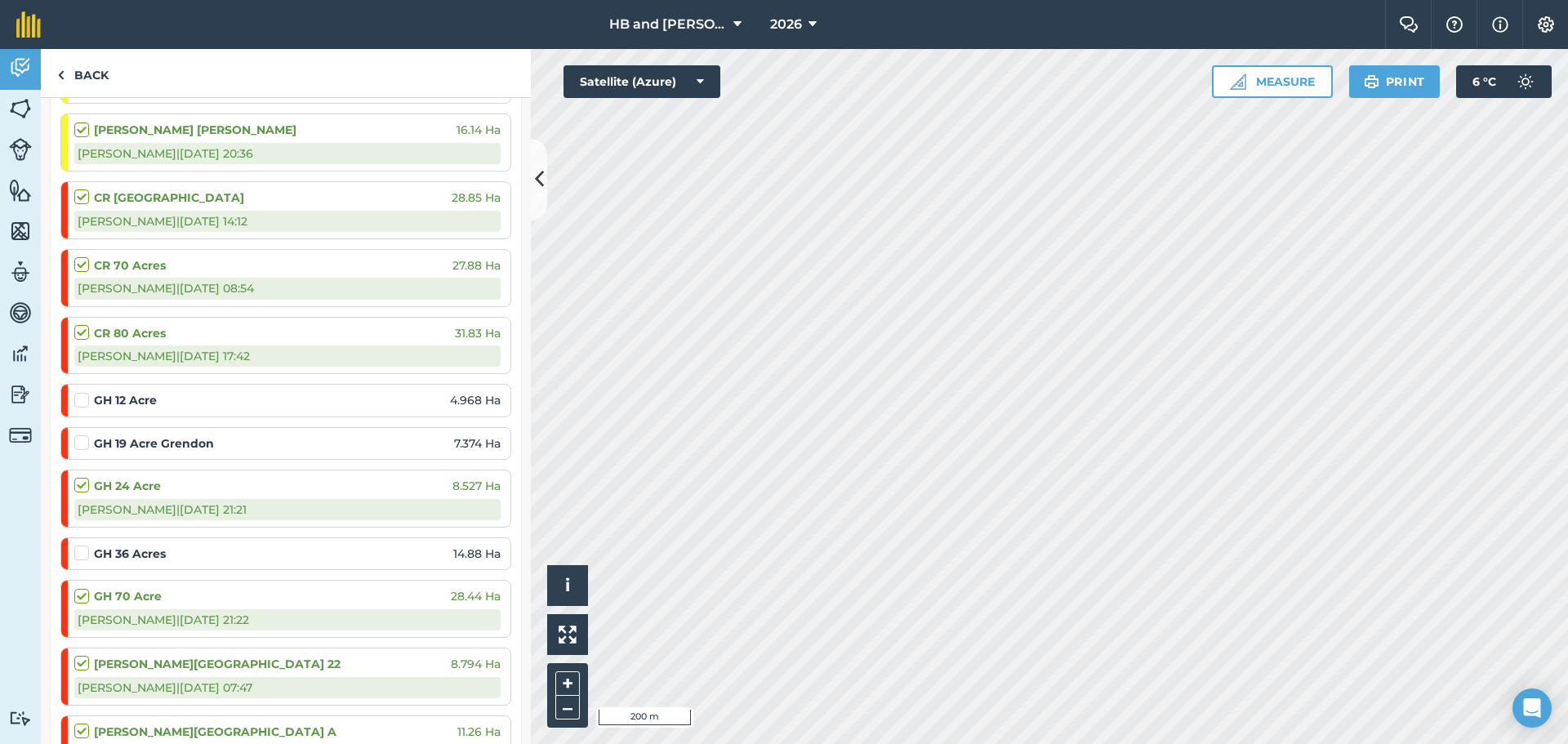
click at [87, 435] on label at bounding box center [84, 435] width 20 height 0
click at [85, 445] on input "checkbox" at bounding box center [79, 440] width 10 height 10
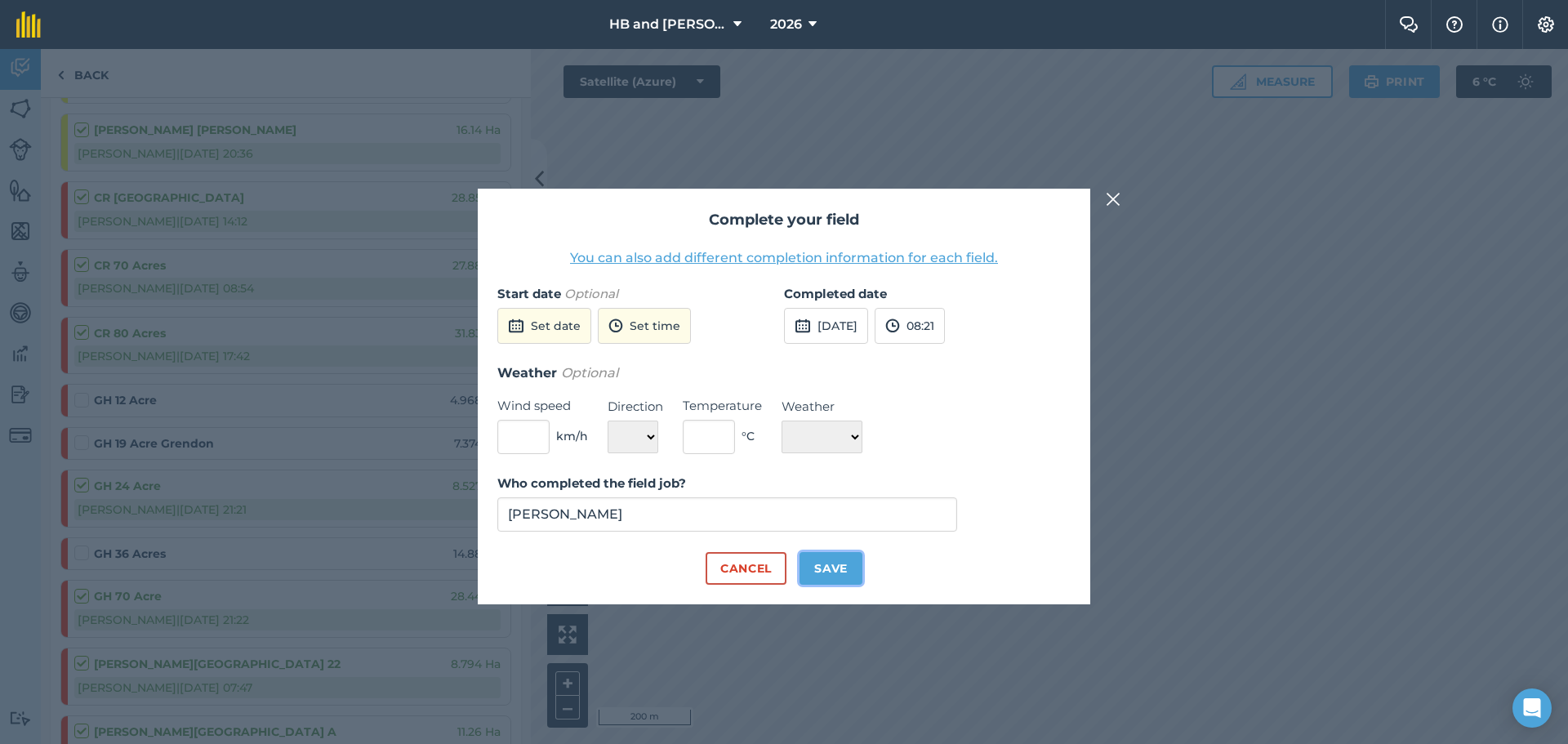
click at [819, 577] on button "Save" at bounding box center [831, 568] width 63 height 33
checkbox input "true"
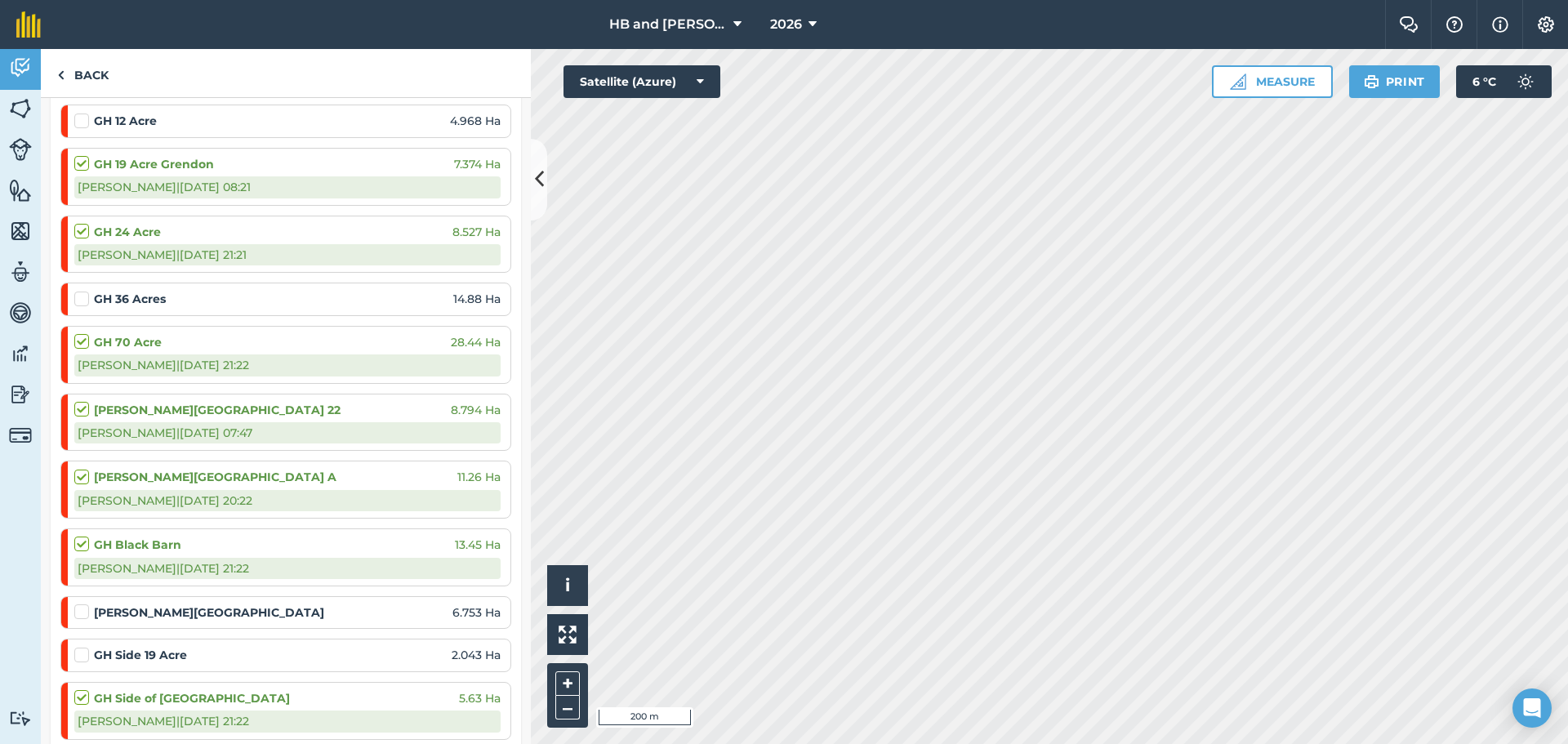
scroll to position [1471, 0]
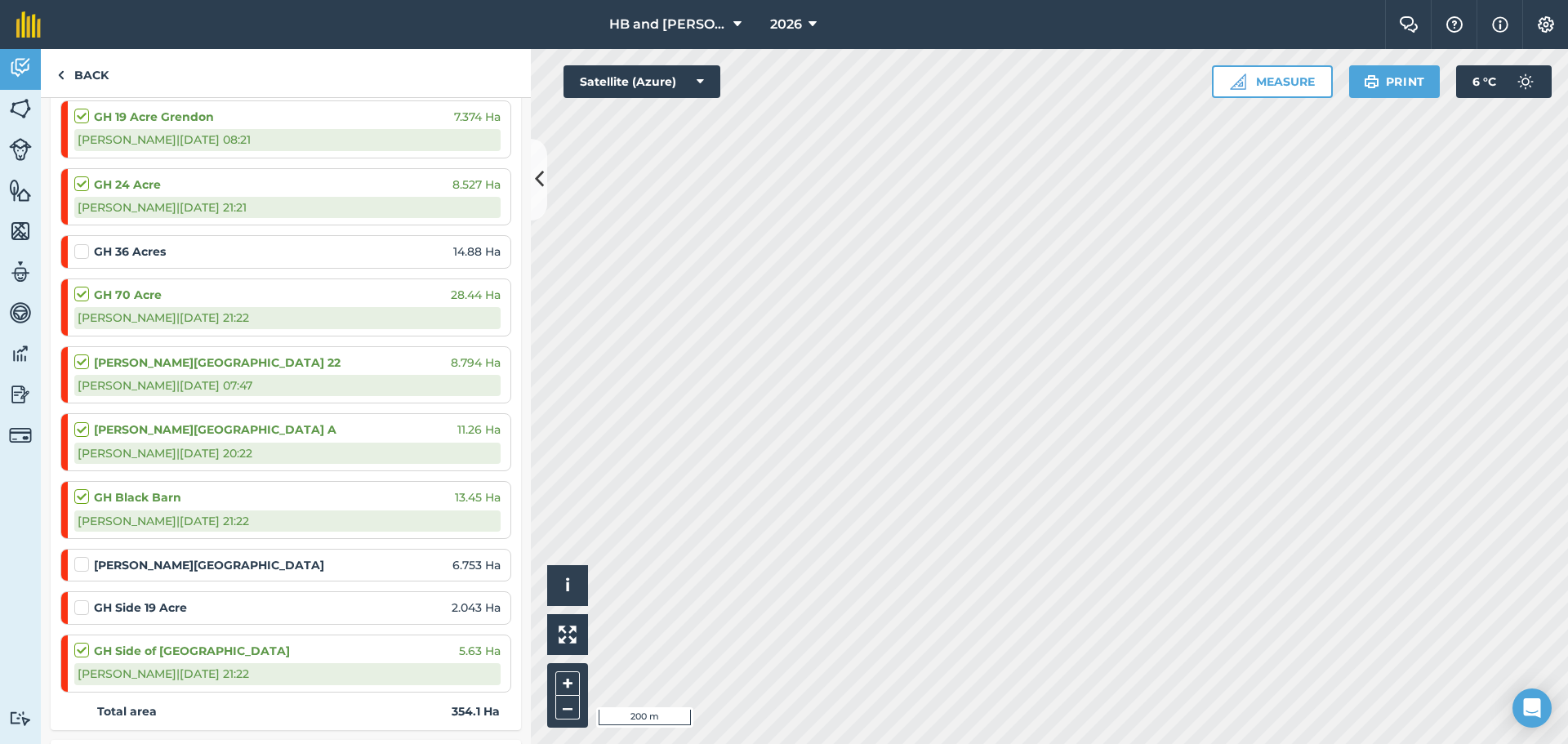
click at [84, 557] on label at bounding box center [84, 557] width 20 height 0
click at [84, 565] on input "checkbox" at bounding box center [79, 562] width 10 height 10
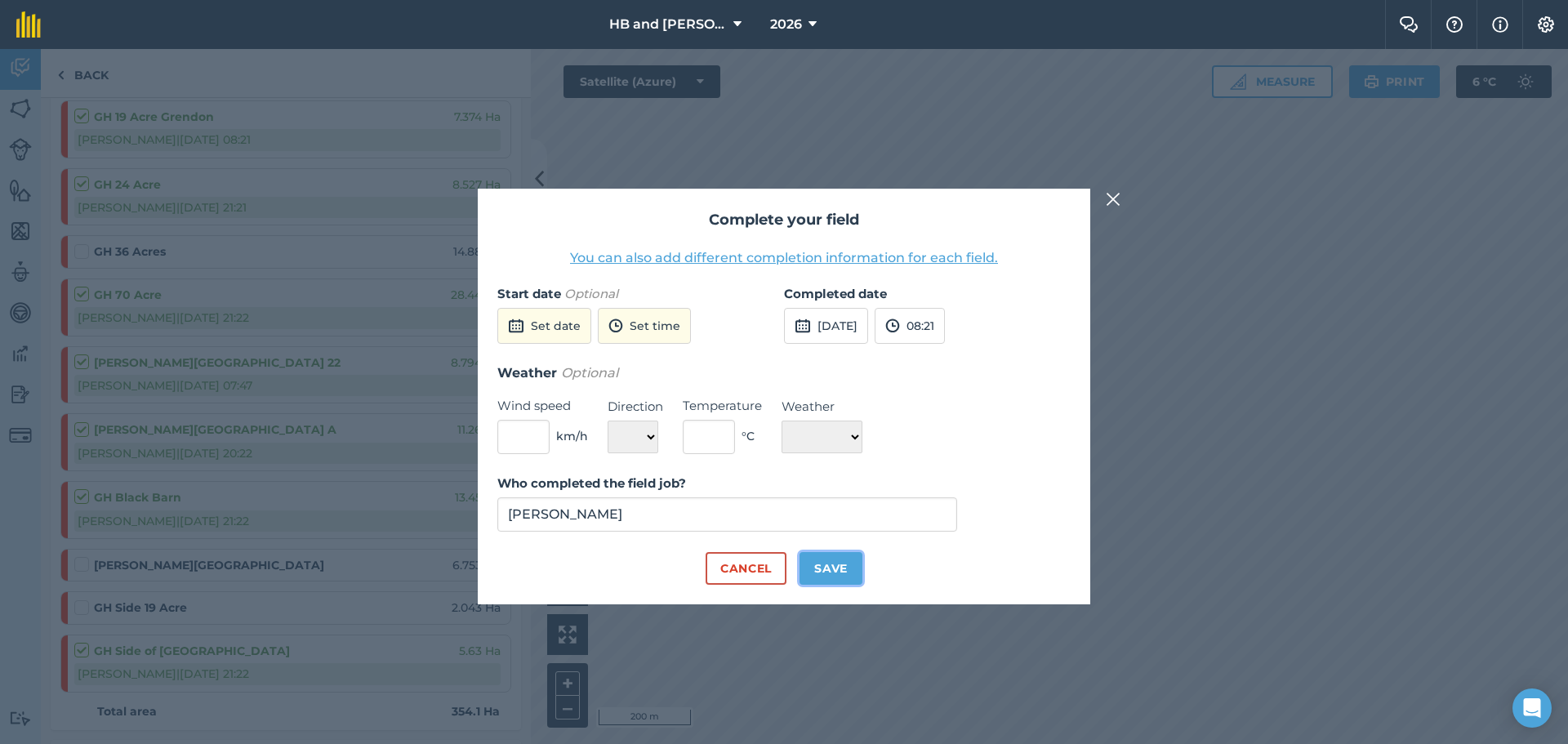
click at [847, 575] on button "Save" at bounding box center [831, 568] width 63 height 33
checkbox input "true"
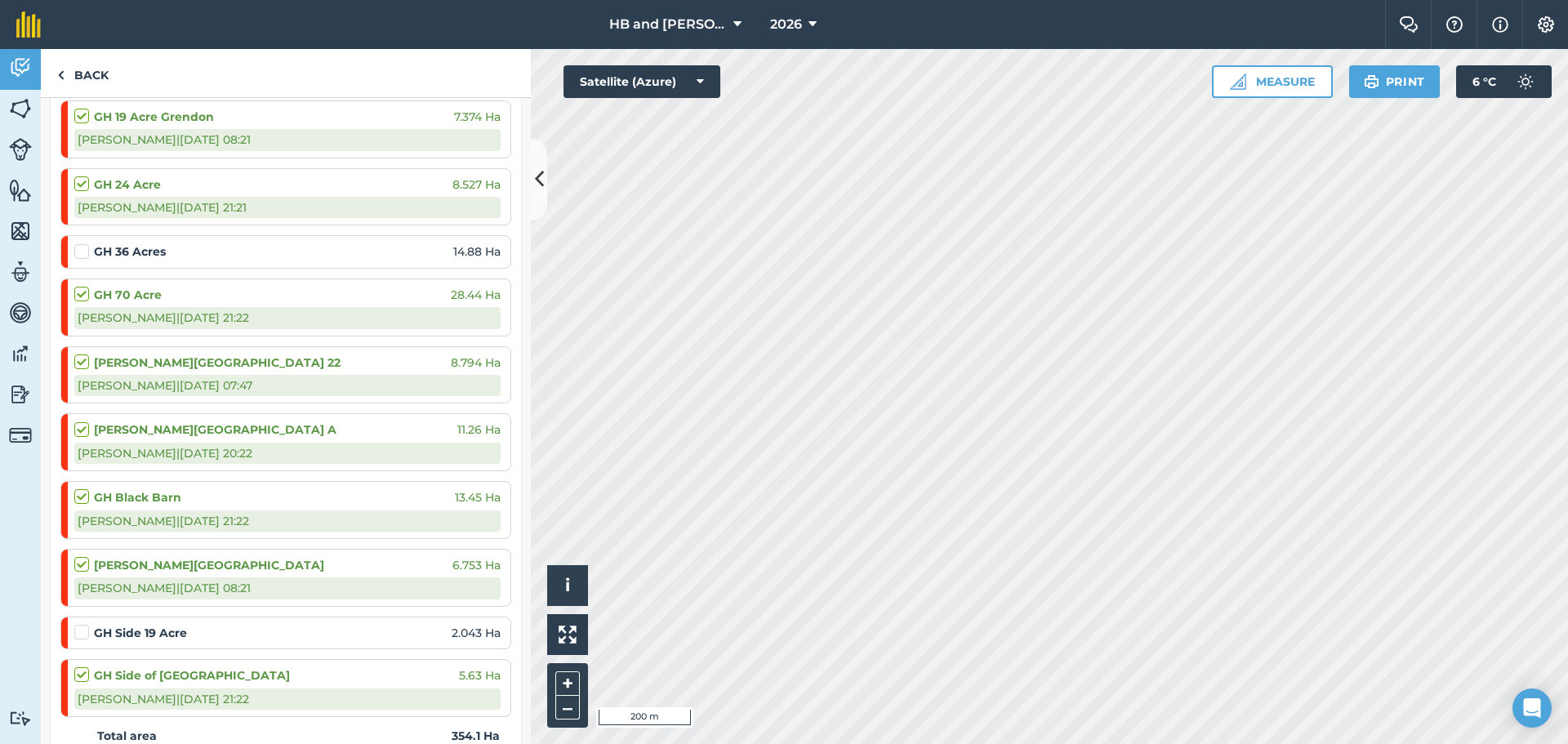
click at [73, 629] on li "GH Side 19 Acre 2.043 Ha" at bounding box center [285, 632] width 451 height 33
click at [81, 624] on label at bounding box center [84, 624] width 20 height 0
click at [81, 635] on input "checkbox" at bounding box center [79, 629] width 10 height 10
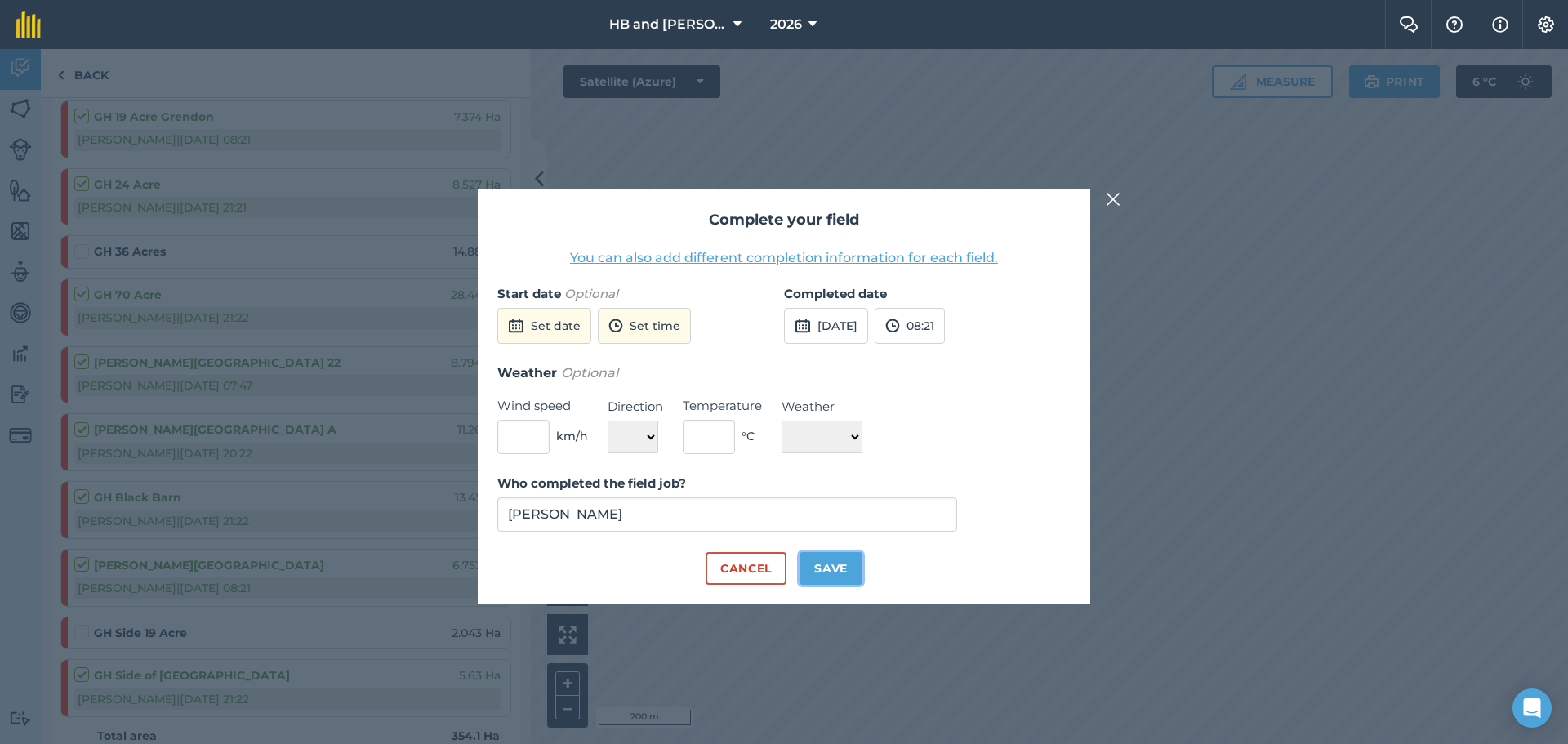
click at [842, 580] on button "Save" at bounding box center [831, 568] width 63 height 33
checkbox input "true"
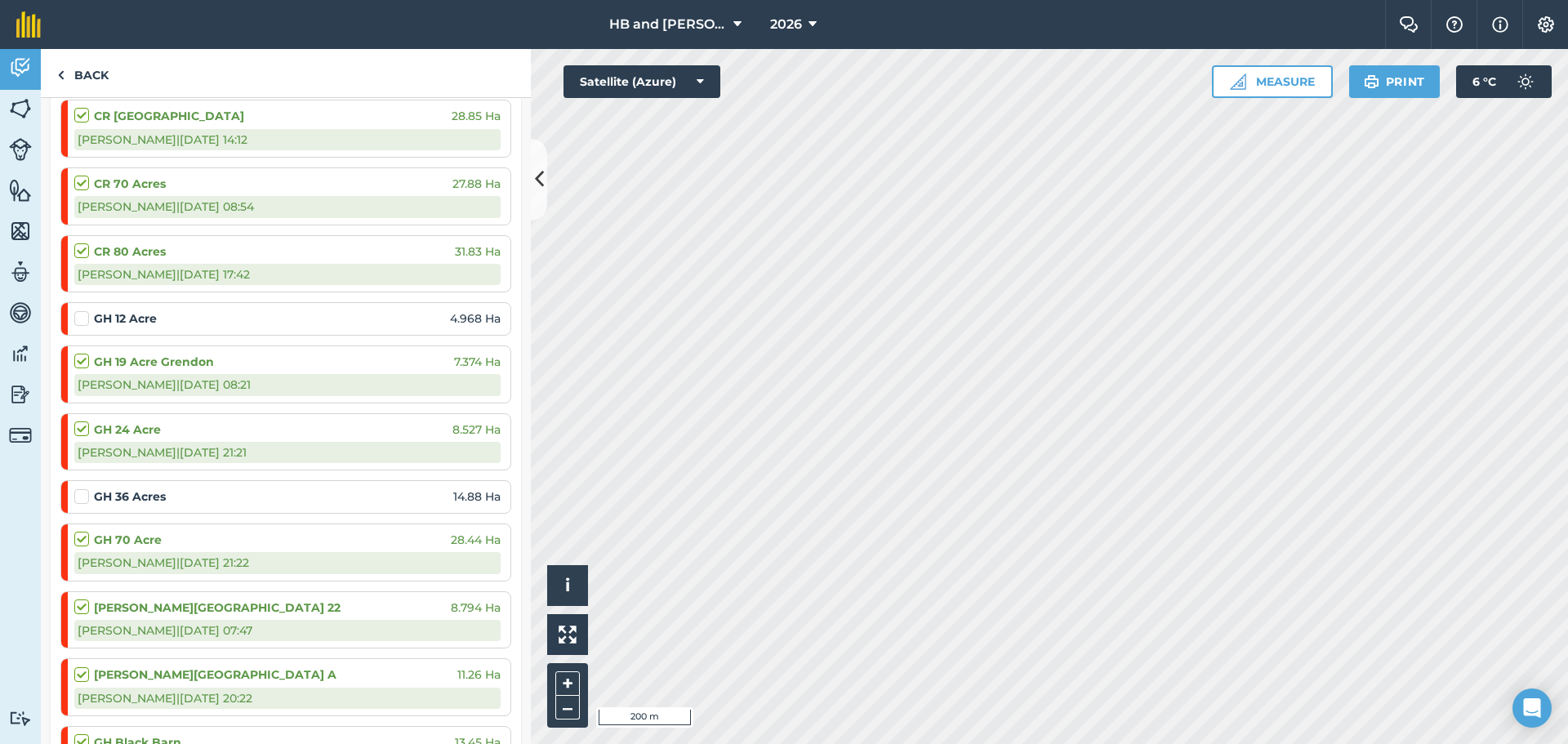
scroll to position [1144, 0]
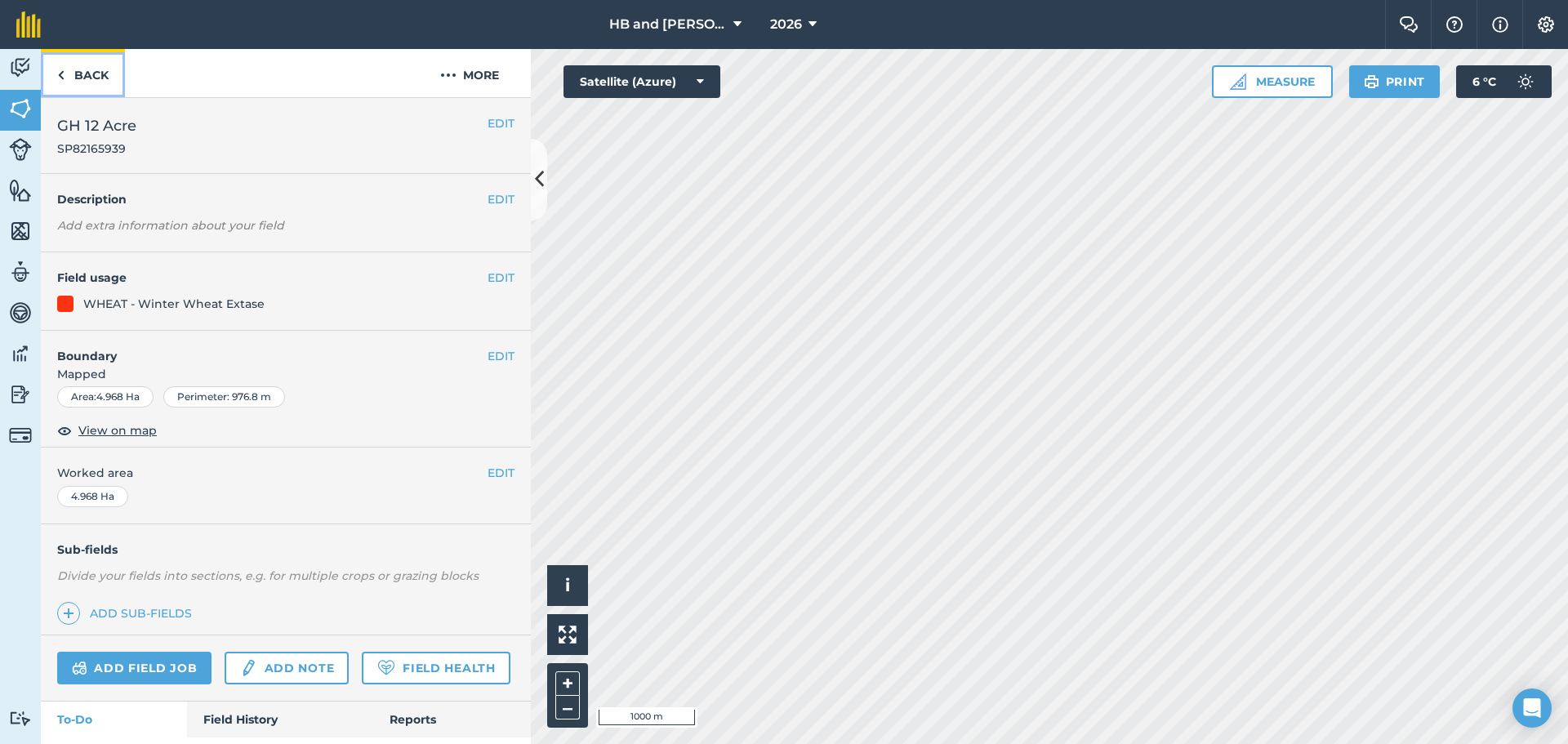
click at [81, 74] on link "Back" at bounding box center [82, 73] width 84 height 48
click at [10, 75] on img at bounding box center [21, 68] width 23 height 25
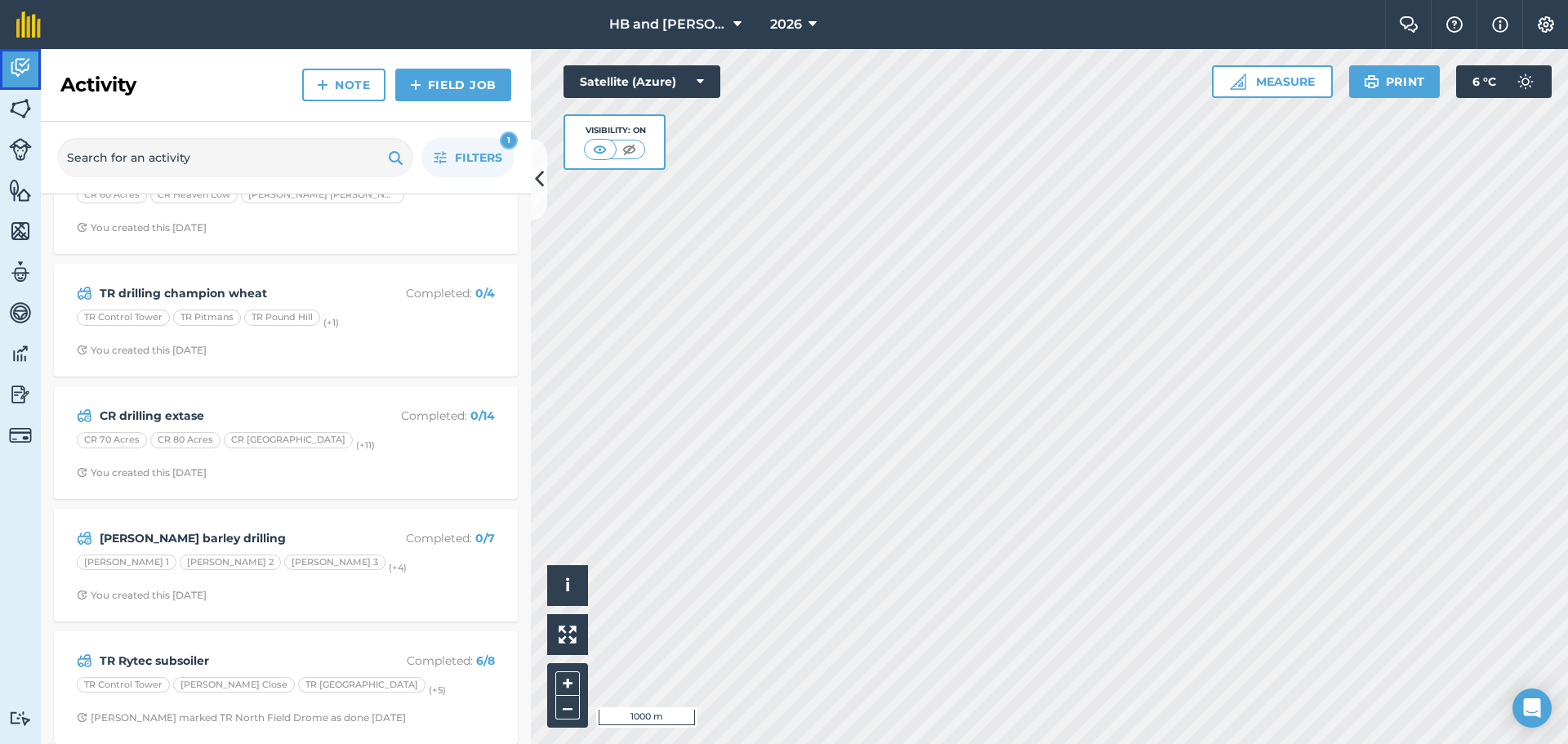
scroll to position [562, 0]
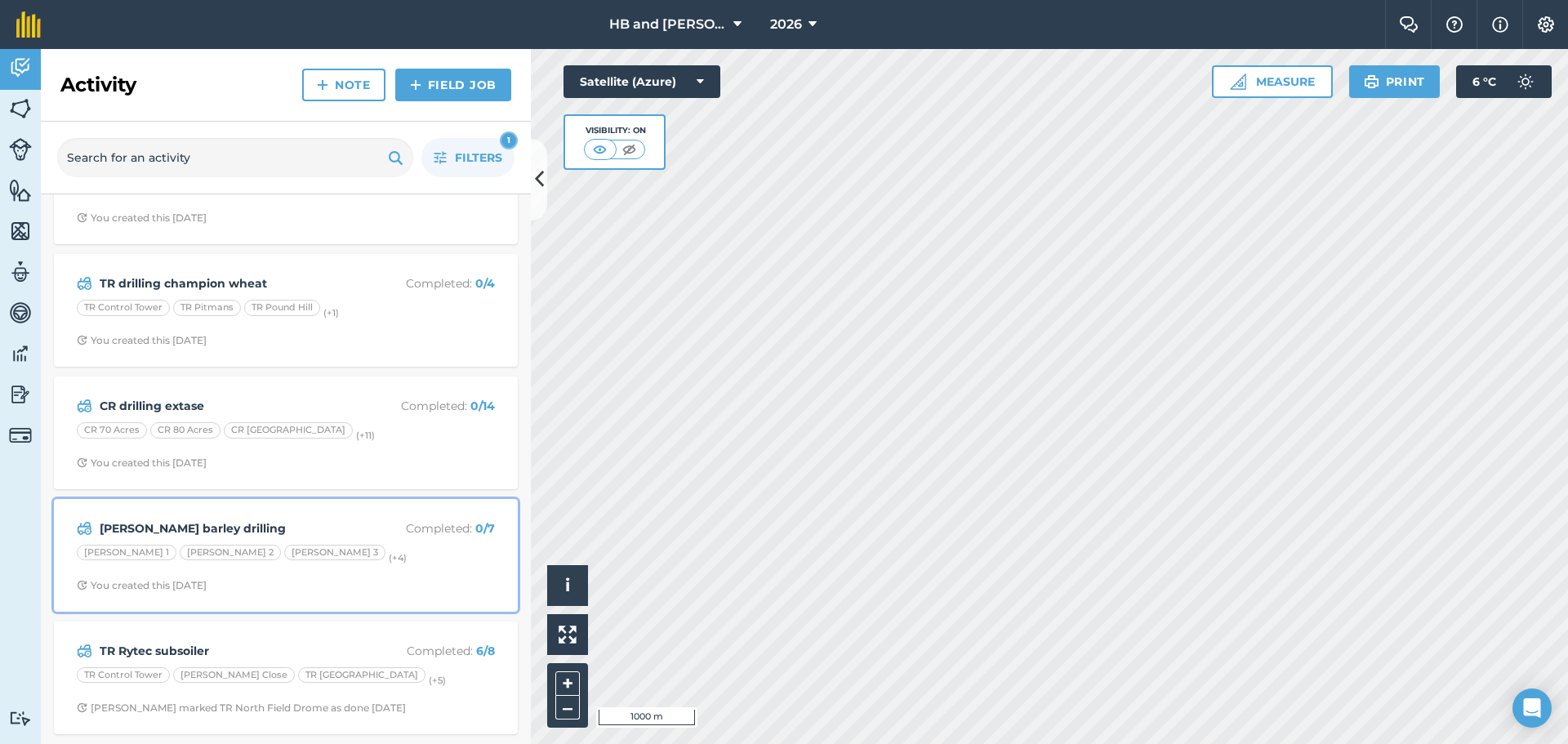
click at [370, 529] on p "Completed : 0 / 7" at bounding box center [429, 528] width 129 height 18
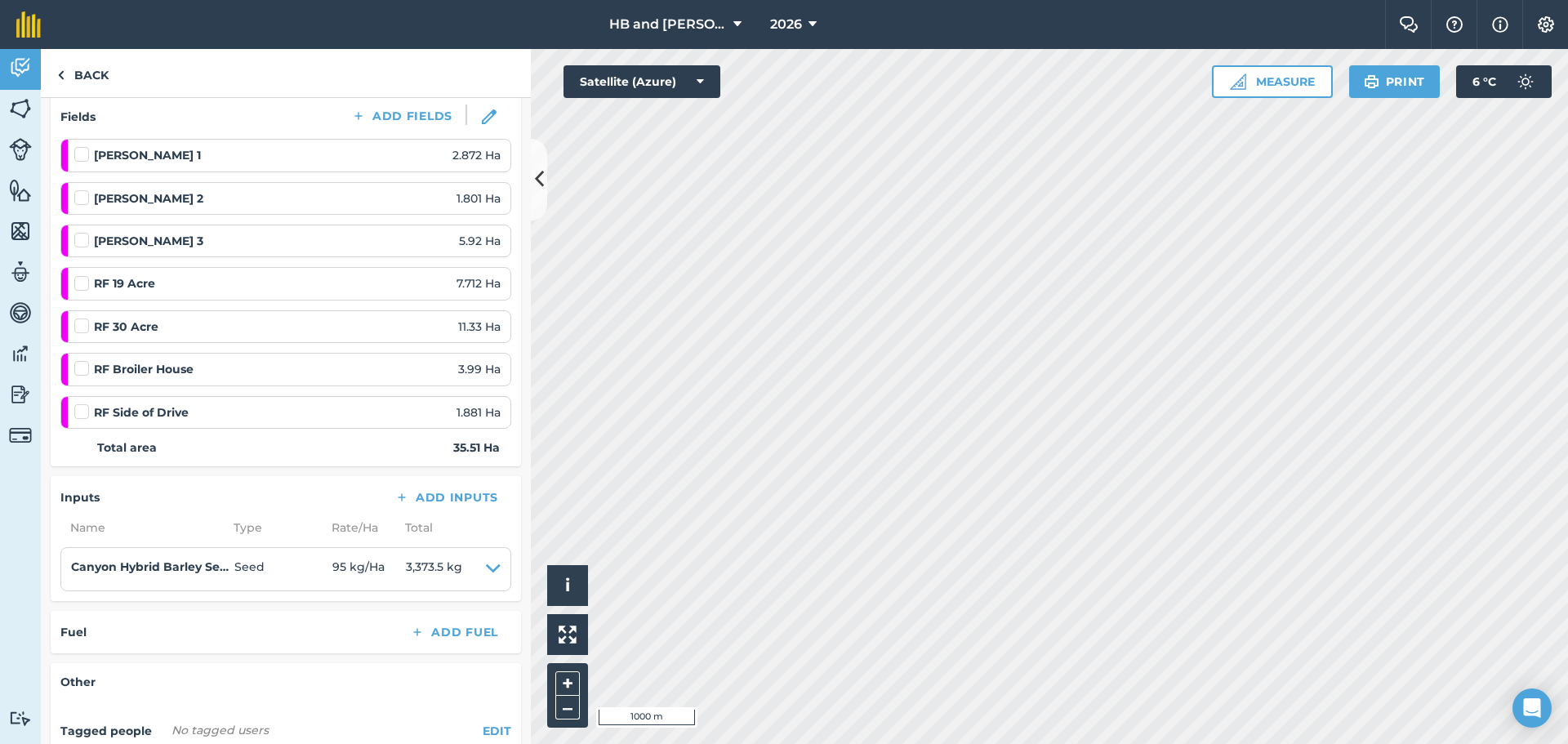
scroll to position [245, 0]
